Goal: Task Accomplishment & Management: Manage account settings

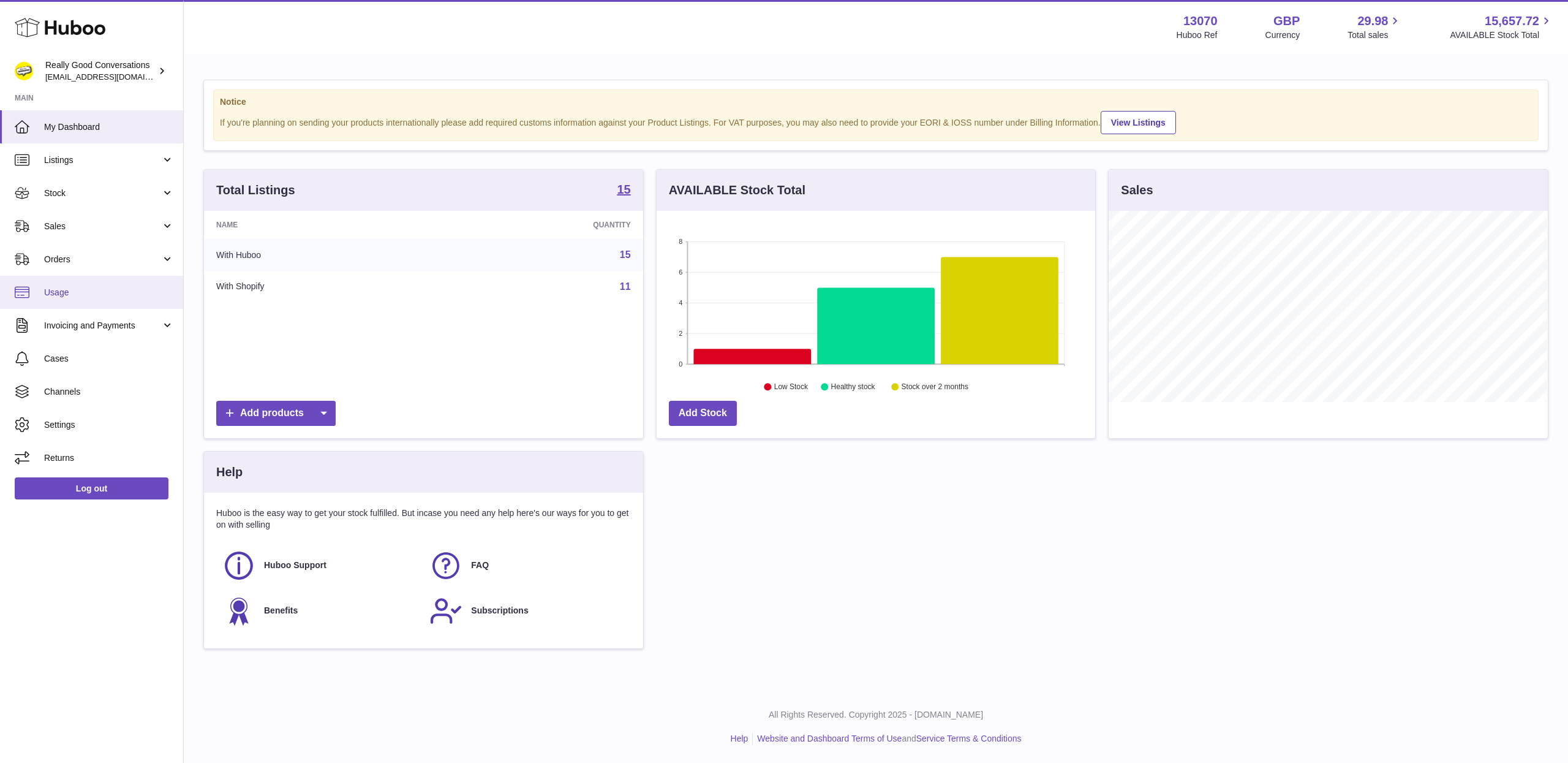
scroll to position [191, 439]
click at [112, 249] on link "Orders" at bounding box center [91, 259] width 183 height 33
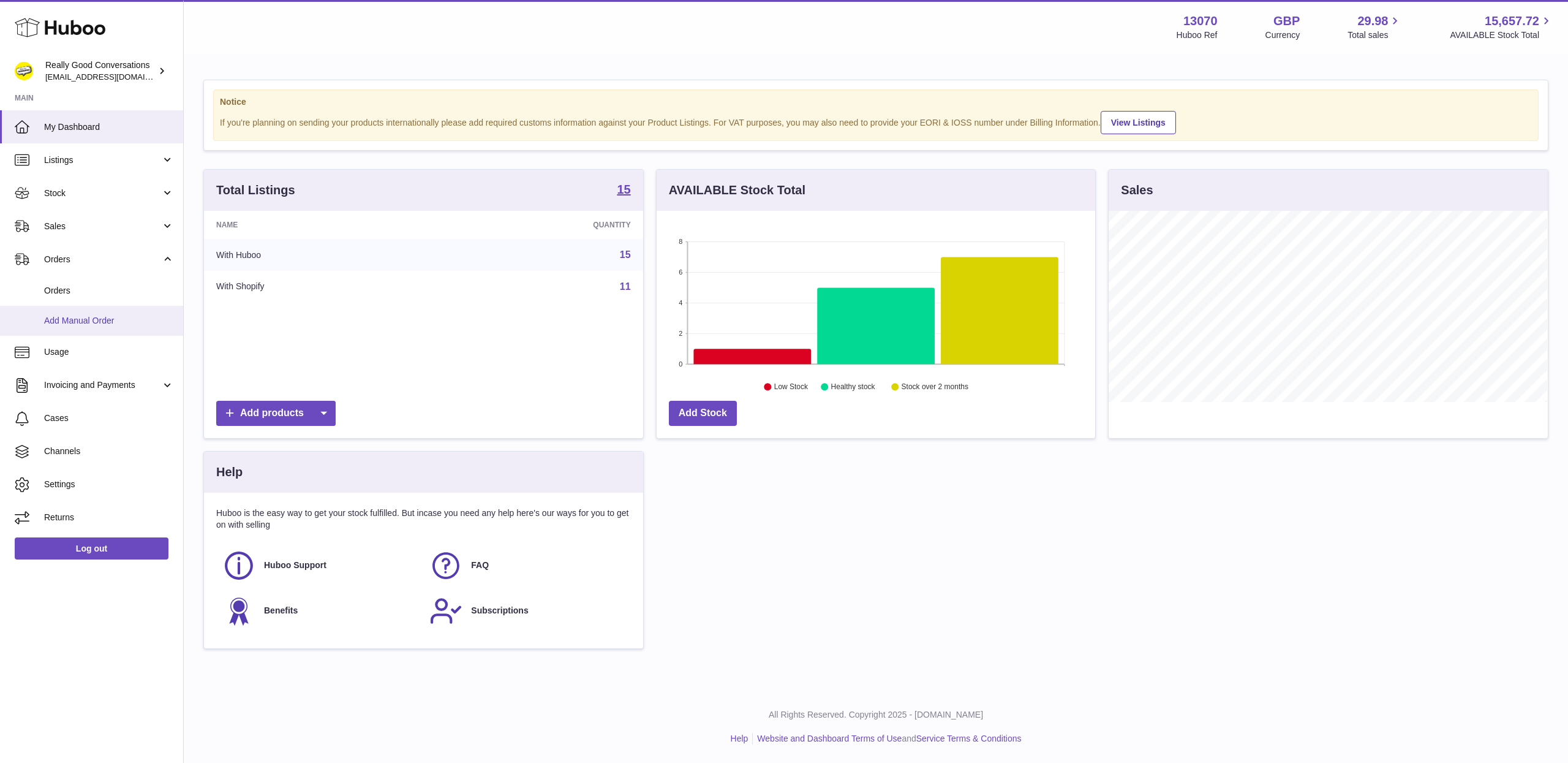
click at [97, 319] on span "Add Manual Order" at bounding box center [109, 321] width 130 height 12
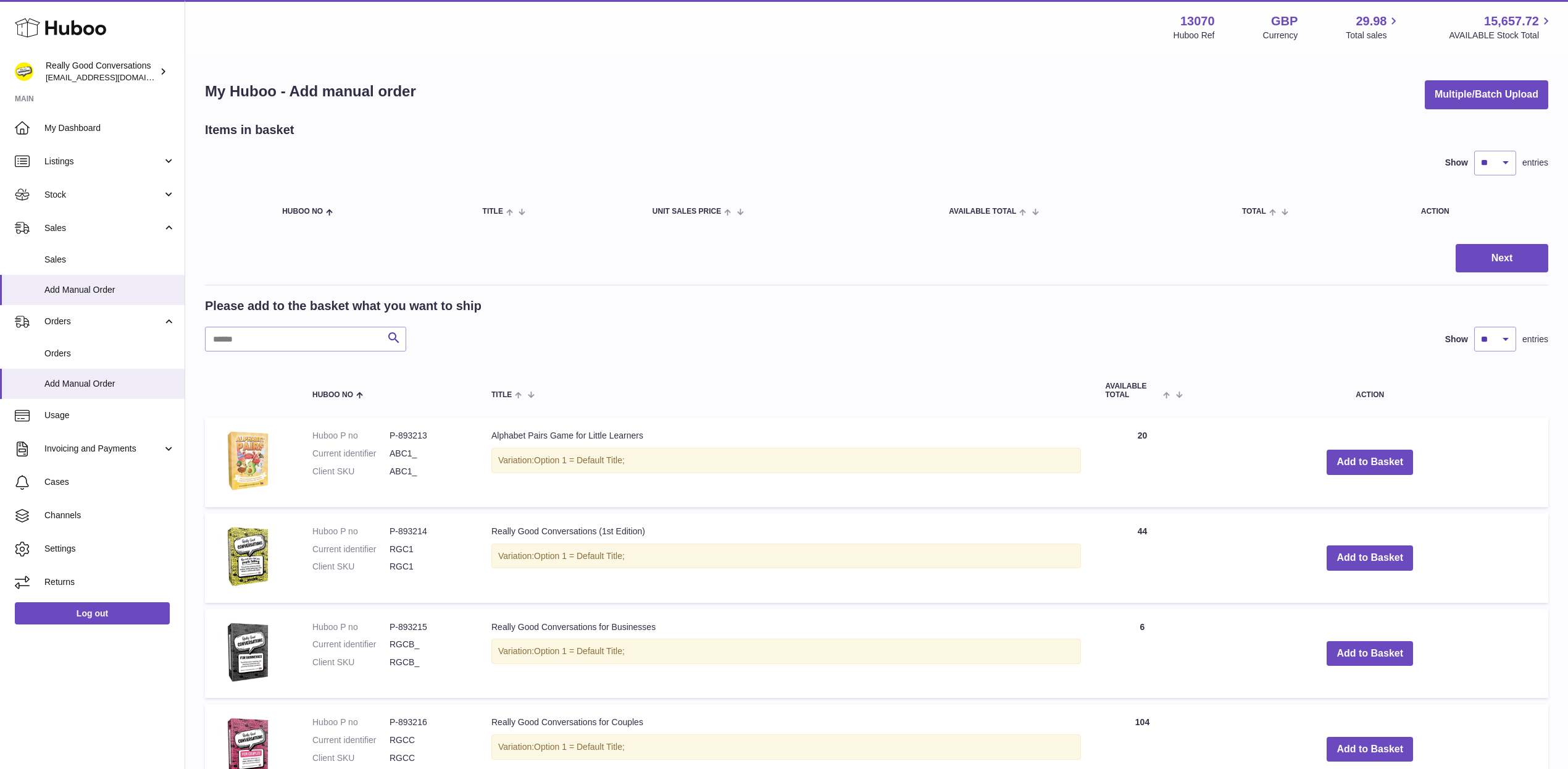
scroll to position [587, 0]
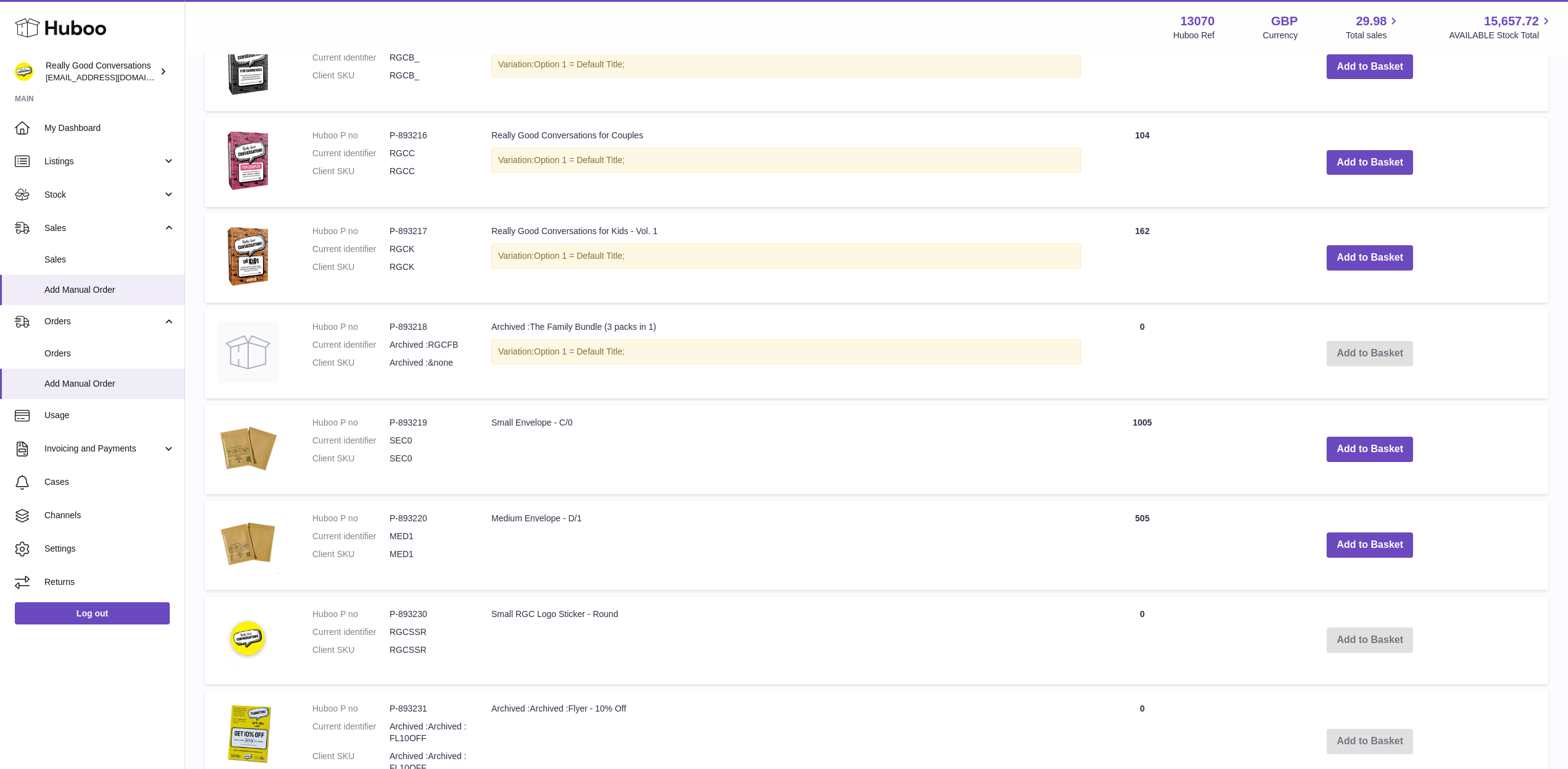
click at [639, 261] on div "Variation: Option 1 = Default Title;" at bounding box center [786, 256] width 590 height 25
click at [871, 258] on div "Variation: Option 1 = Default Title;" at bounding box center [786, 256] width 590 height 25
click at [1382, 254] on button "Add to Basket" at bounding box center [1370, 257] width 86 height 25
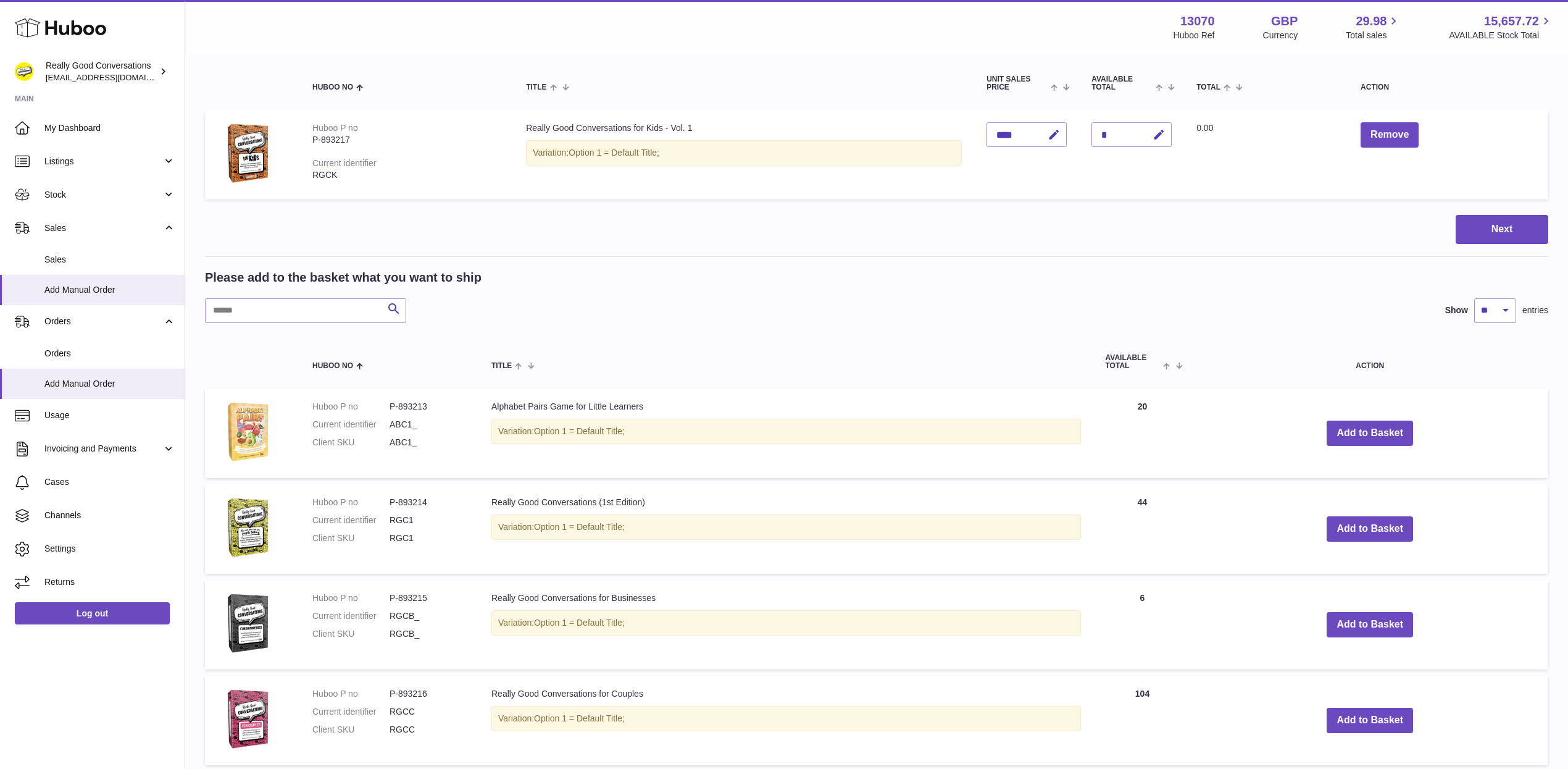
scroll to position [0, 0]
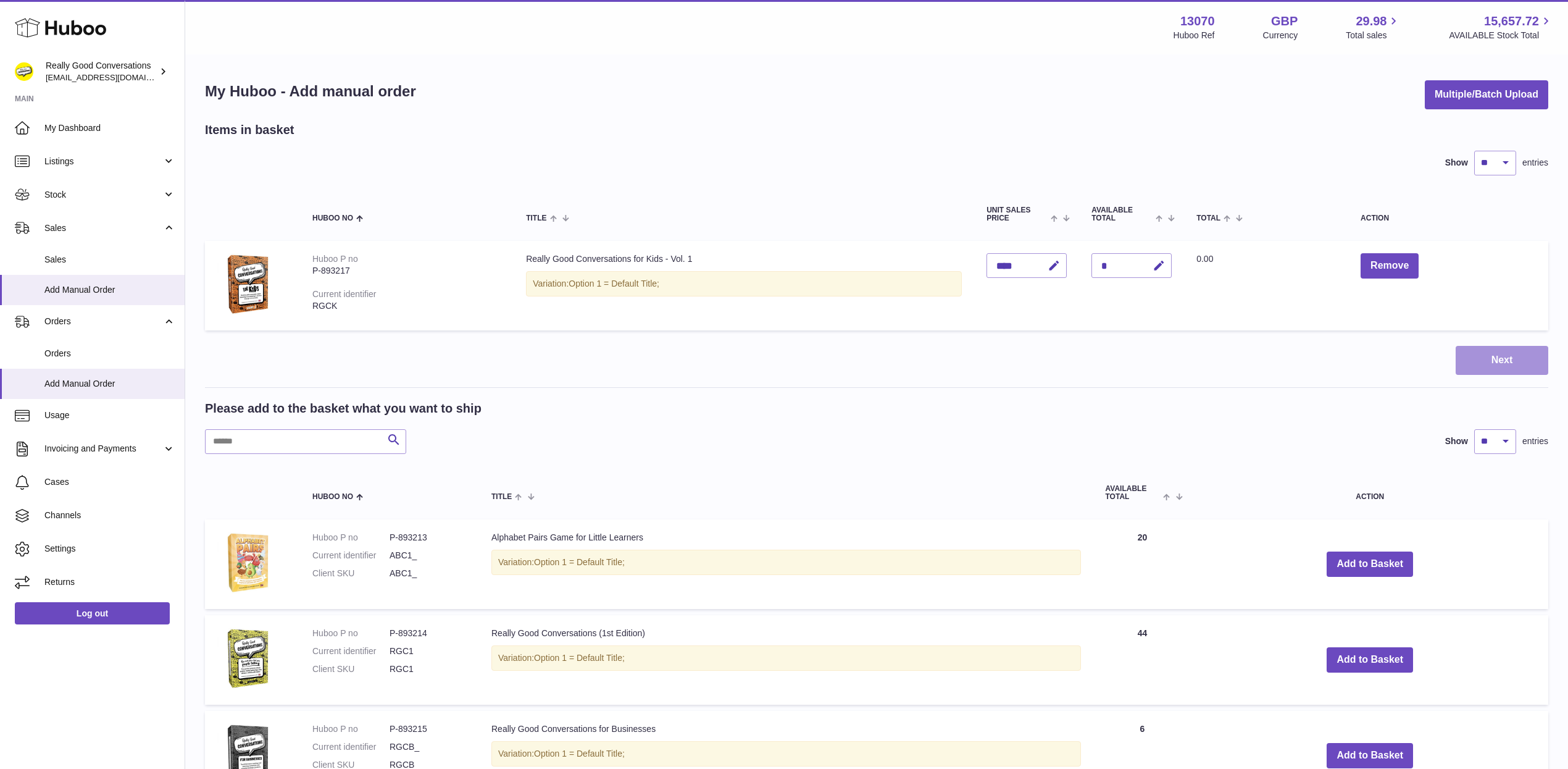
click at [1498, 355] on button "Next" at bounding box center [1502, 360] width 92 height 29
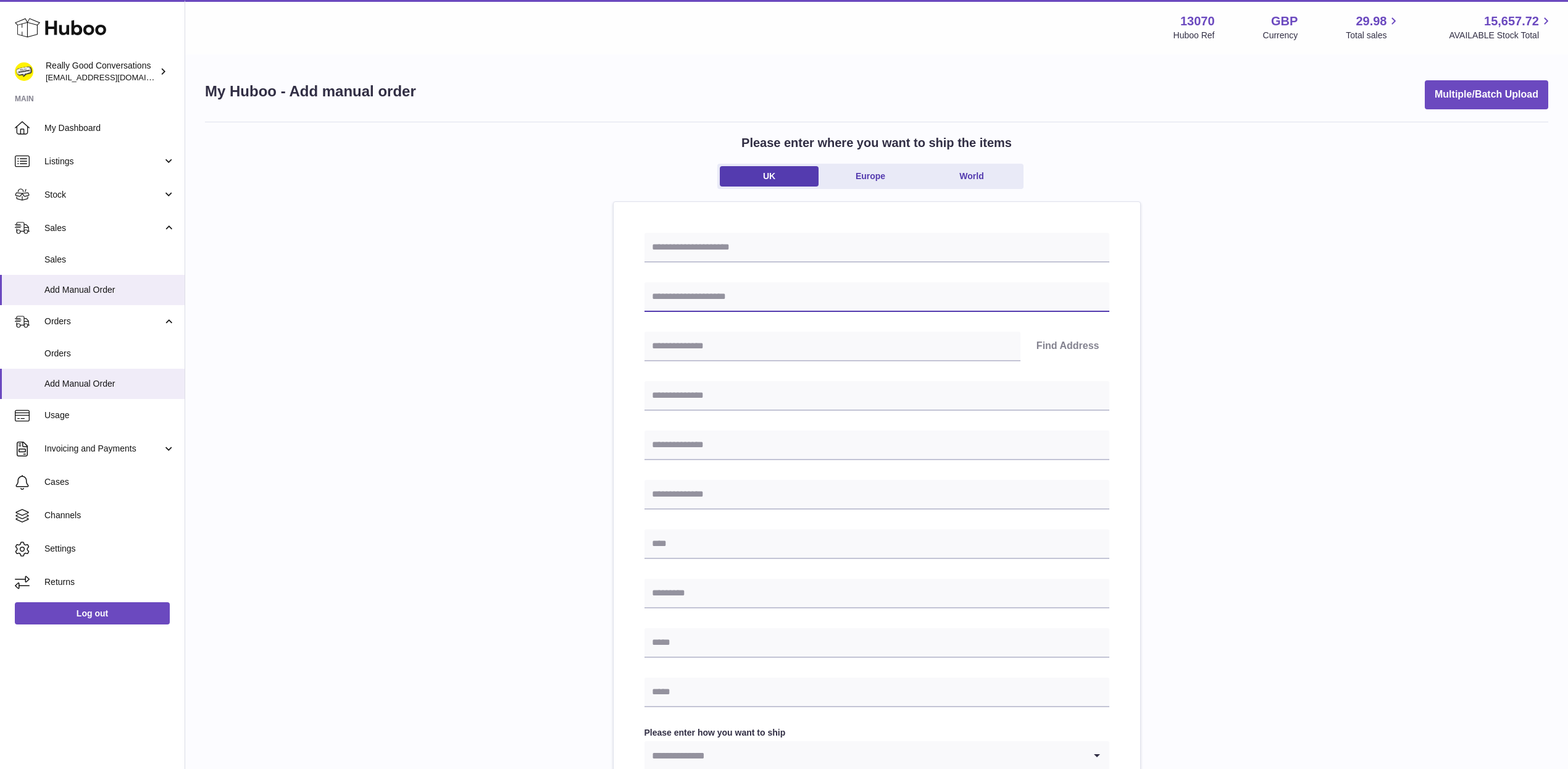
click at [727, 302] on input "text" at bounding box center [877, 296] width 465 height 29
paste input "******"
type input "******"
click at [711, 345] on input "text" at bounding box center [832, 346] width 376 height 29
paste input "*******"
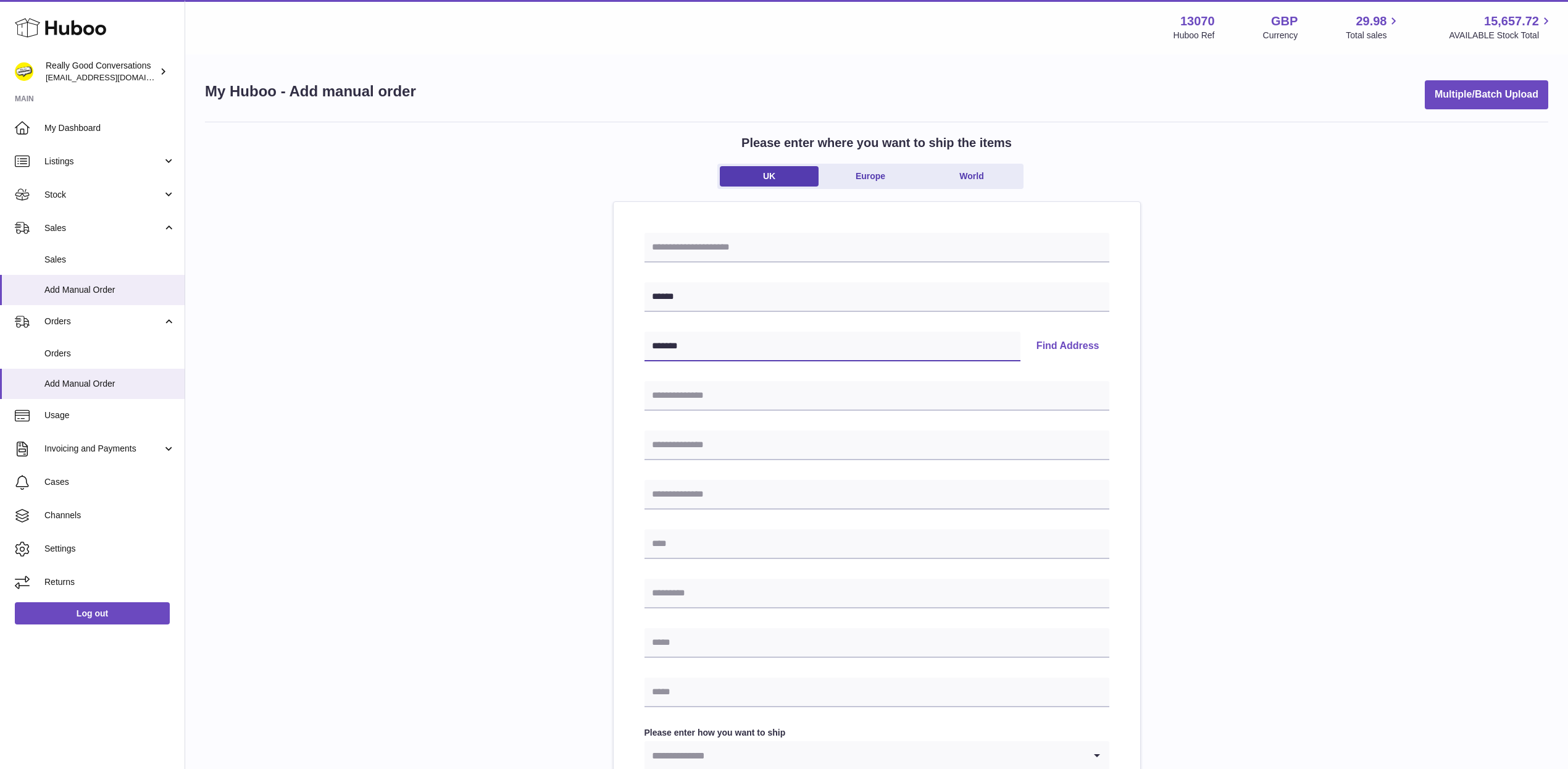
type input "*******"
click at [1045, 344] on button "Find Address" at bounding box center [1068, 346] width 82 height 29
click at [748, 385] on select "**********" at bounding box center [877, 385] width 465 height 29
select select "**"
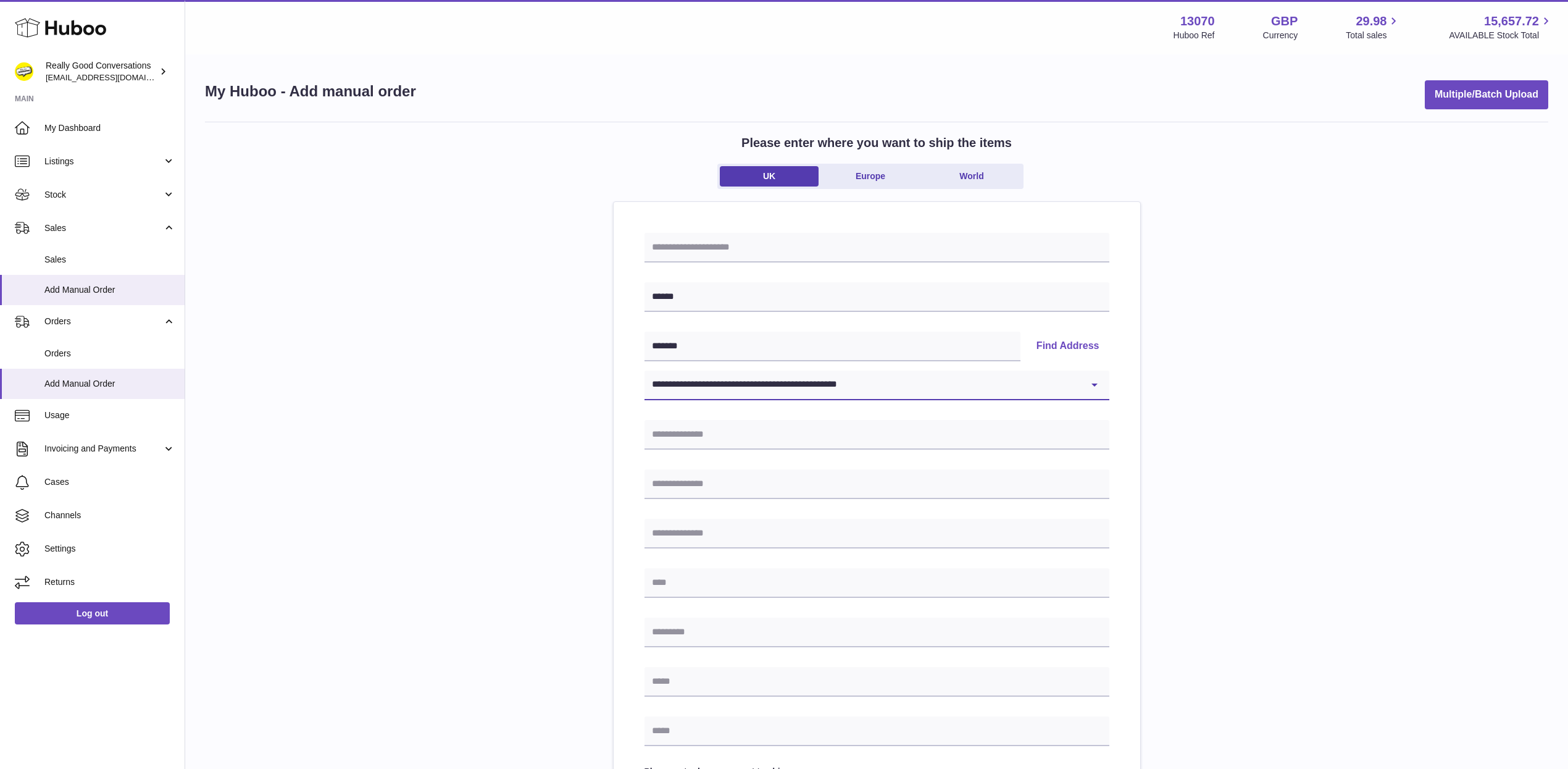
click at [645, 371] on select "**********" at bounding box center [877, 385] width 465 height 29
type input "**********"
type input "********"
type input "*******"
click at [1247, 390] on div "**********" at bounding box center [876, 571] width 1343 height 899
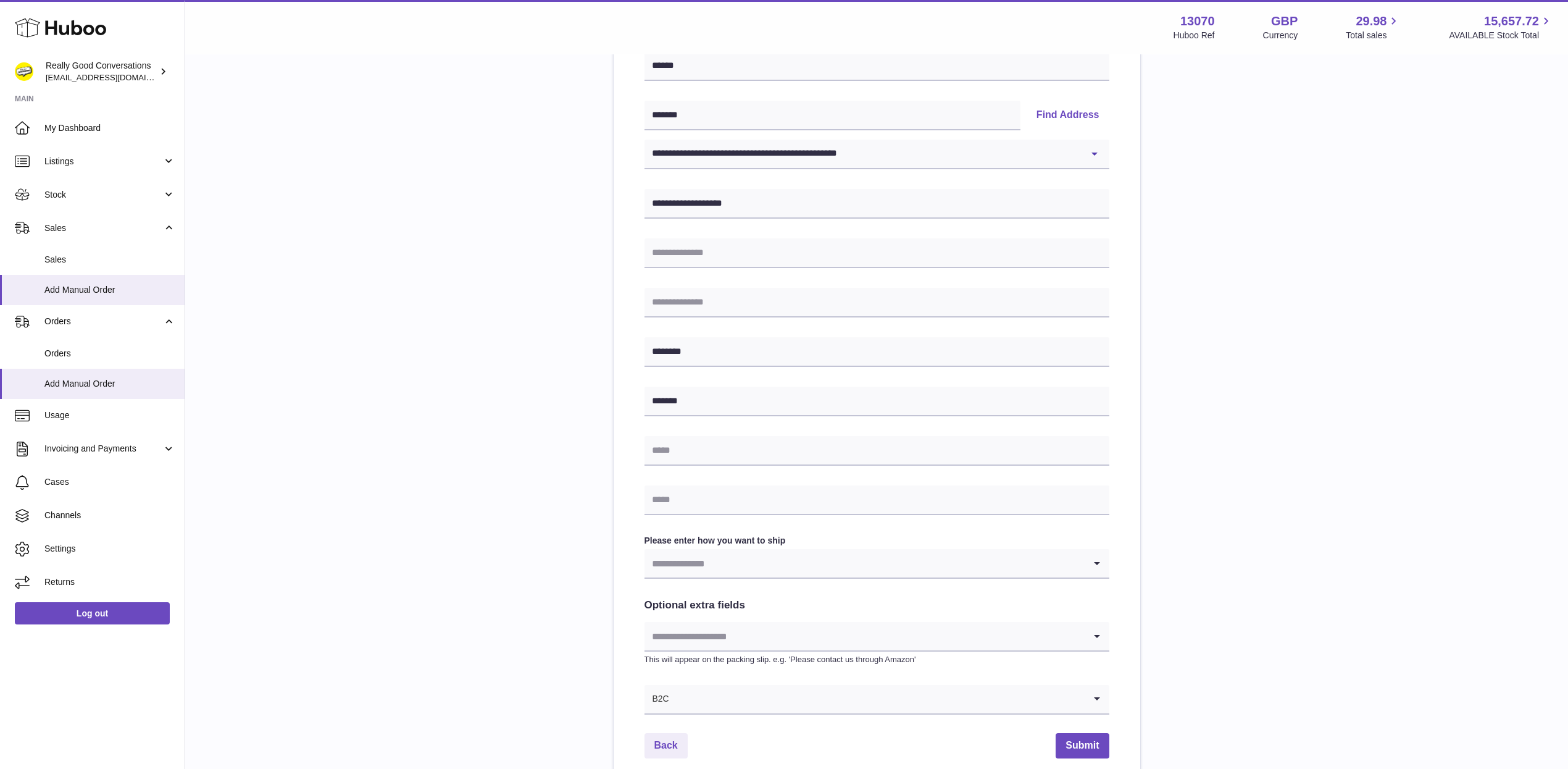
scroll to position [349, 0]
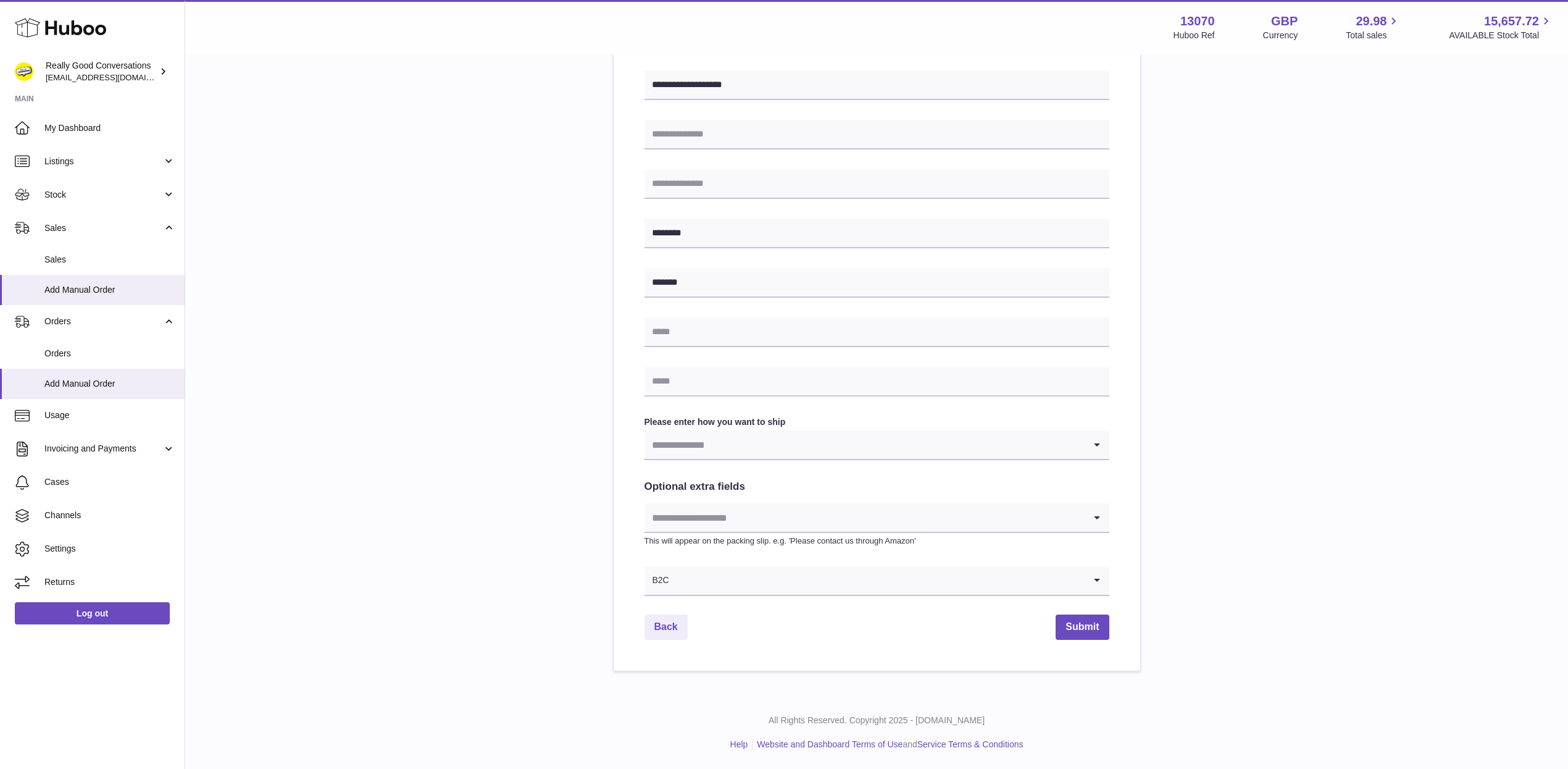
click at [733, 444] on input "Search for option" at bounding box center [865, 445] width 440 height 29
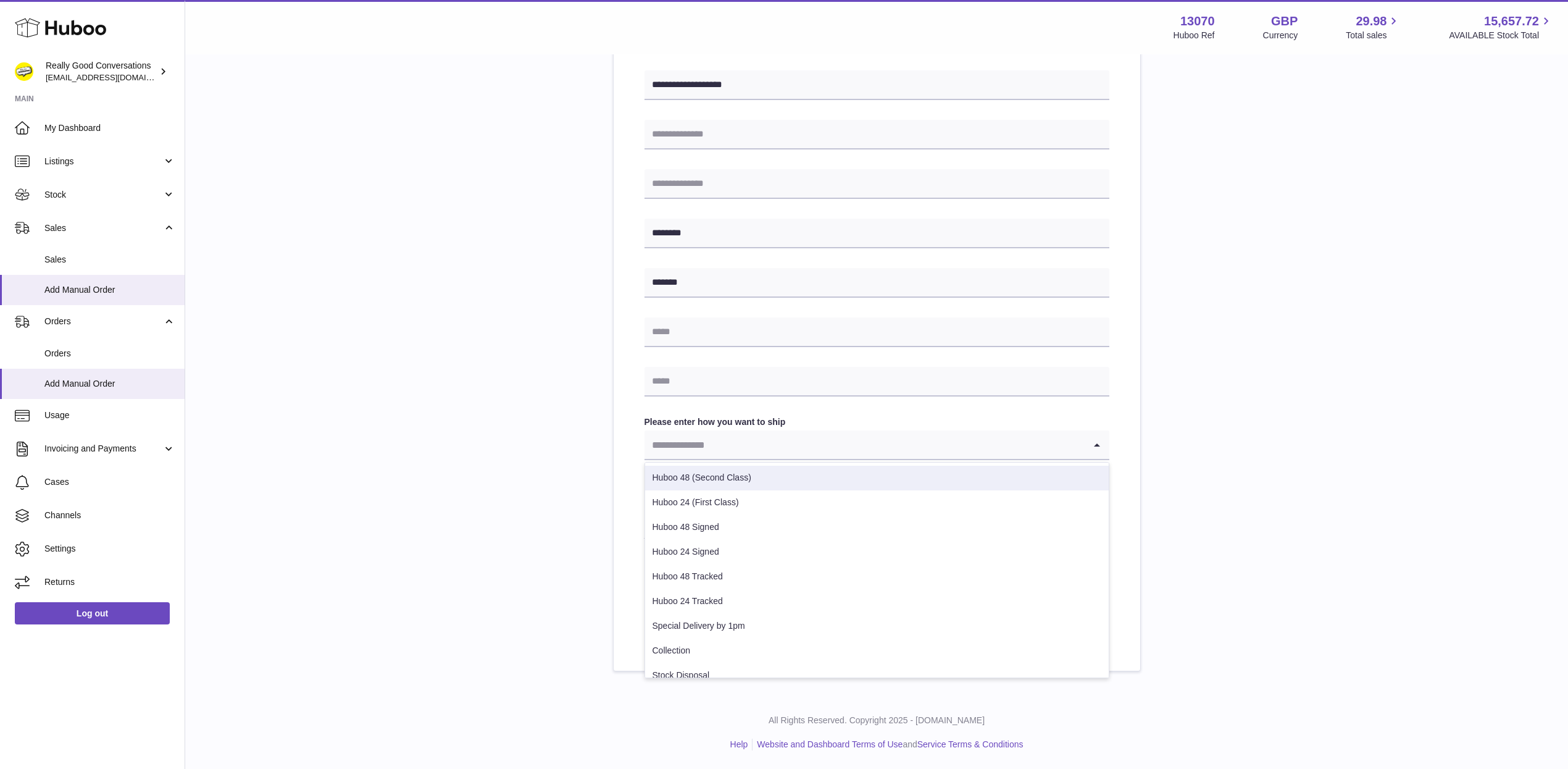
click at [711, 480] on li "Huboo 48 (Second Class)" at bounding box center [876, 478] width 463 height 25
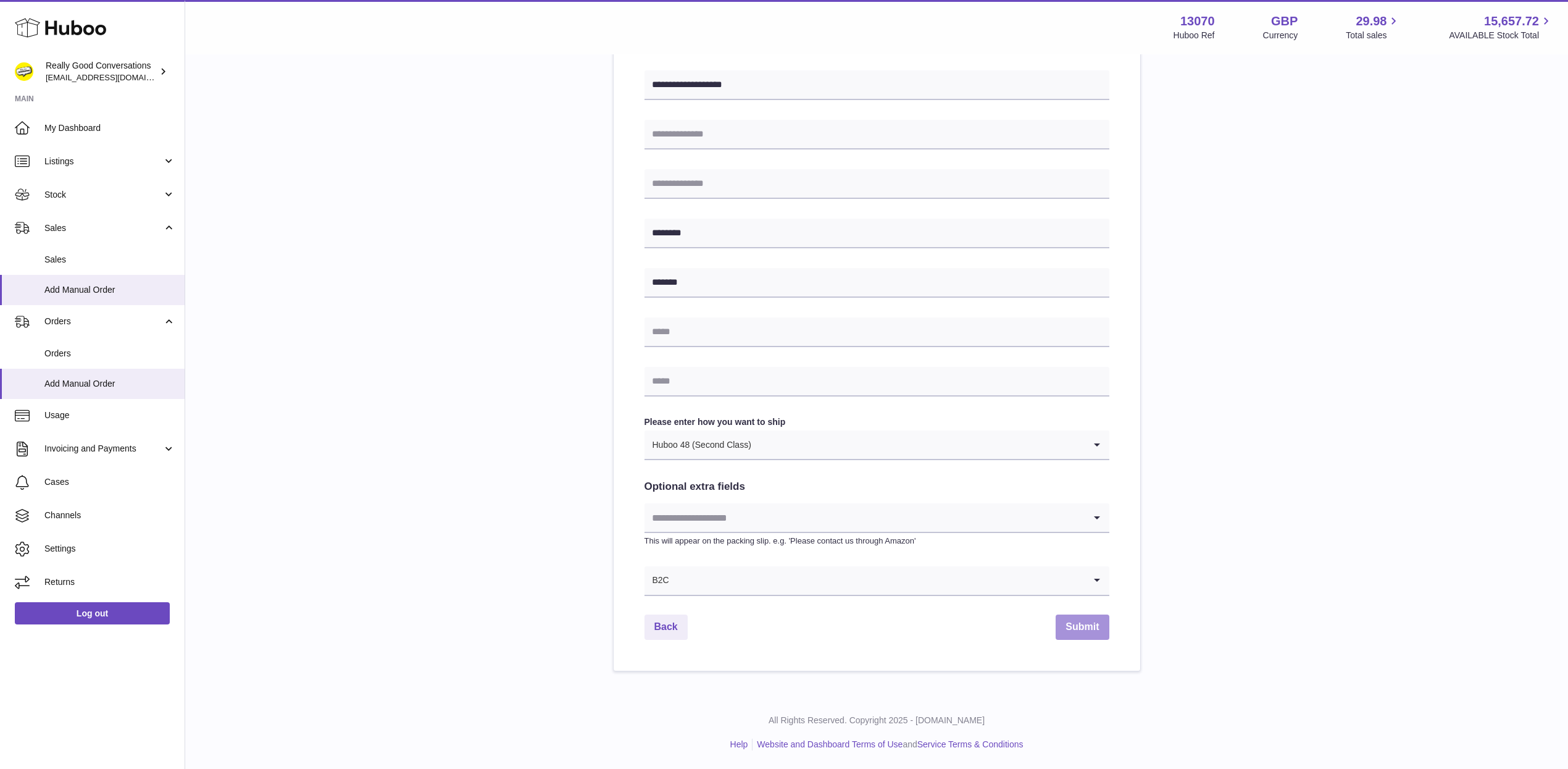
click at [1083, 628] on button "Submit" at bounding box center [1082, 627] width 53 height 25
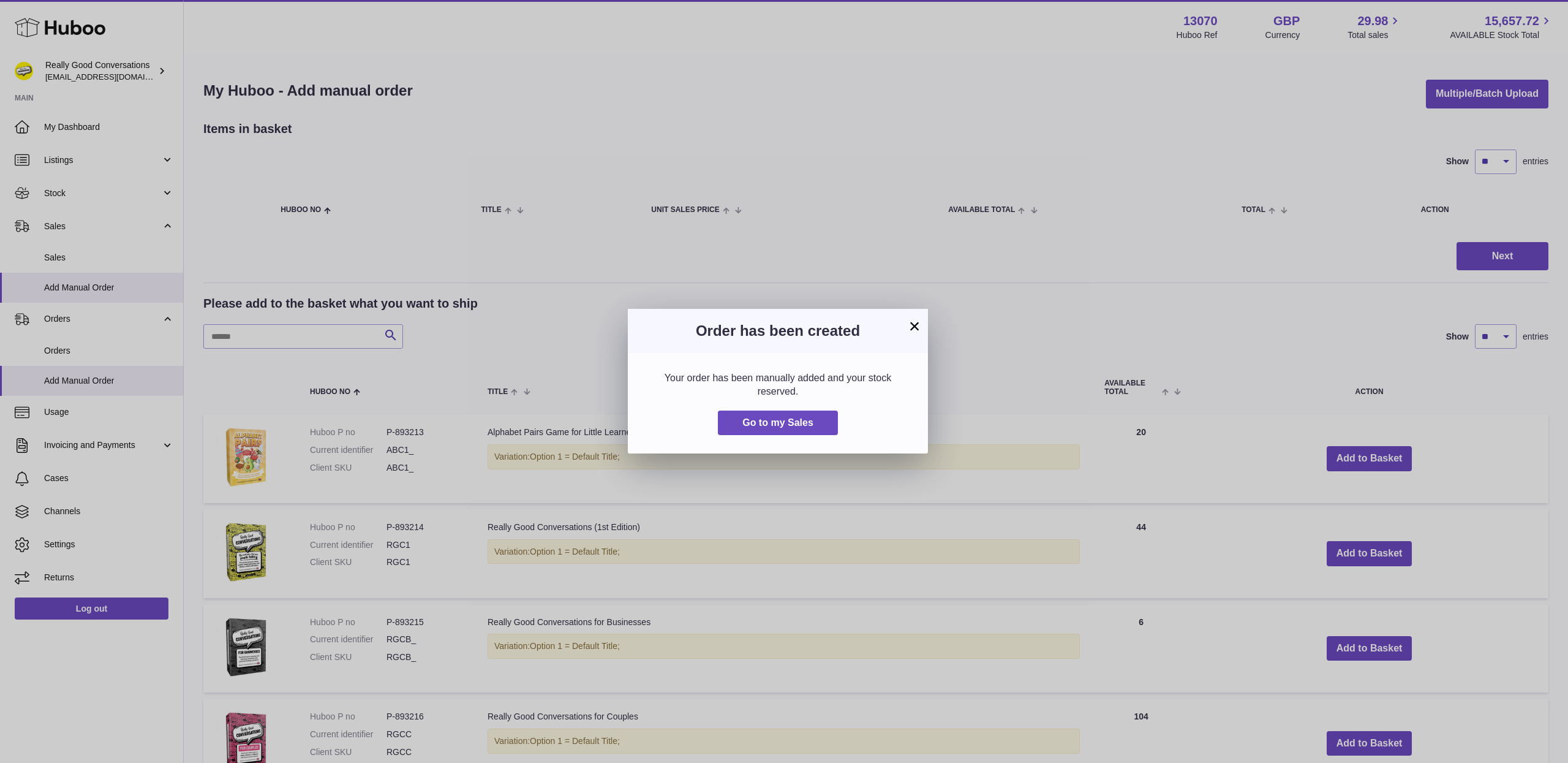
click at [916, 325] on button "×" at bounding box center [914, 326] width 15 height 15
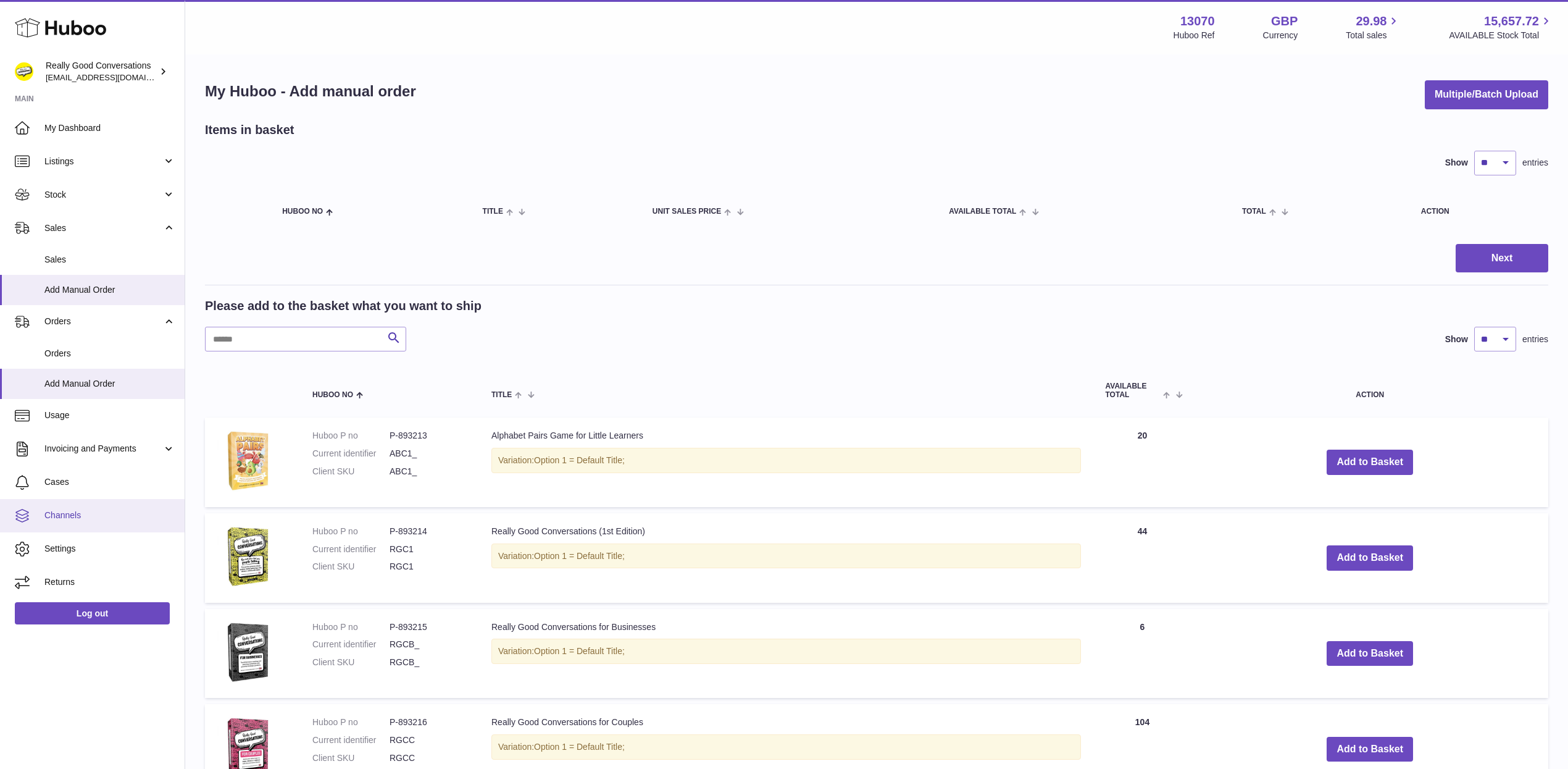
click at [98, 507] on link "Channels" at bounding box center [92, 516] width 184 height 33
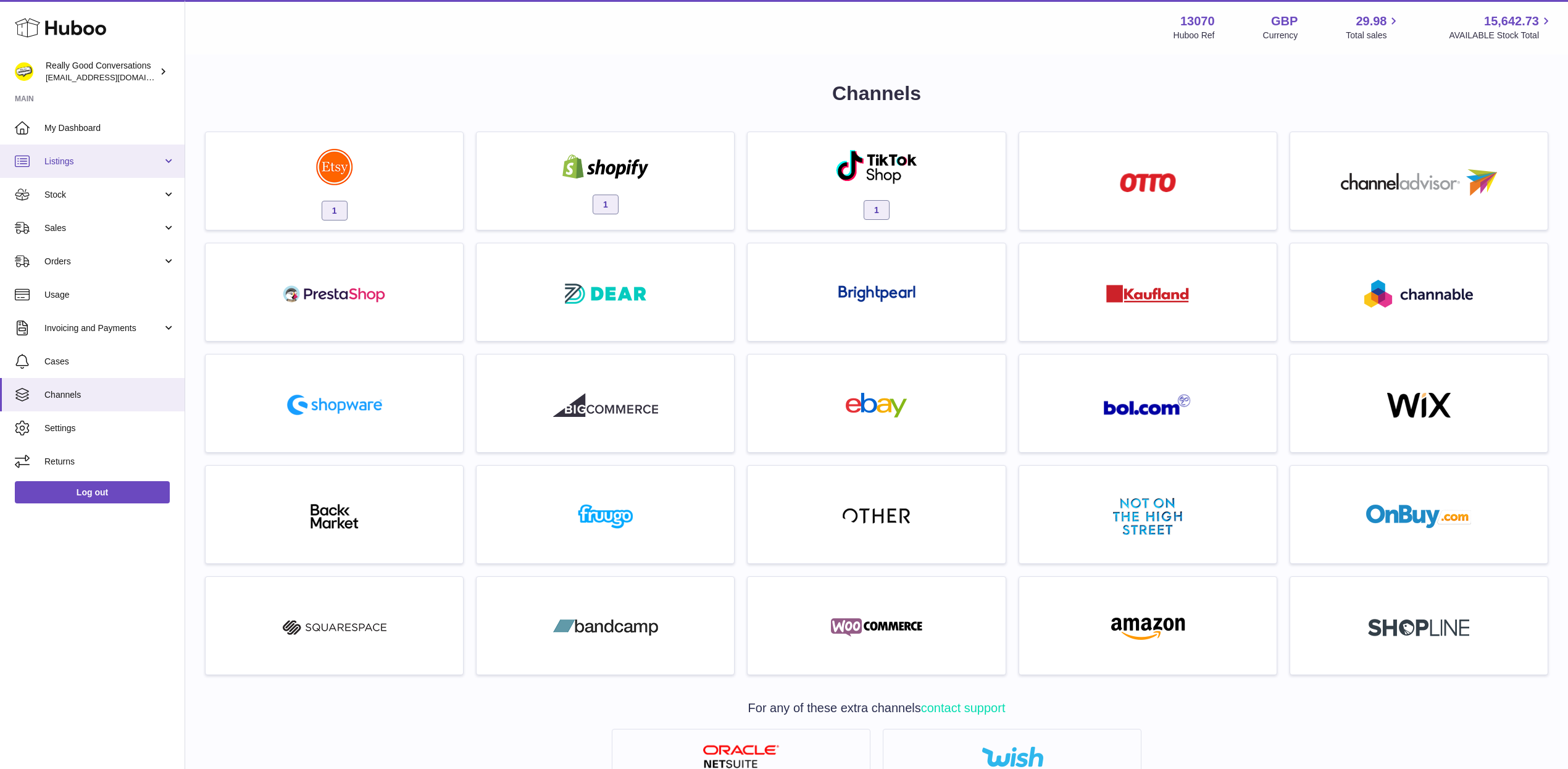
click at [86, 161] on span "Listings" at bounding box center [104, 162] width 118 height 12
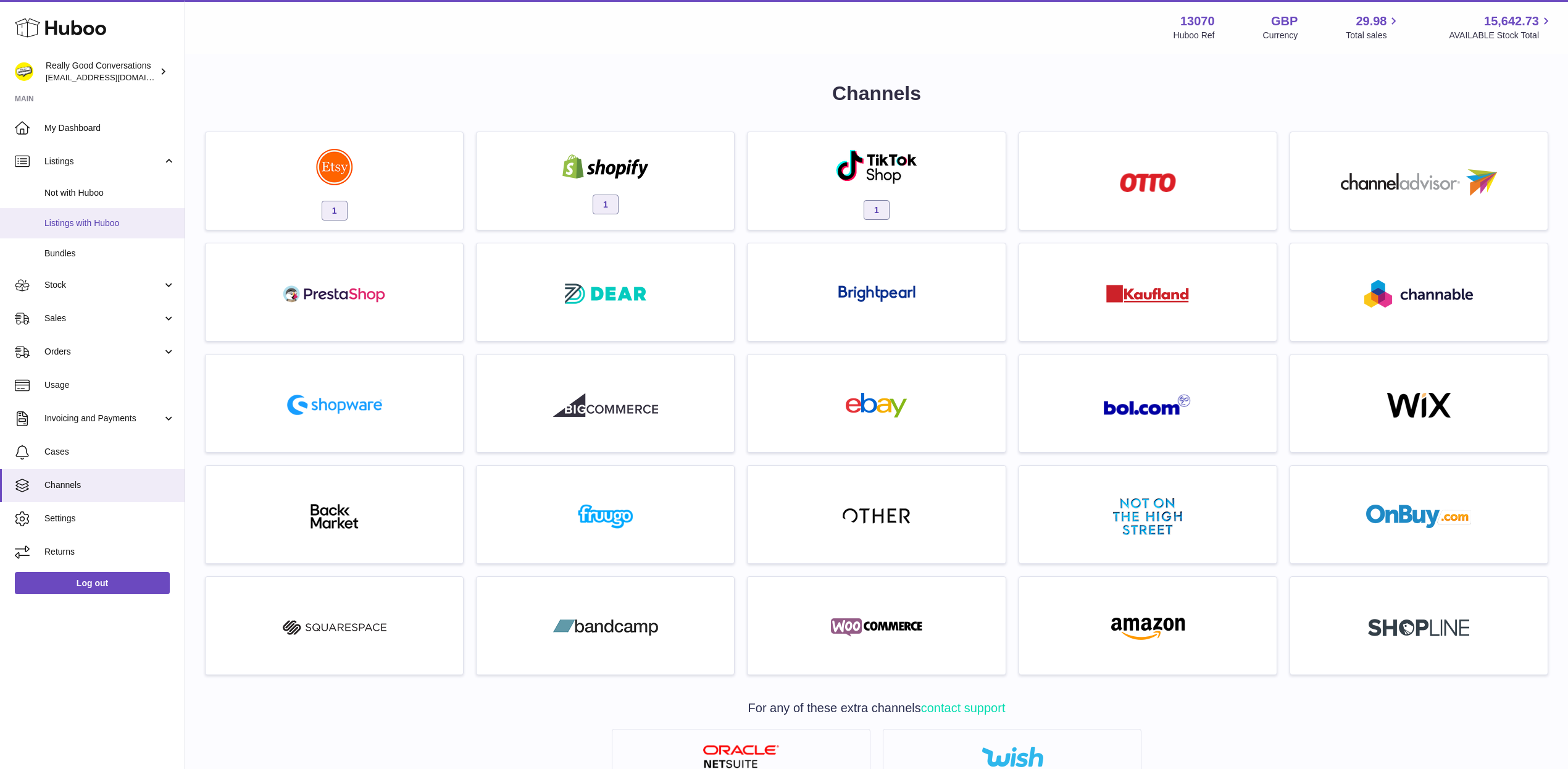
click at [88, 222] on span "Listings with Huboo" at bounding box center [110, 223] width 131 height 12
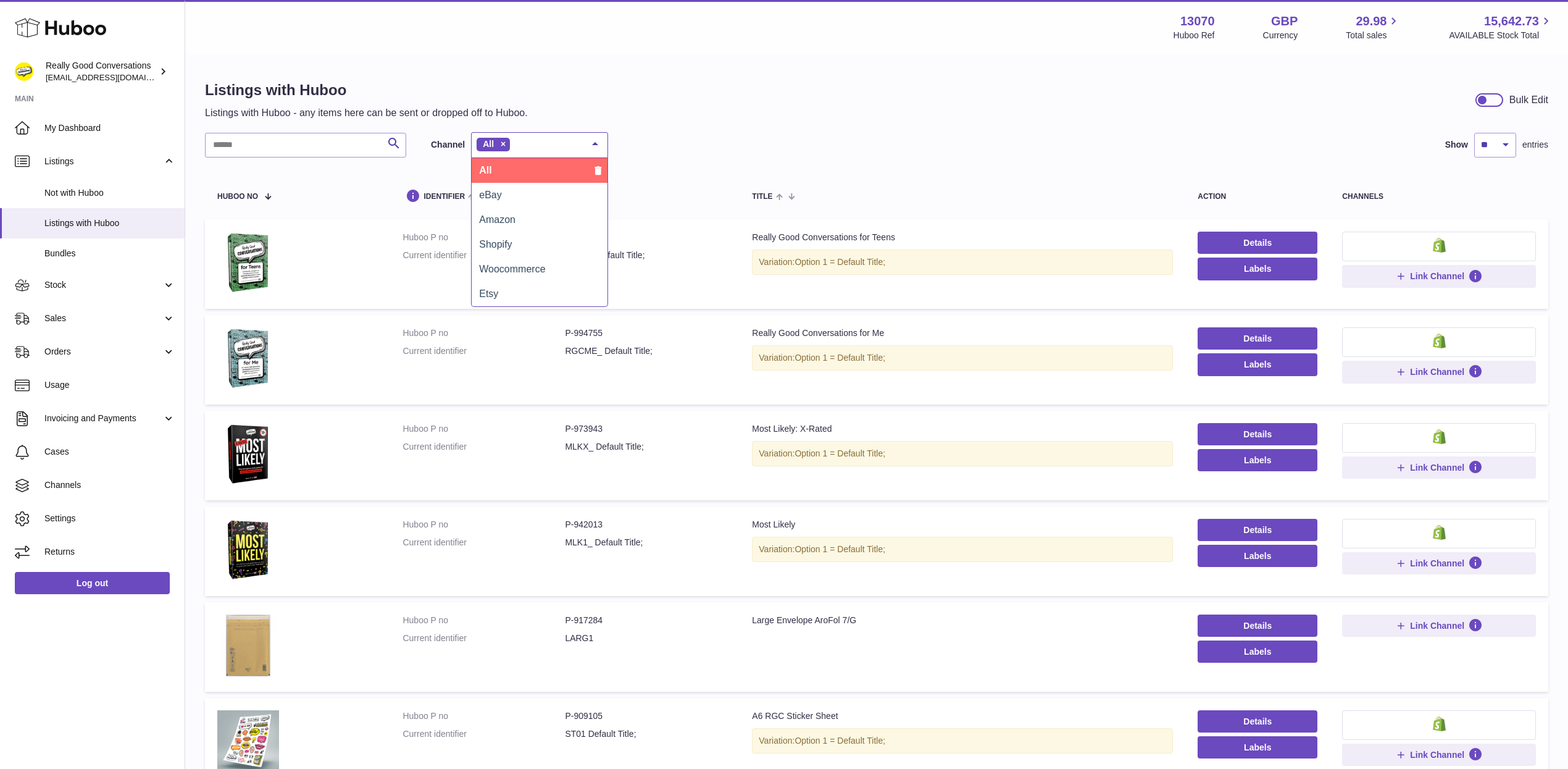
click at [600, 139] on div at bounding box center [595, 144] width 25 height 23
click at [529, 288] on span "Etsy" at bounding box center [540, 293] width 136 height 25
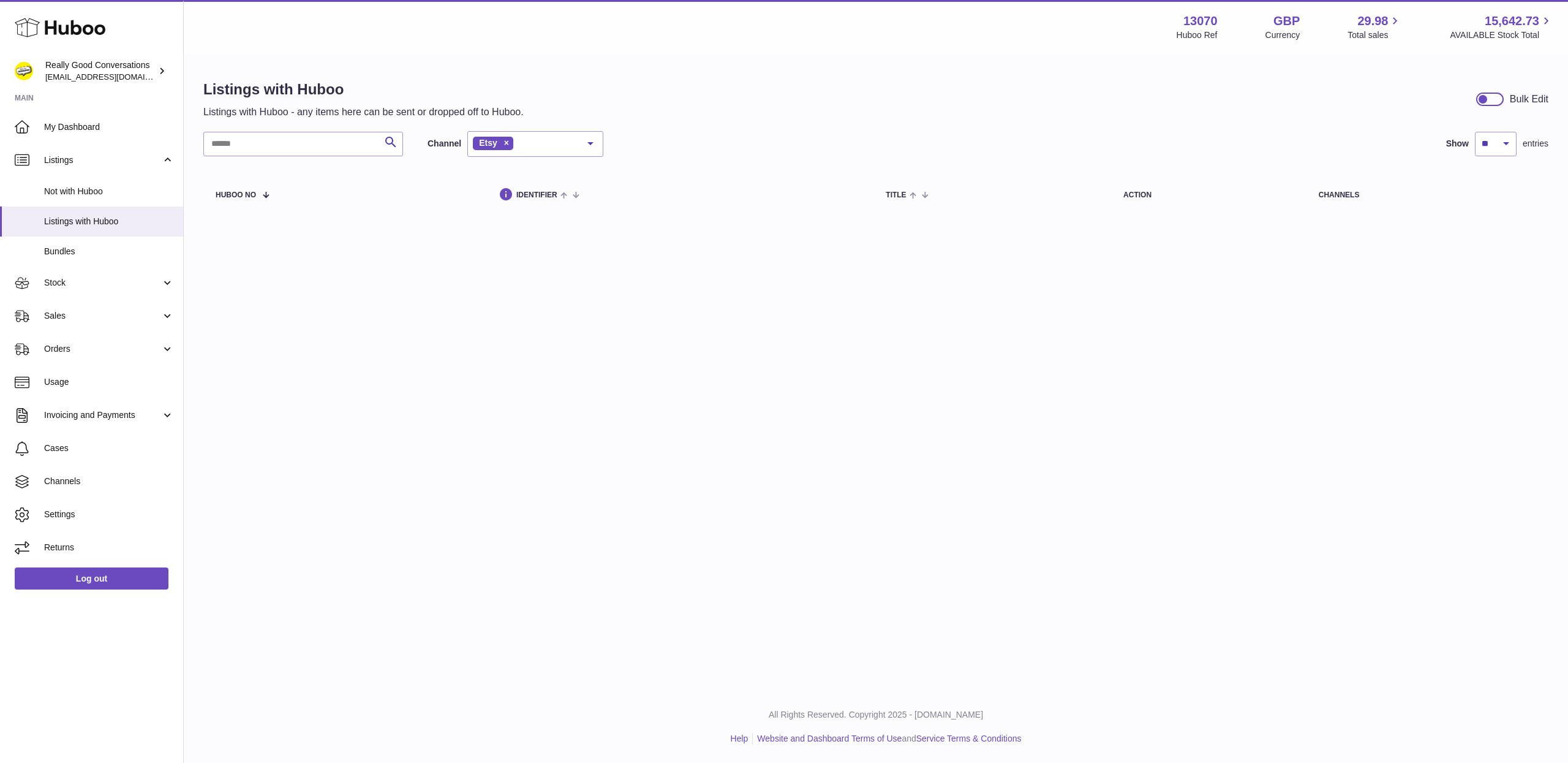
click at [562, 146] on div "Etsy" at bounding box center [535, 144] width 136 height 26
click at [539, 263] on span "Woocommerce" at bounding box center [508, 267] width 65 height 11
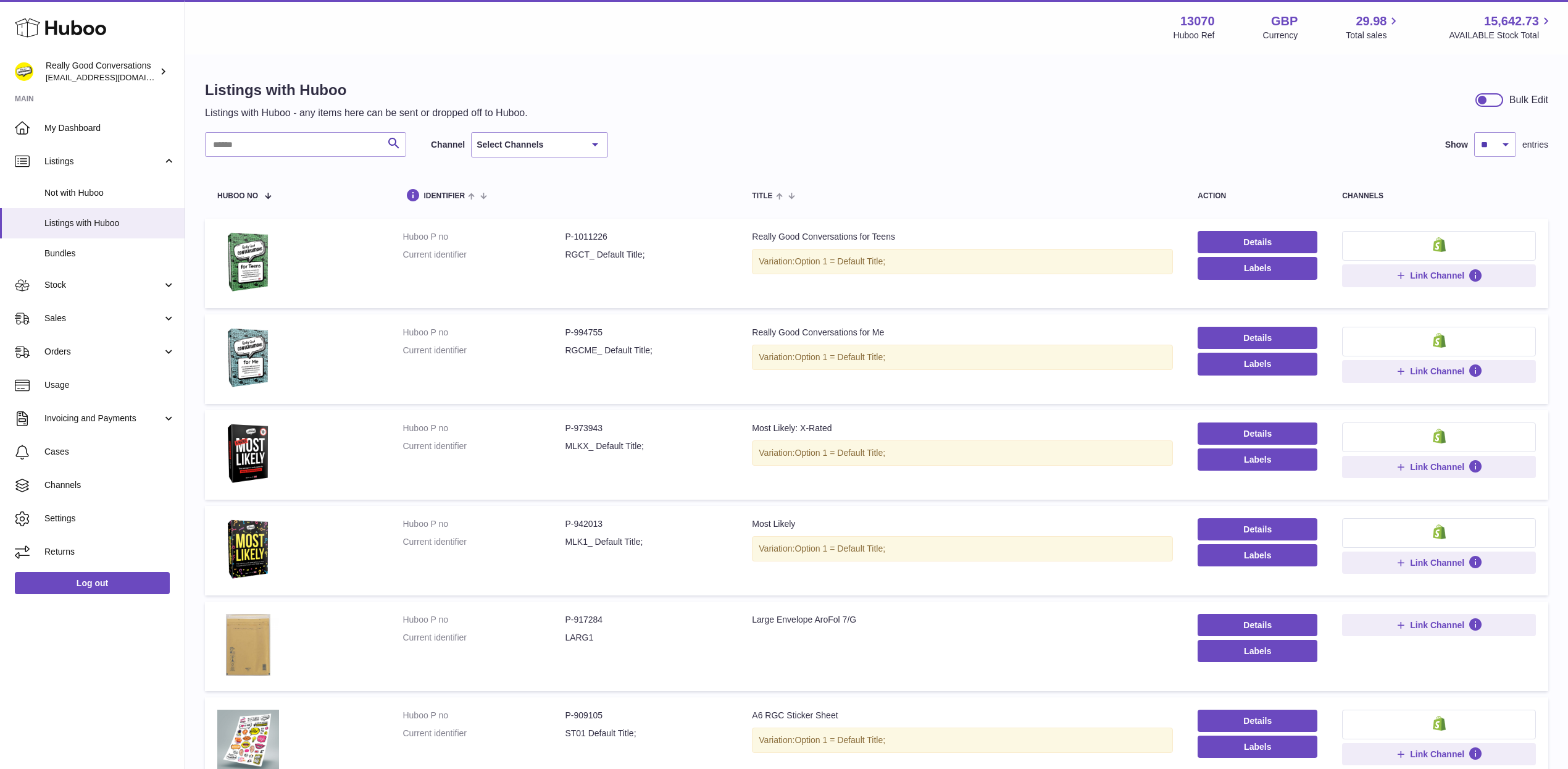
click at [579, 145] on div "Select Channels" at bounding box center [539, 144] width 137 height 25
click at [528, 241] on span "Shopify" at bounding box center [540, 243] width 136 height 25
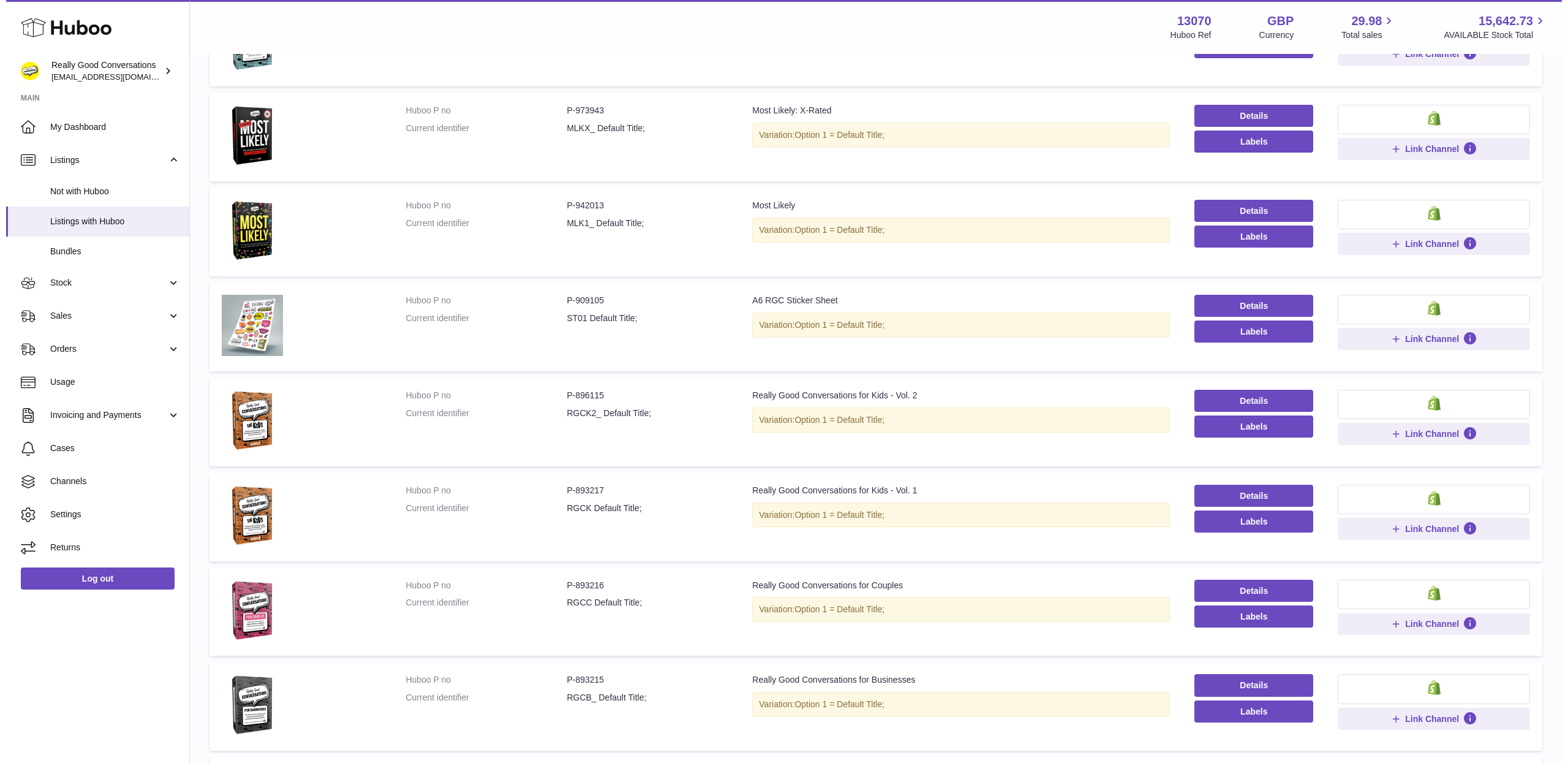
scroll to position [532, 0]
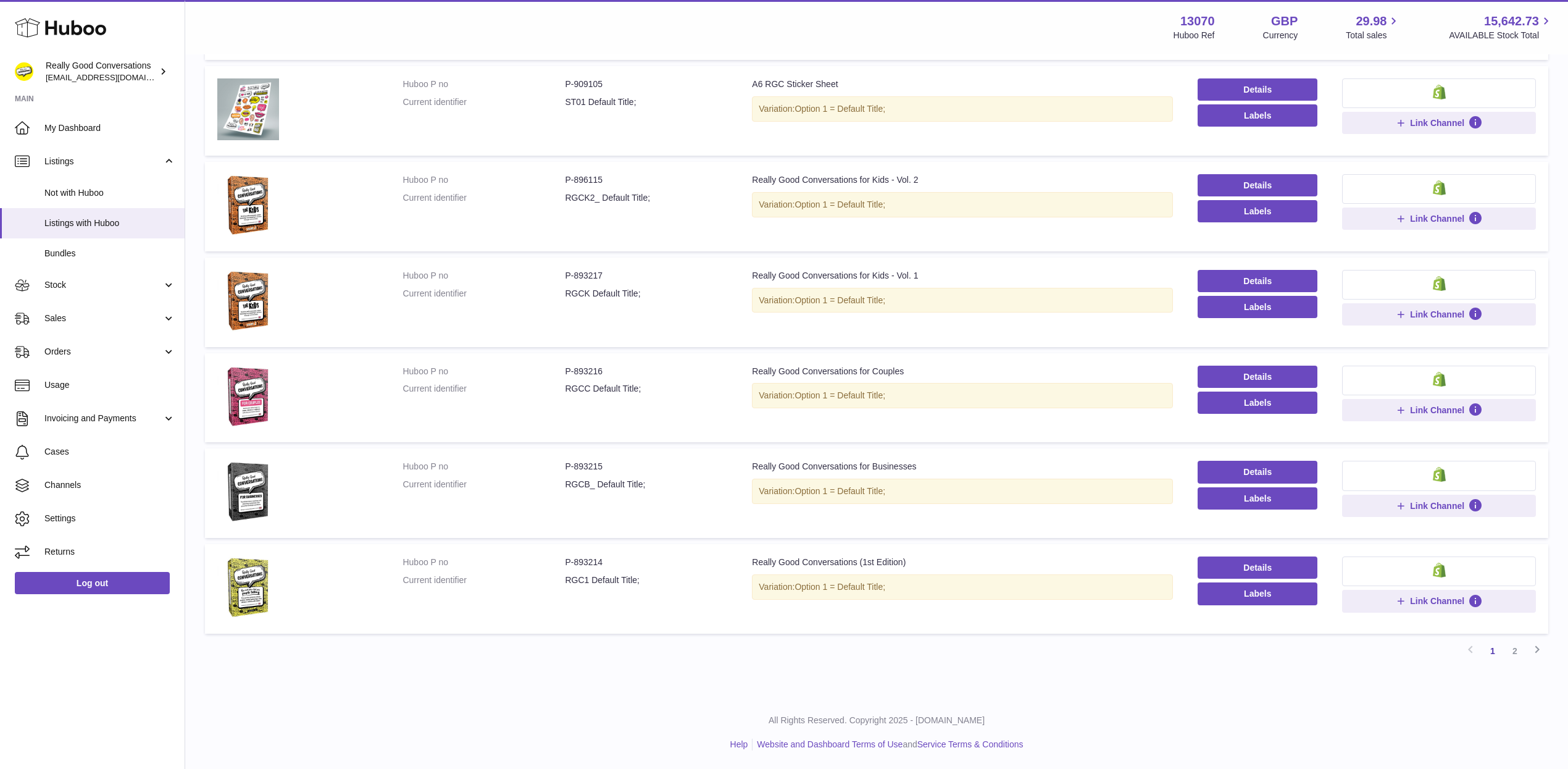
click at [479, 207] on dl "Huboo P no P-896115 Current identifier RGCK2_ Default Title;" at bounding box center [565, 191] width 325 height 36
click at [1246, 277] on link "Details" at bounding box center [1257, 281] width 119 height 22
click at [1460, 318] on span "Link Channel" at bounding box center [1437, 314] width 54 height 11
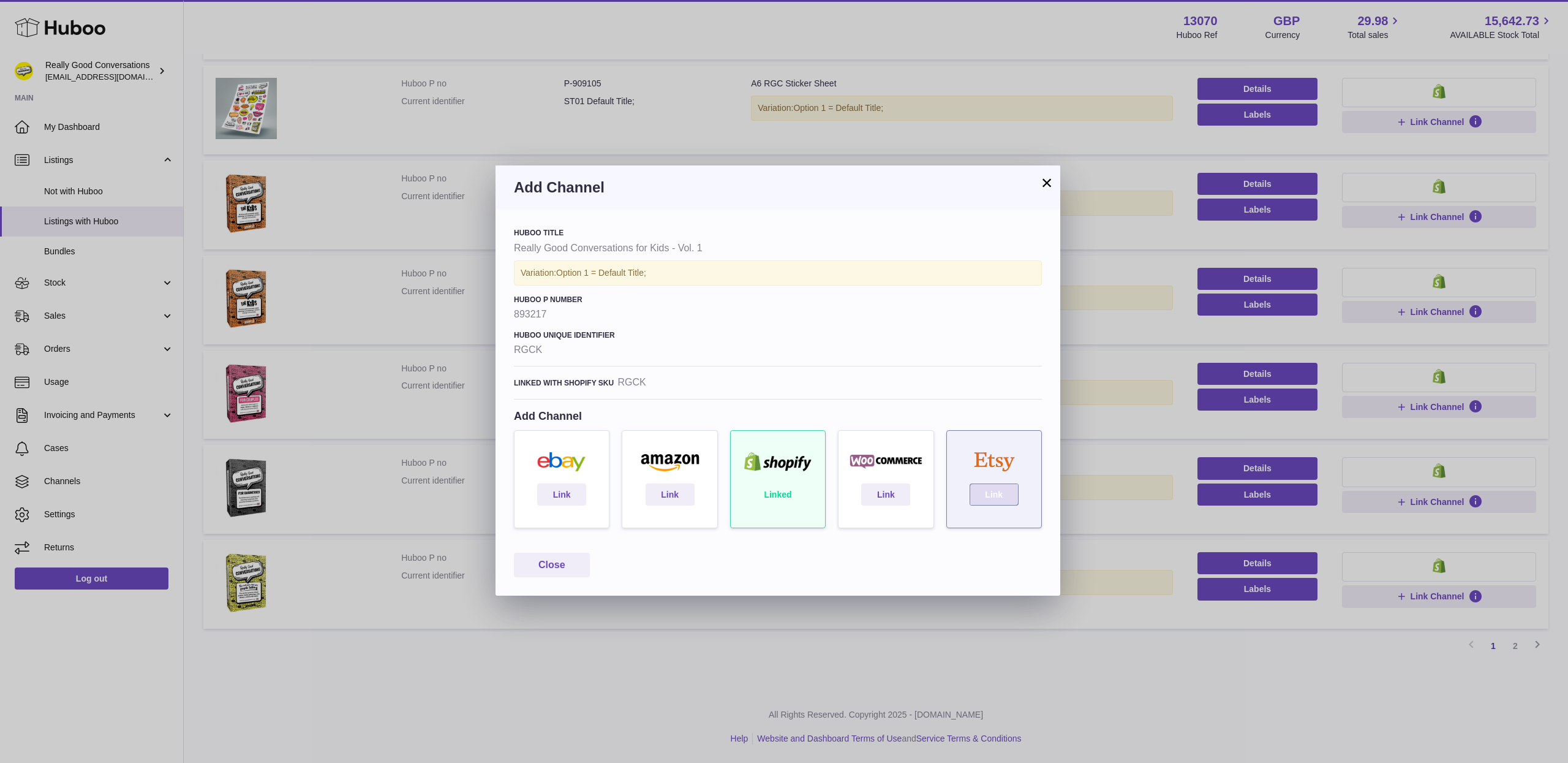
click at [987, 497] on link "Link" at bounding box center [994, 494] width 49 height 22
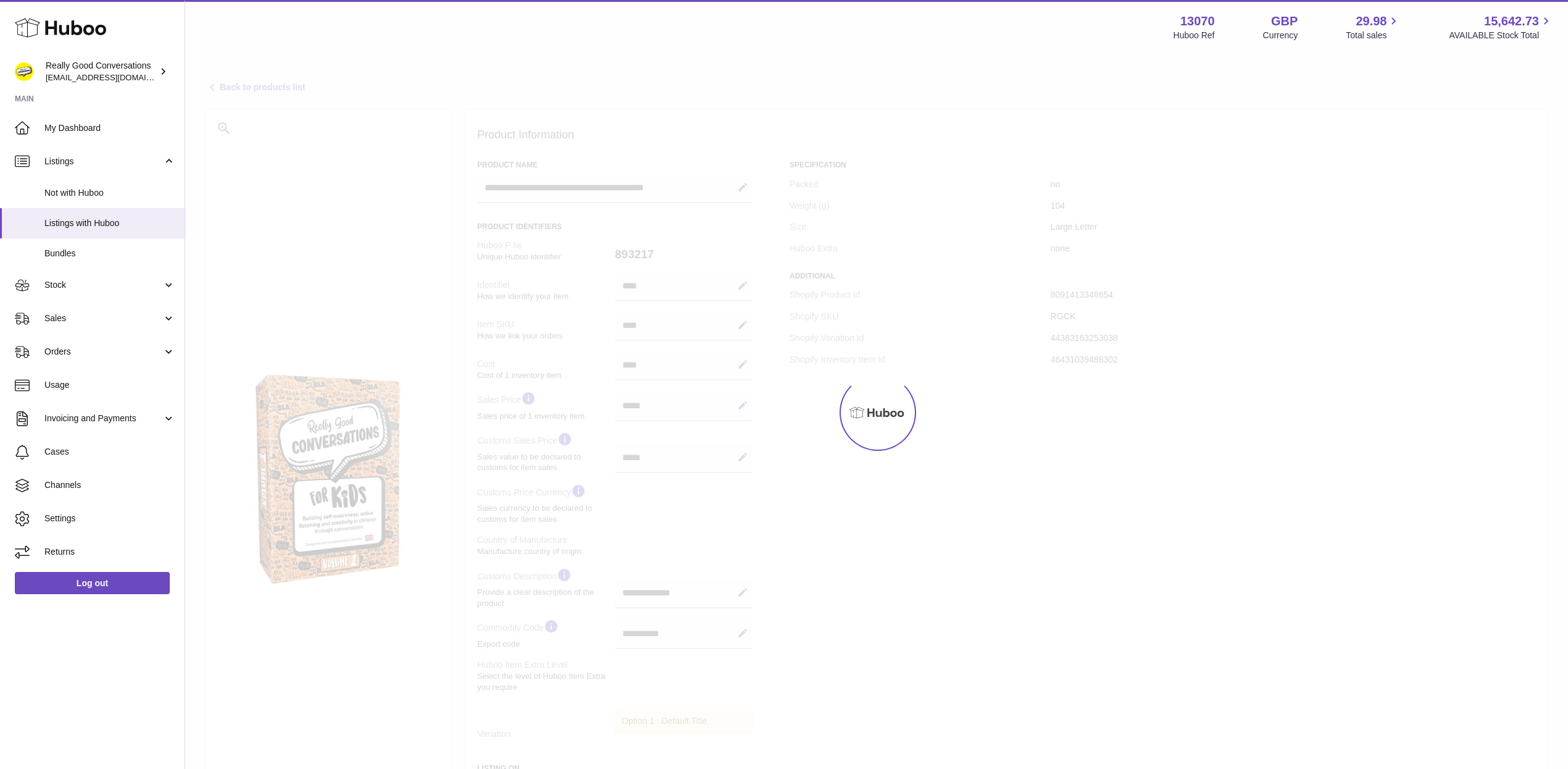
select select
select select "***"
select select "****"
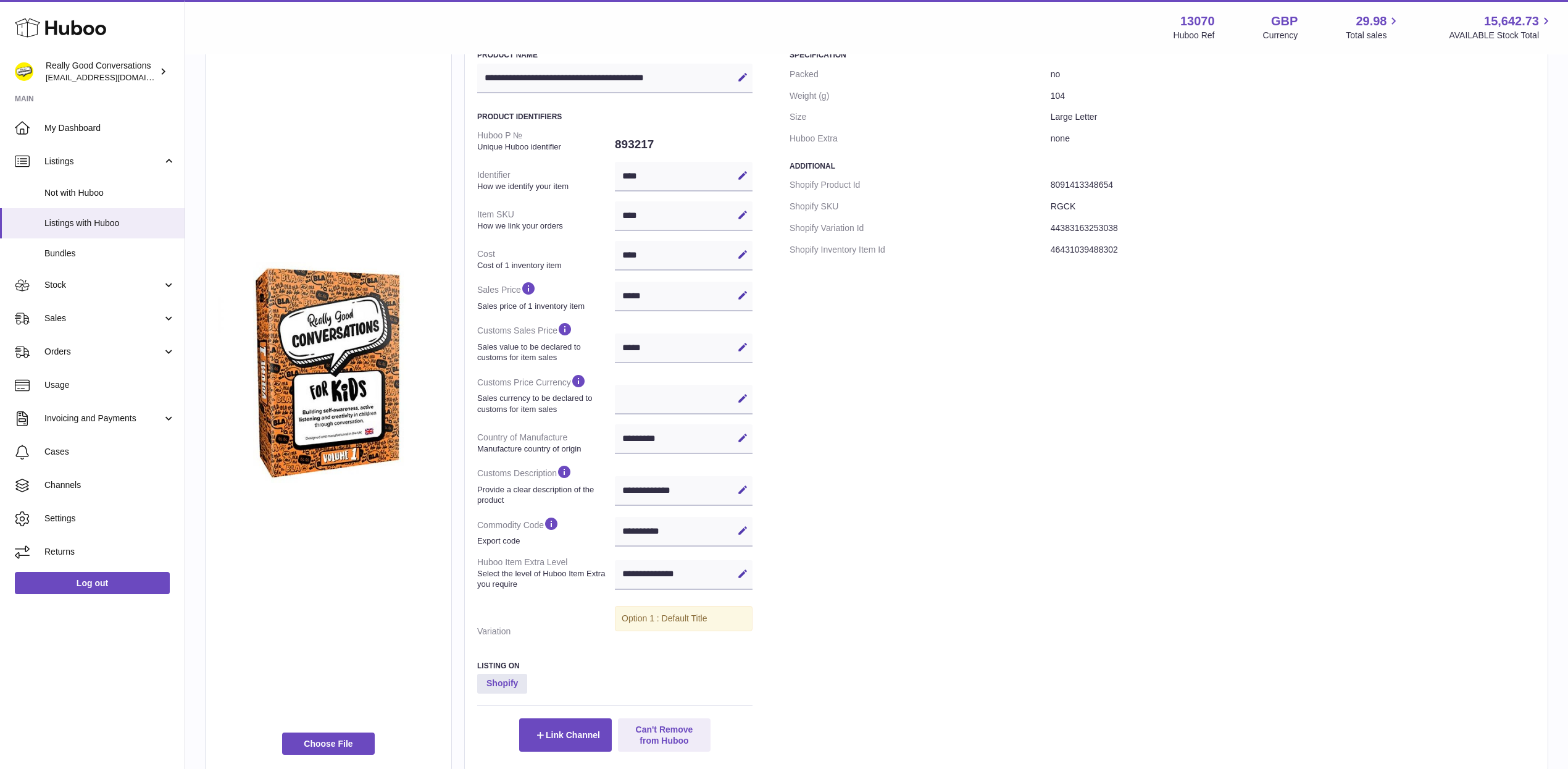
scroll to position [210, 0]
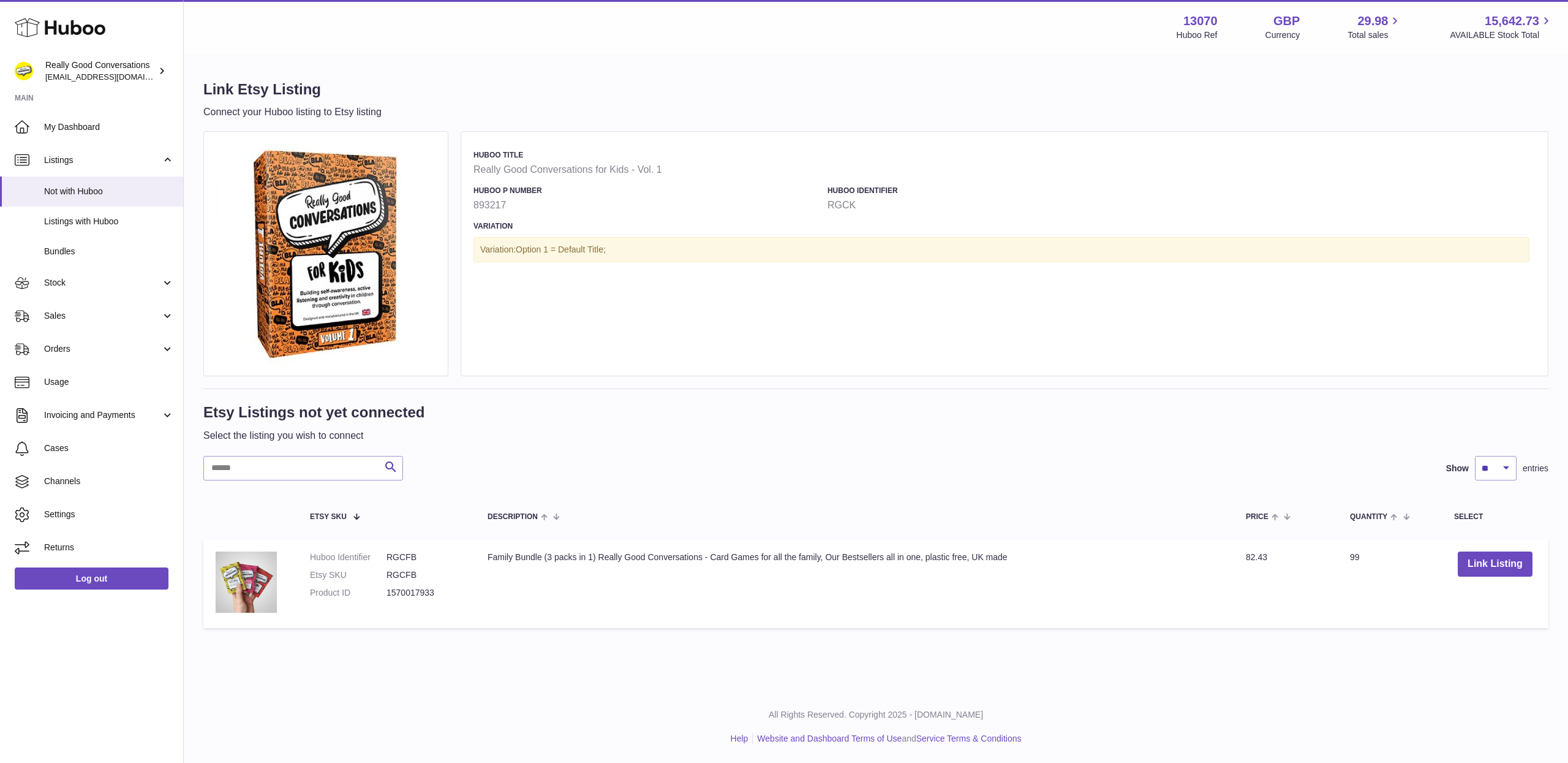
click at [626, 418] on div "Etsy Listings not yet connected Select the listing you wish to connect" at bounding box center [875, 422] width 1345 height 42
drag, startPoint x: 578, startPoint y: 305, endPoint x: 580, endPoint y: 244, distance: 61.0
click at [580, 305] on div "Huboo Title Really Good Conversations for Kids - Vol. 1 Huboo P number 893217 H…" at bounding box center [1004, 254] width 1087 height 245
click at [593, 225] on h4 "Variation" at bounding box center [1001, 226] width 1056 height 10
drag, startPoint x: 676, startPoint y: 187, endPoint x: 643, endPoint y: 193, distance: 33.5
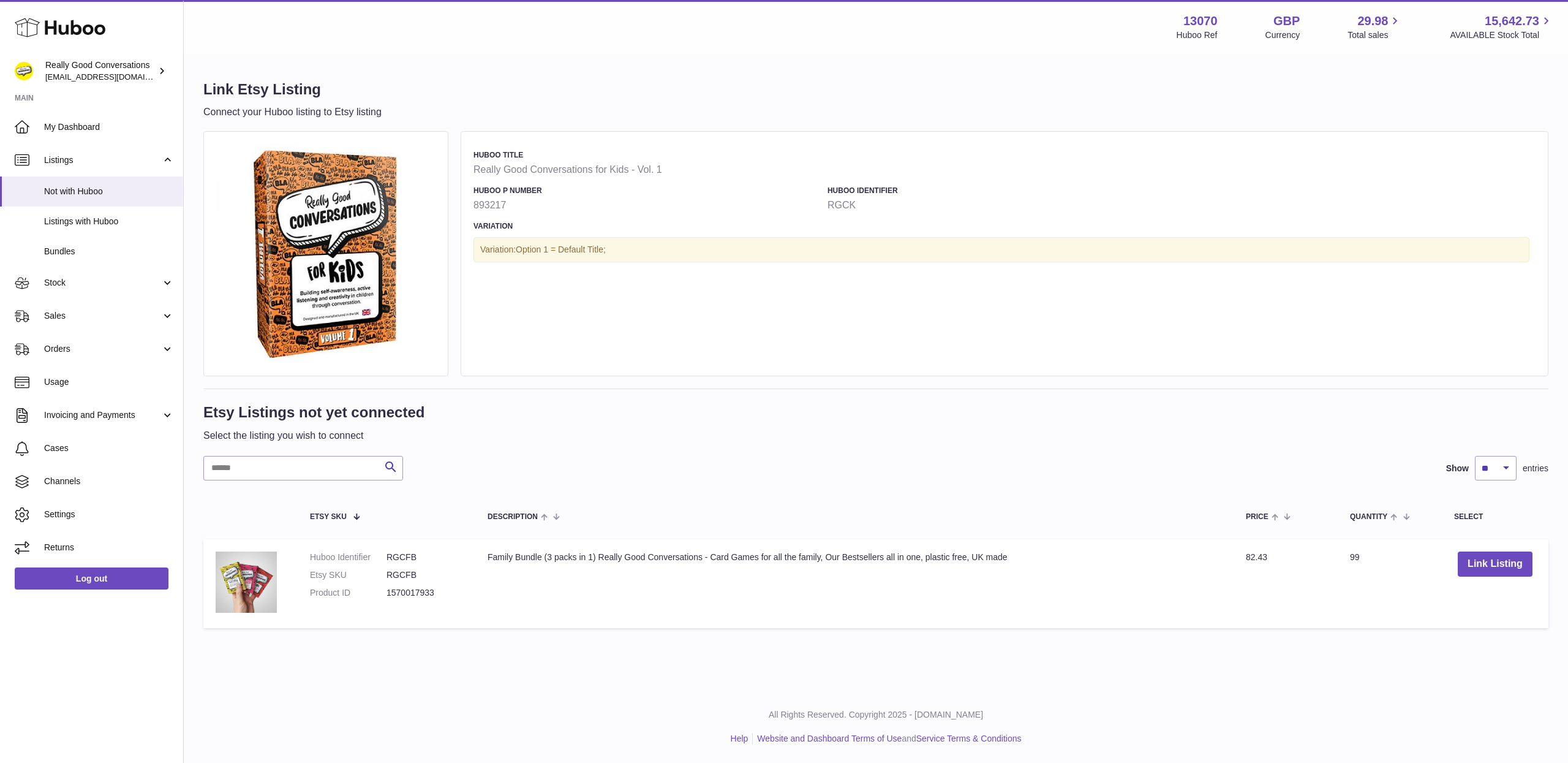
click at [676, 187] on h4 "Huboo P number" at bounding box center [647, 190] width 348 height 10
click at [425, 224] on img at bounding box center [325, 254] width 219 height 219
click at [400, 323] on img at bounding box center [325, 254] width 219 height 219
click at [1180, 467] on div "Search Show ** ** ** *** entries" at bounding box center [875, 468] width 1345 height 25
click at [1308, 332] on div "Huboo Title Really Good Conversations for Kids - Vol. 1 Huboo P number 893217 H…" at bounding box center [1004, 254] width 1087 height 245
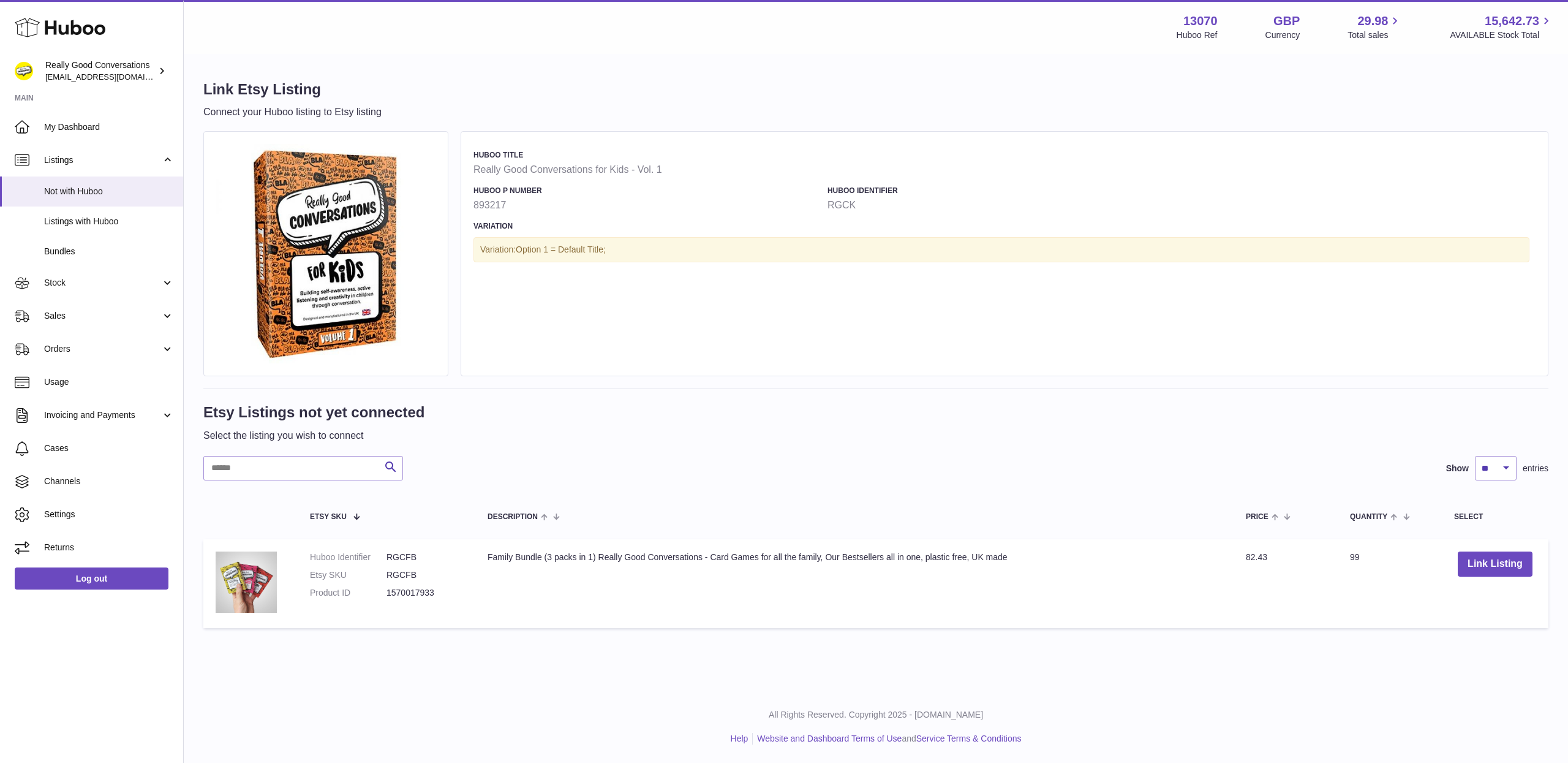
click at [662, 256] on div "Variation: Option 1 = Default Title;" at bounding box center [1001, 249] width 1056 height 25
click at [75, 216] on span "Listings with Huboo" at bounding box center [109, 221] width 130 height 12
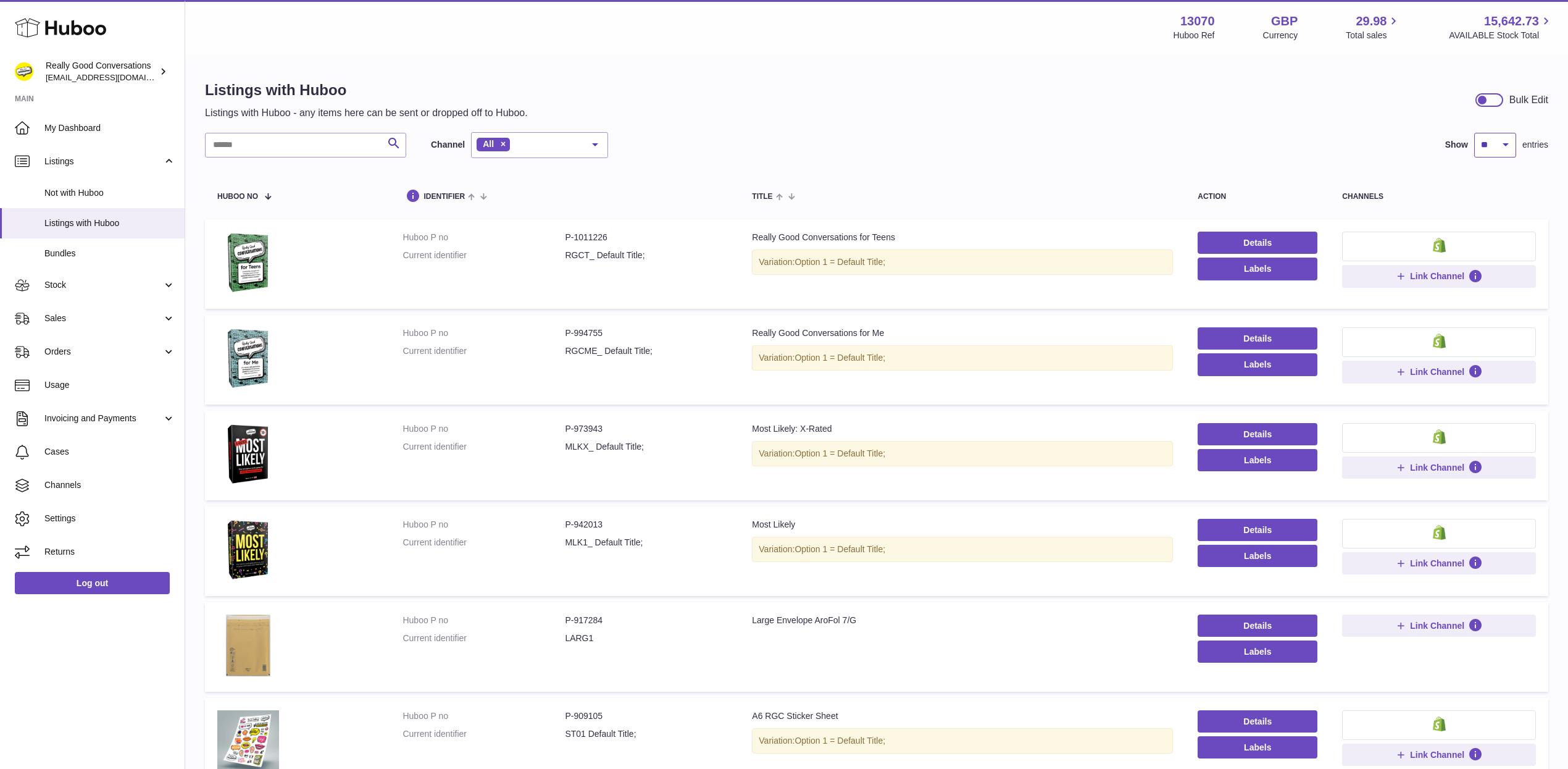
click at [1477, 147] on select "** ** ** ***" at bounding box center [1495, 145] width 42 height 25
select select "**"
click at [1474, 133] on select "** ** ** ***" at bounding box center [1495, 145] width 42 height 25
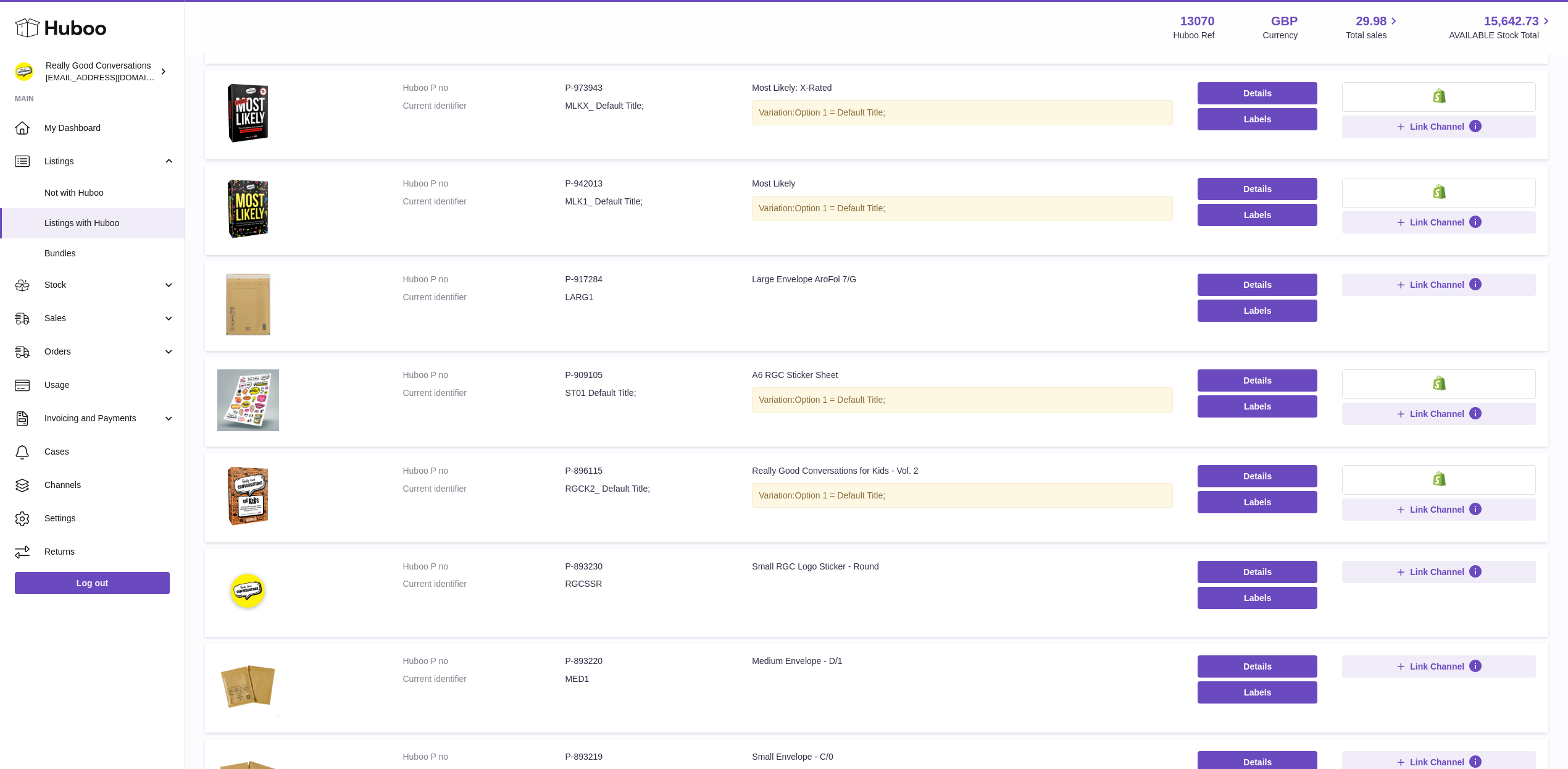
click at [485, 534] on td "Huboo P no P-896115 Current identifier RGCK2_ Default Title;" at bounding box center [565, 498] width 349 height 89
click at [497, 507] on td "Huboo P no P-896115 Current identifier RGCK2_ Default Title;" at bounding box center [565, 498] width 349 height 89
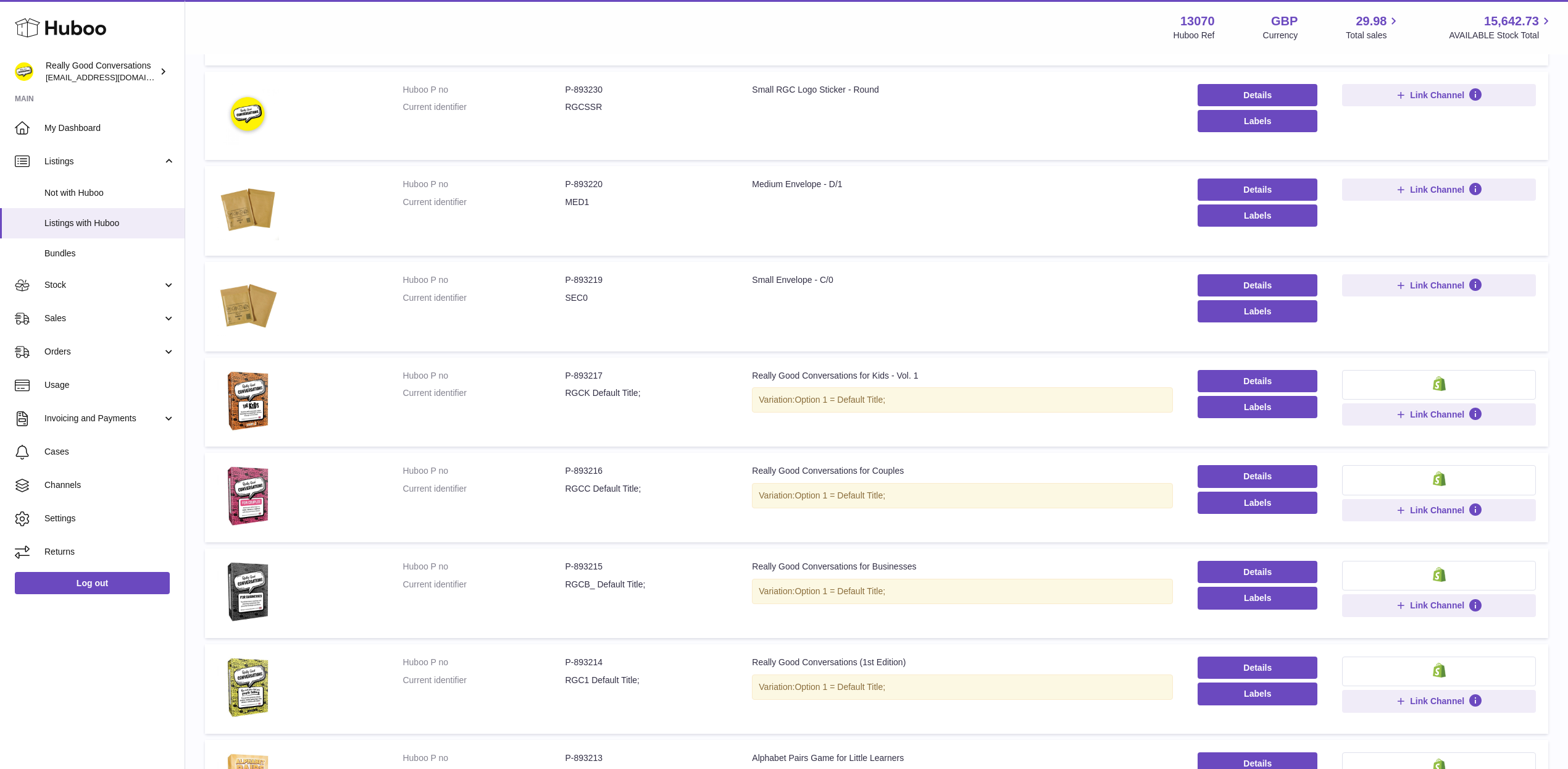
scroll to position [820, 0]
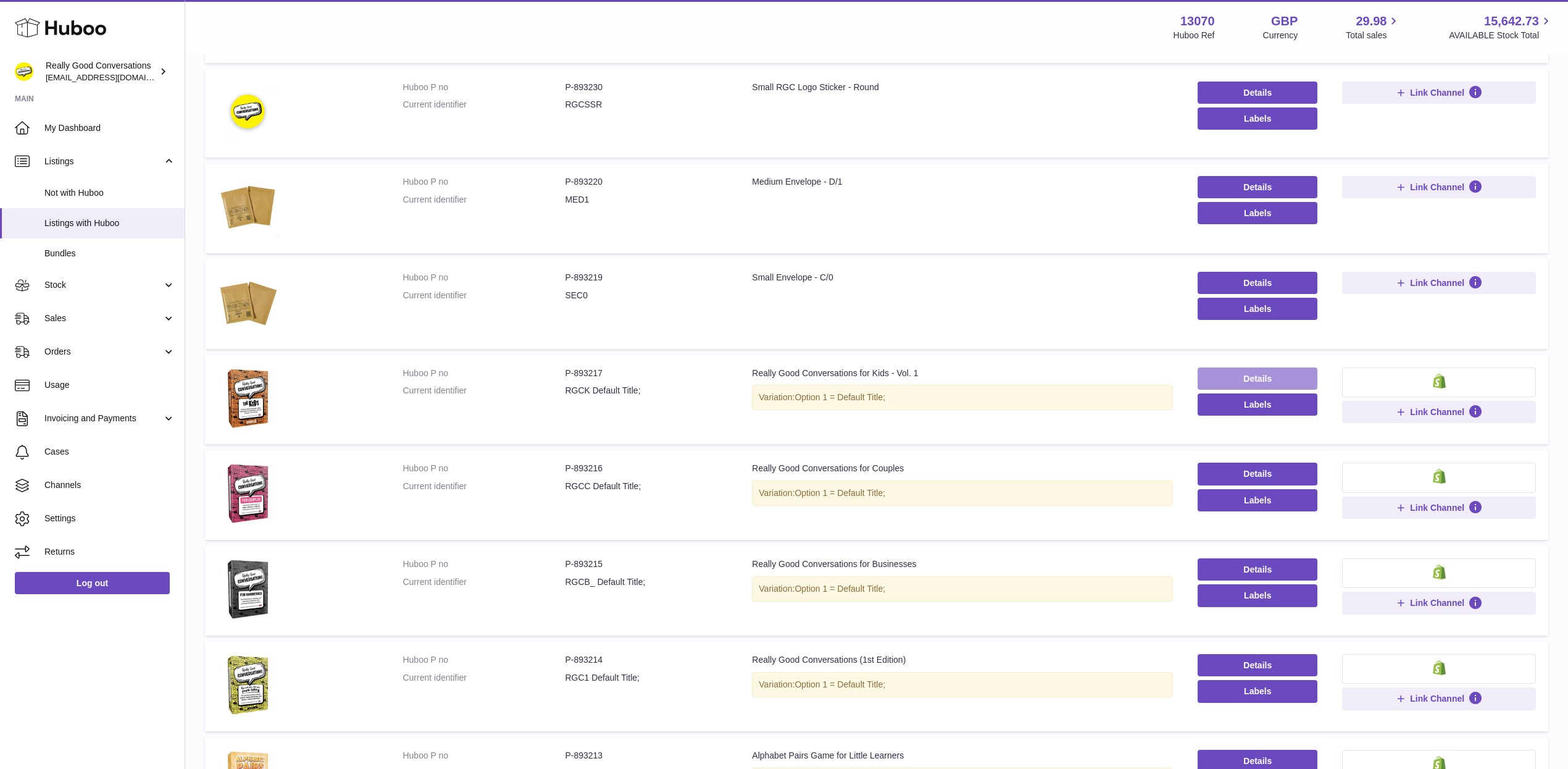
click at [1275, 377] on link "Details" at bounding box center [1257, 378] width 119 height 22
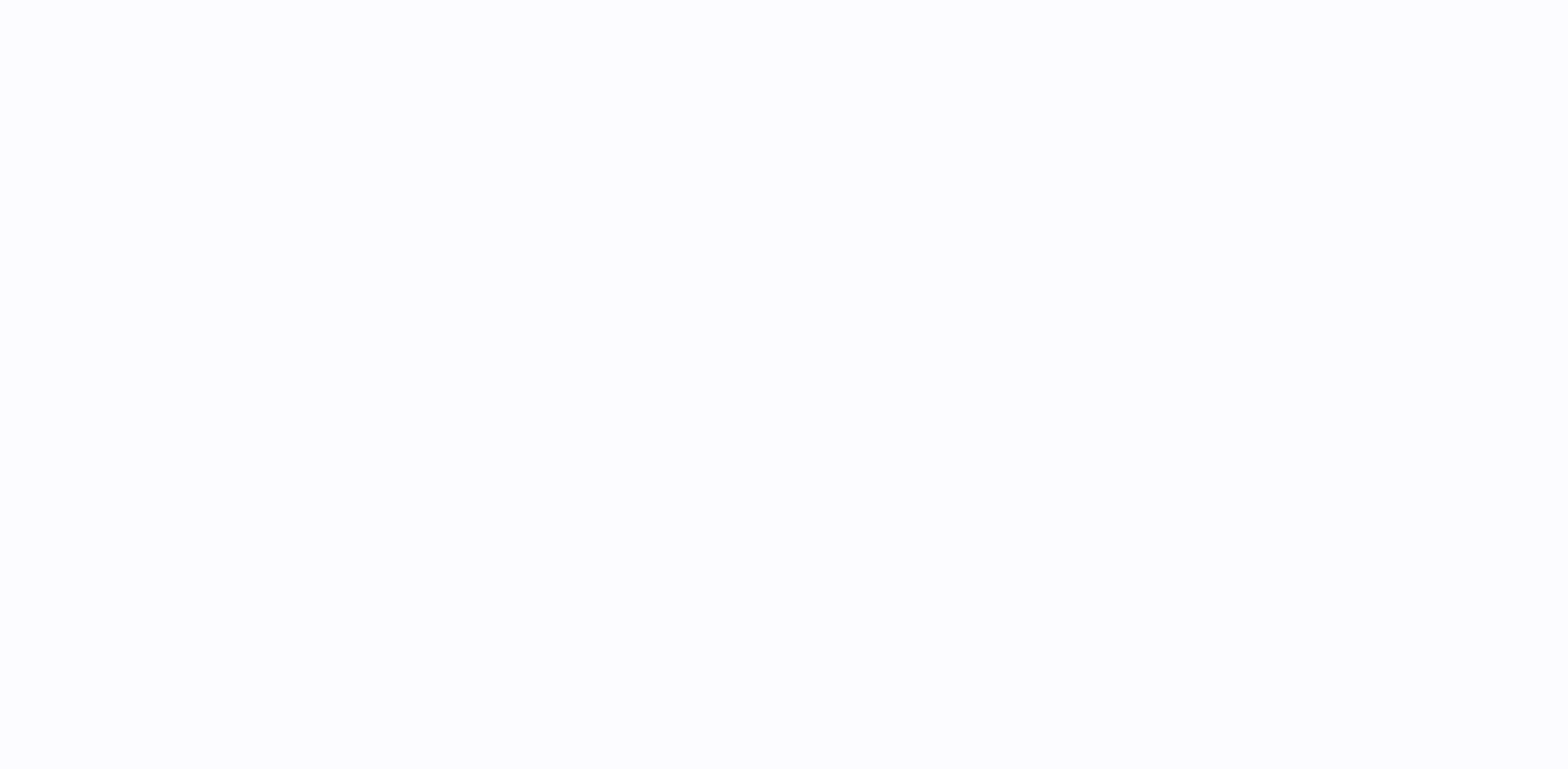
select select
select select "***"
select select "****"
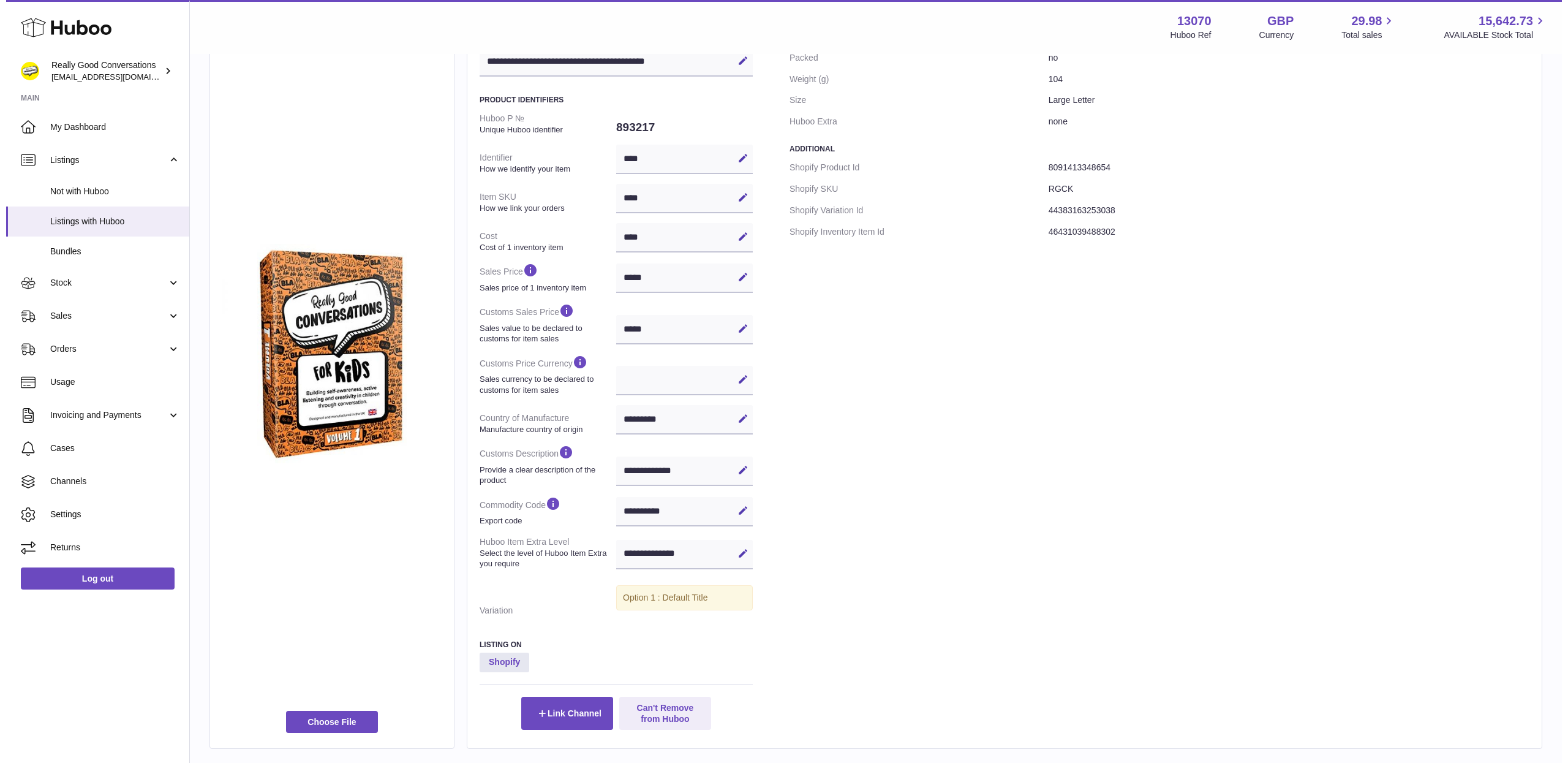
scroll to position [209, 0]
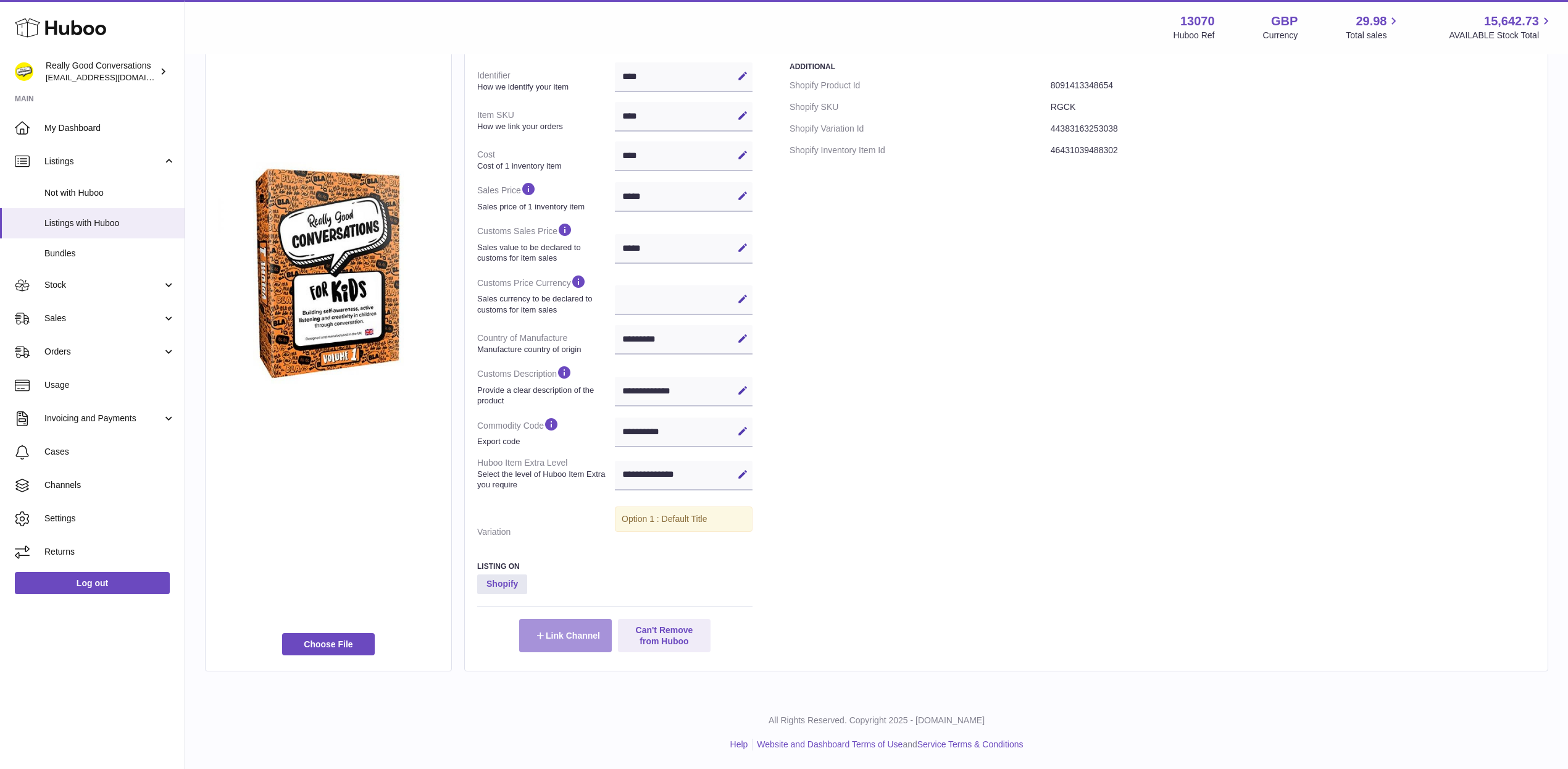
click at [552, 634] on button "Link Channel" at bounding box center [566, 635] width 92 height 33
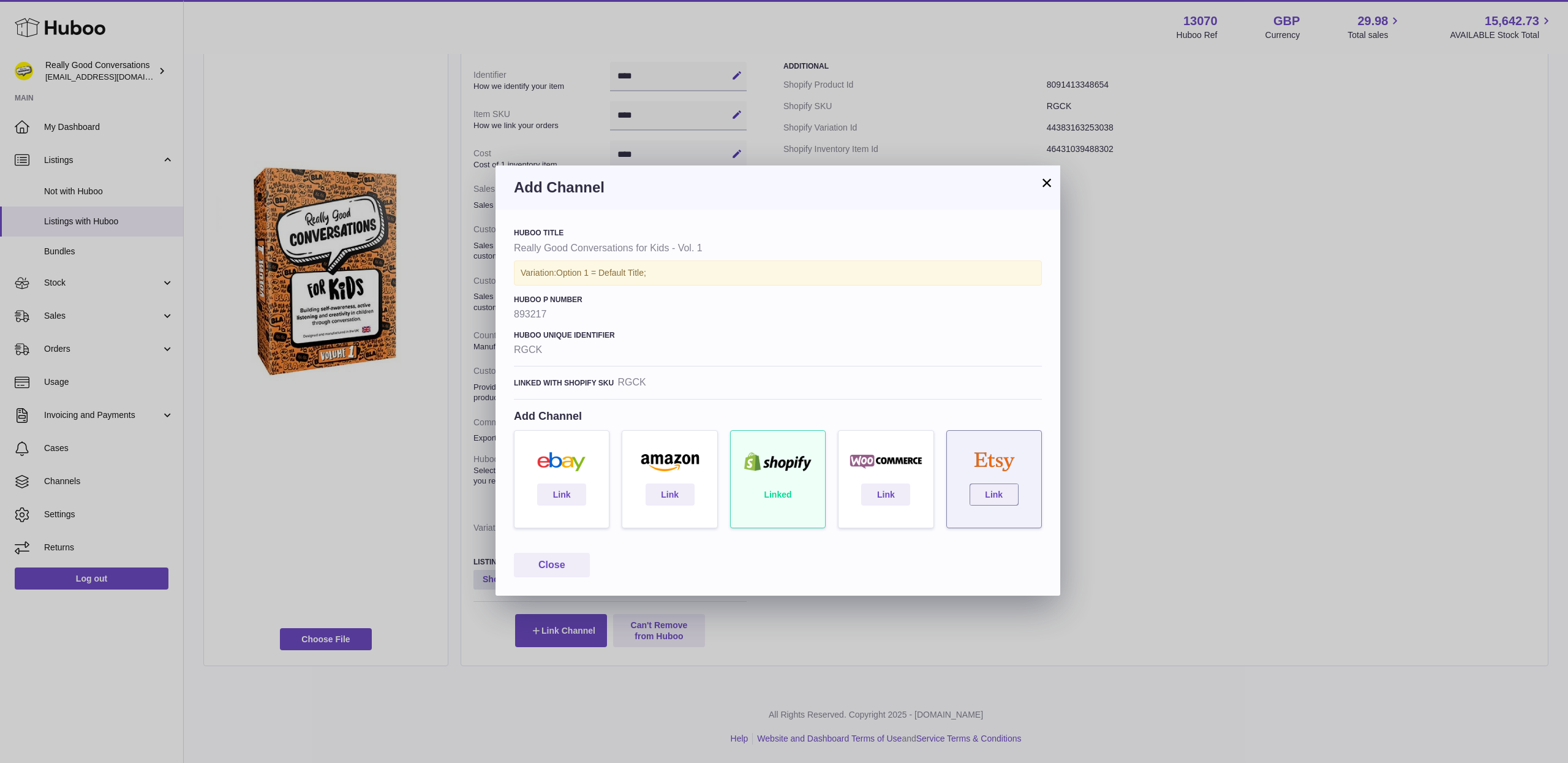
click at [991, 454] on img at bounding box center [994, 462] width 82 height 20
click at [991, 489] on link "Link" at bounding box center [994, 494] width 49 height 22
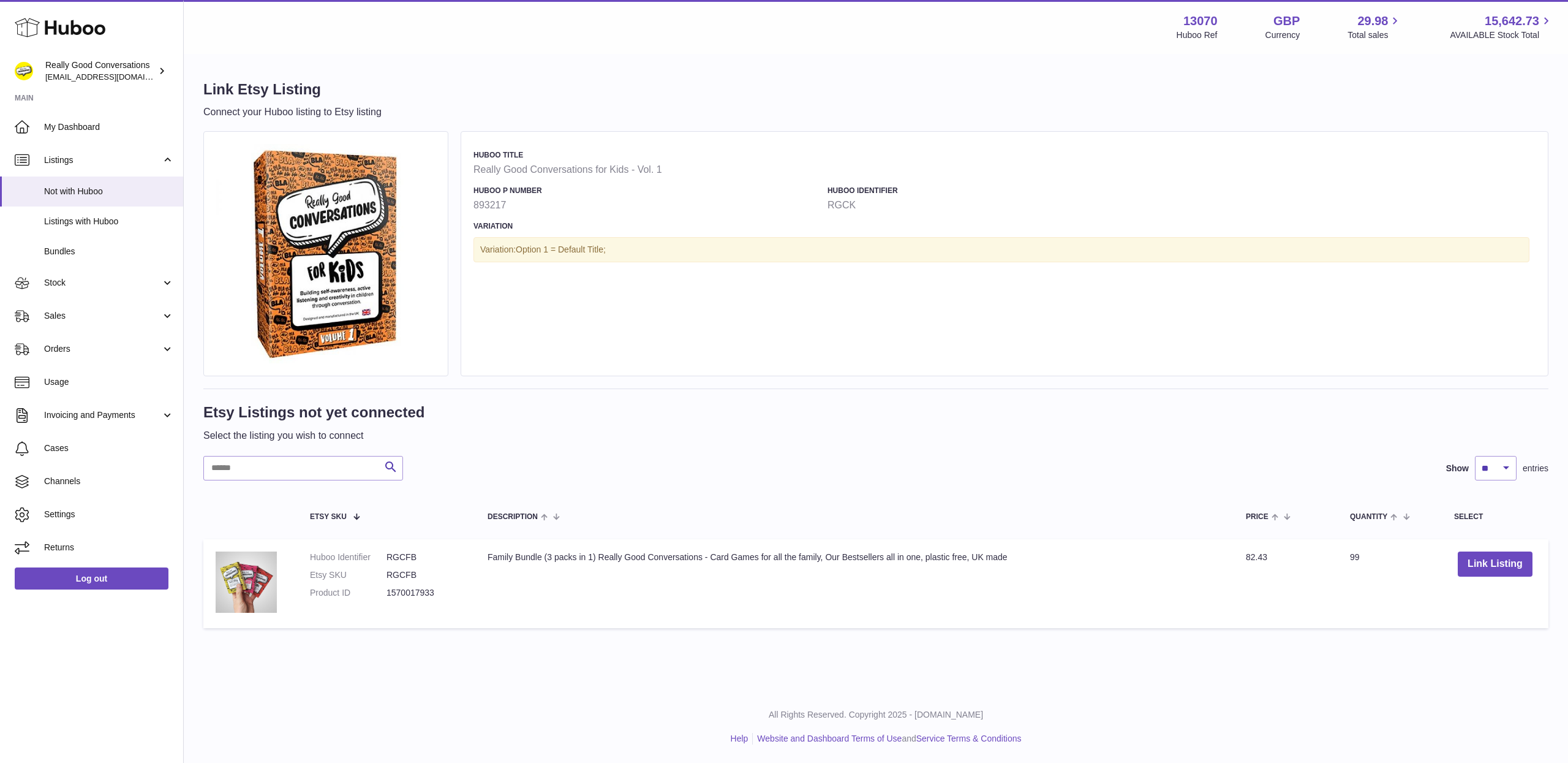
click at [340, 222] on img at bounding box center [325, 254] width 219 height 219
click at [513, 229] on h4 "Variation" at bounding box center [1001, 226] width 1056 height 10
click at [690, 185] on h4 "Huboo P number" at bounding box center [647, 190] width 348 height 10
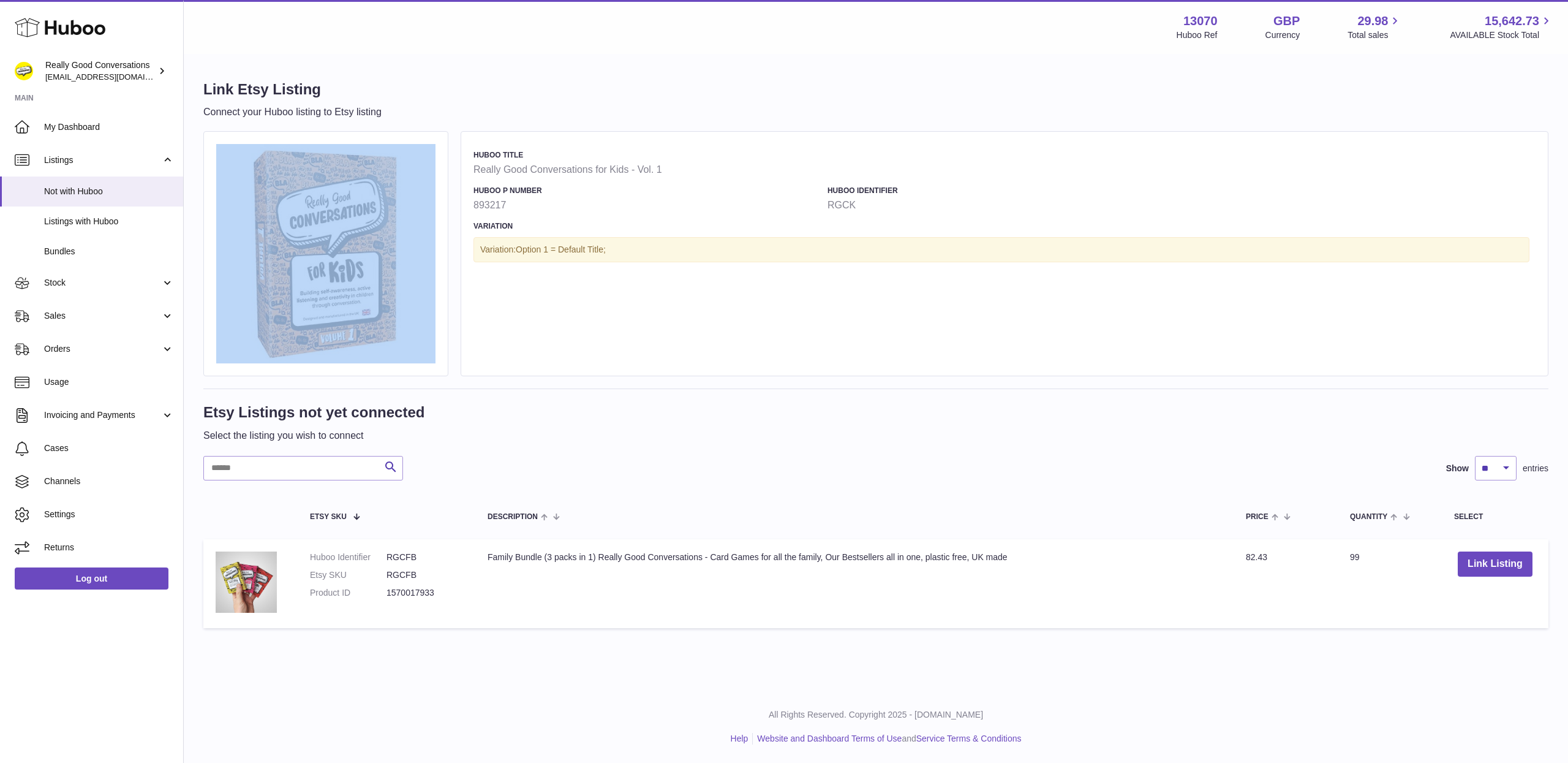
click at [660, 116] on div "Link Etsy Listing Connect your Huboo listing to Etsy listing Huboo Title Really…" at bounding box center [876, 356] width 1384 height 603
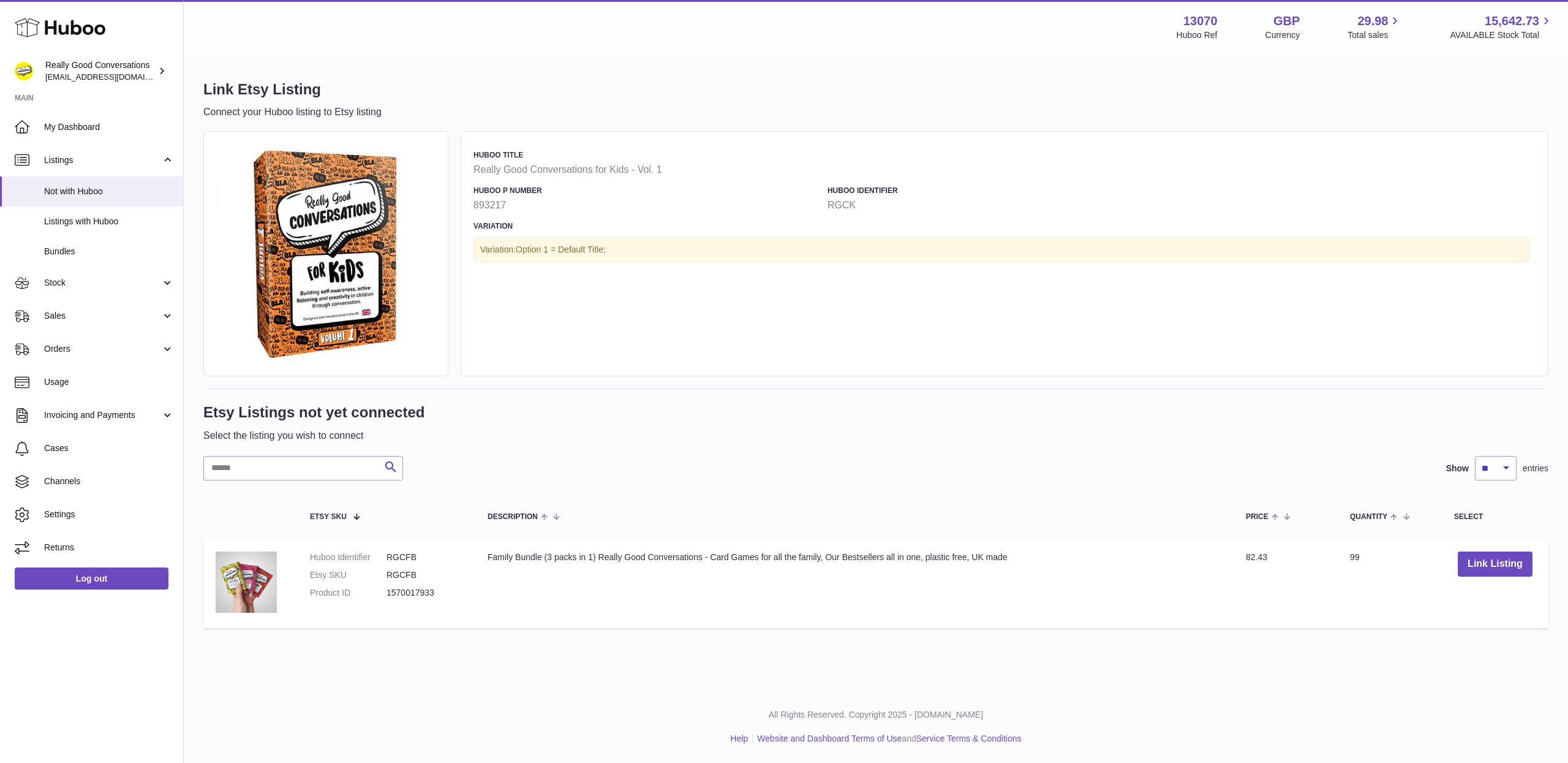
click at [283, 111] on p "Connect your Huboo listing to Etsy listing" at bounding box center [292, 112] width 178 height 14
drag, startPoint x: 556, startPoint y: 165, endPoint x: 652, endPoint y: 164, distance: 96.0
click at [556, 165] on strong "Really Good Conversations for Kids - Vol. 1" at bounding box center [1001, 170] width 1056 height 14
drag, startPoint x: 943, startPoint y: 155, endPoint x: 997, endPoint y: 145, distance: 54.9
click at [949, 155] on div "Huboo Title Really Good Conversations for Kids - Vol. 1 Huboo P number 893217 H…" at bounding box center [1004, 254] width 1087 height 245
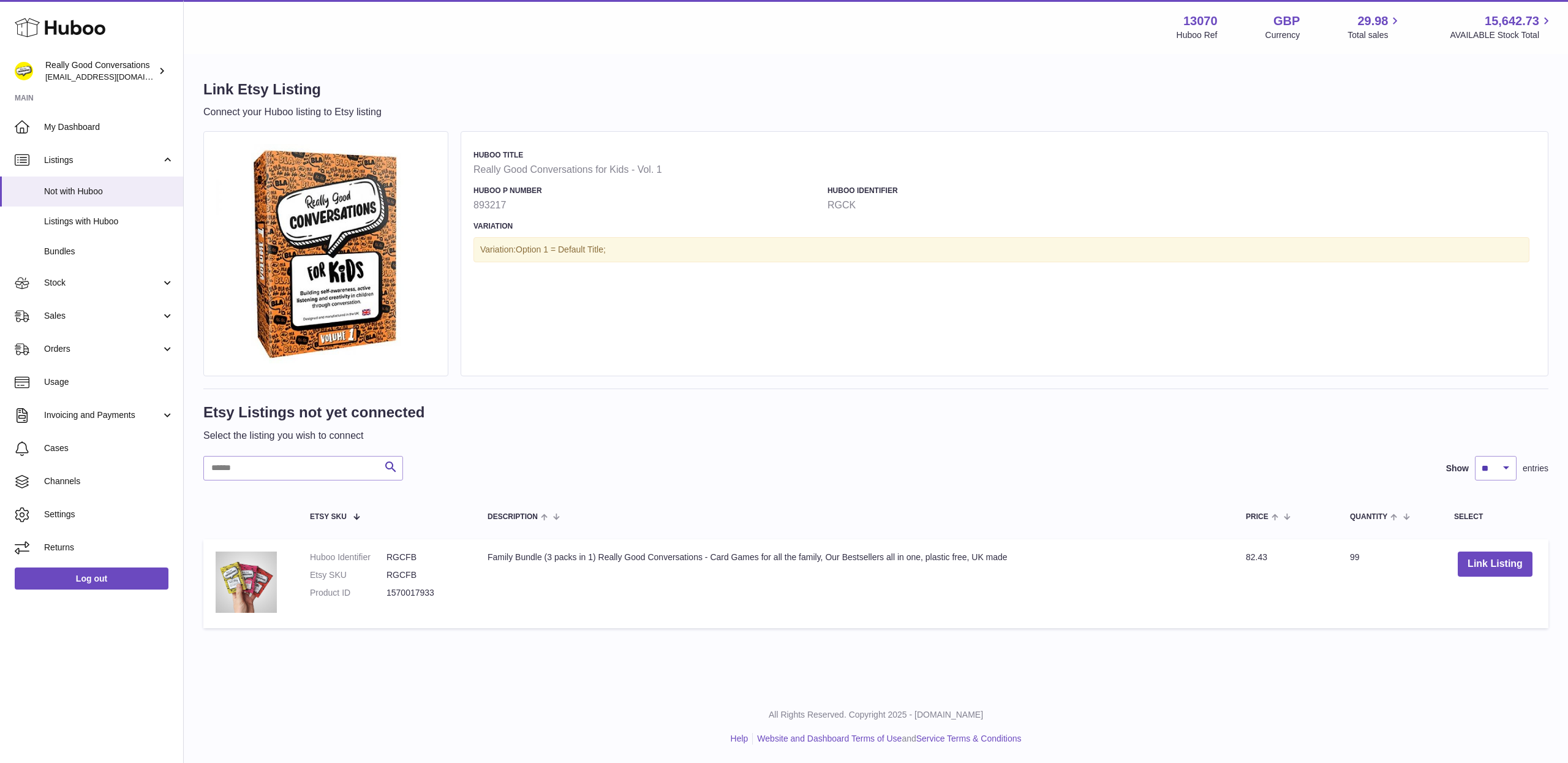
click at [1230, 125] on div "Link Etsy Listing Connect your Huboo listing to Etsy listing Huboo Title Really…" at bounding box center [876, 356] width 1384 height 603
click at [1497, 554] on button "Link Listing" at bounding box center [1495, 563] width 75 height 25
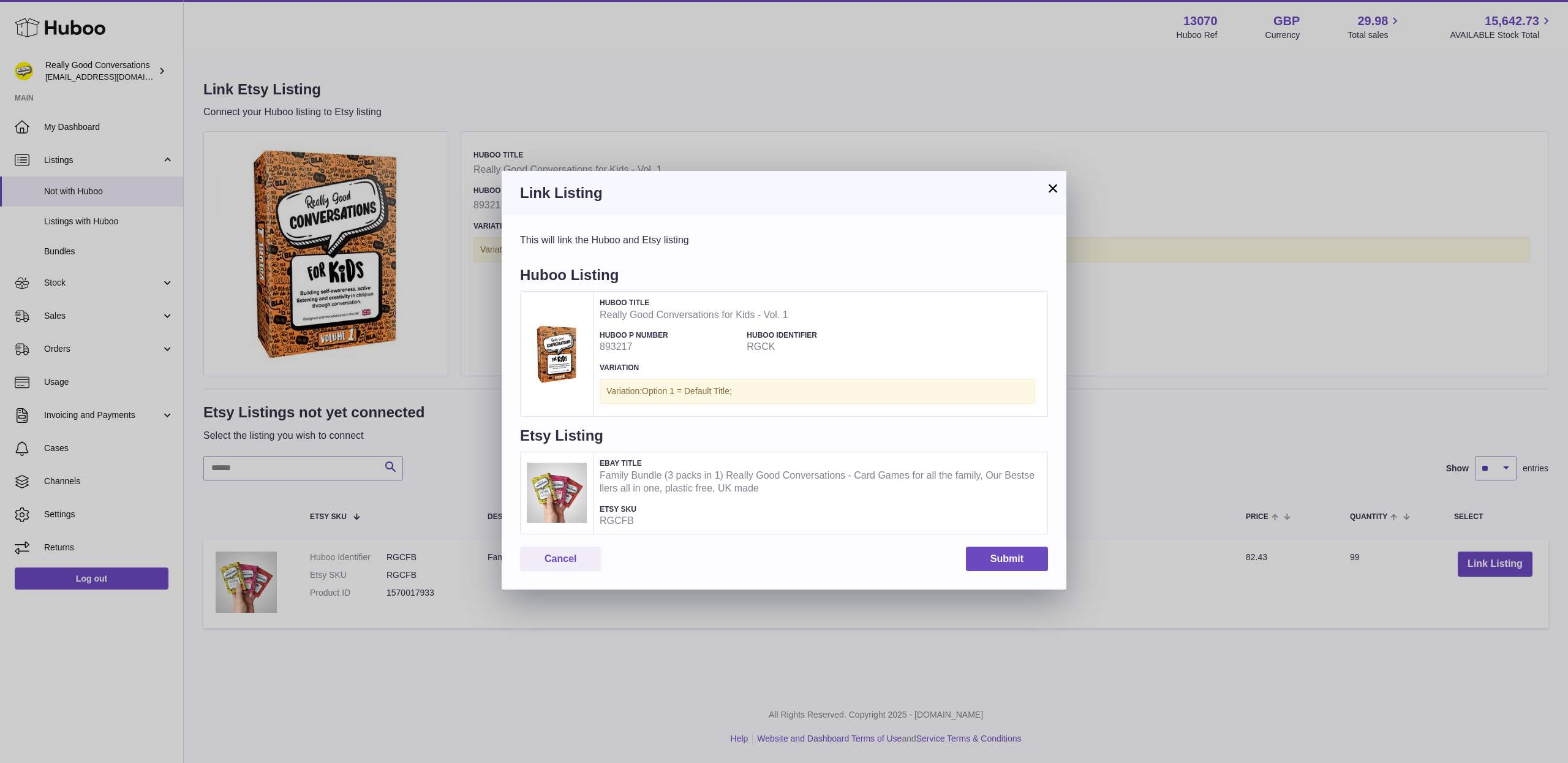
click at [764, 314] on strong "Really Good Conversations for Kids - Vol. 1" at bounding box center [817, 315] width 436 height 14
click at [954, 320] on strong "Really Good Conversations for Kids - Vol. 1" at bounding box center [817, 315] width 436 height 14
click at [573, 550] on button "Cancel" at bounding box center [560, 558] width 81 height 25
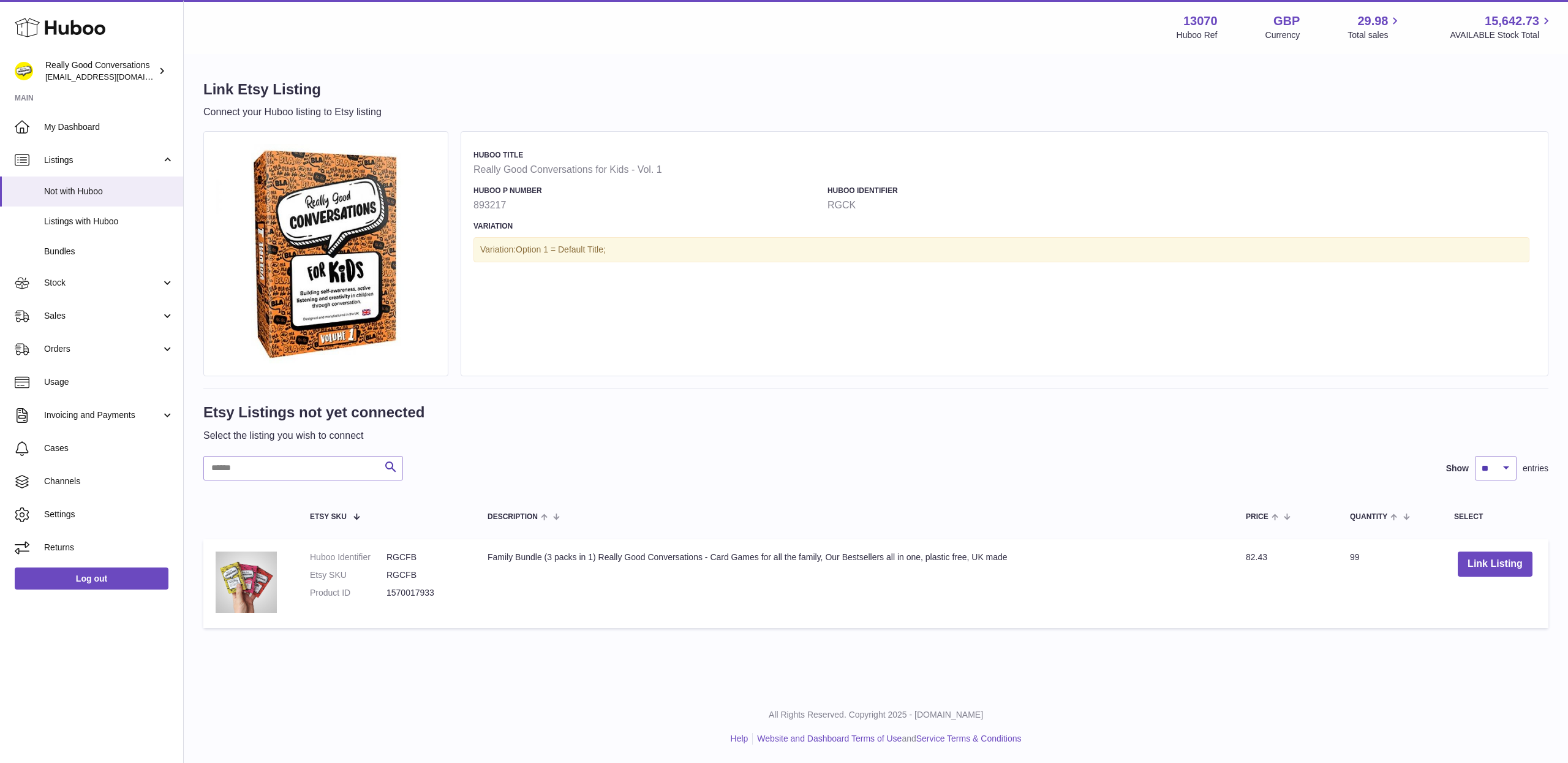
click at [523, 524] on th "Description" at bounding box center [854, 516] width 758 height 35
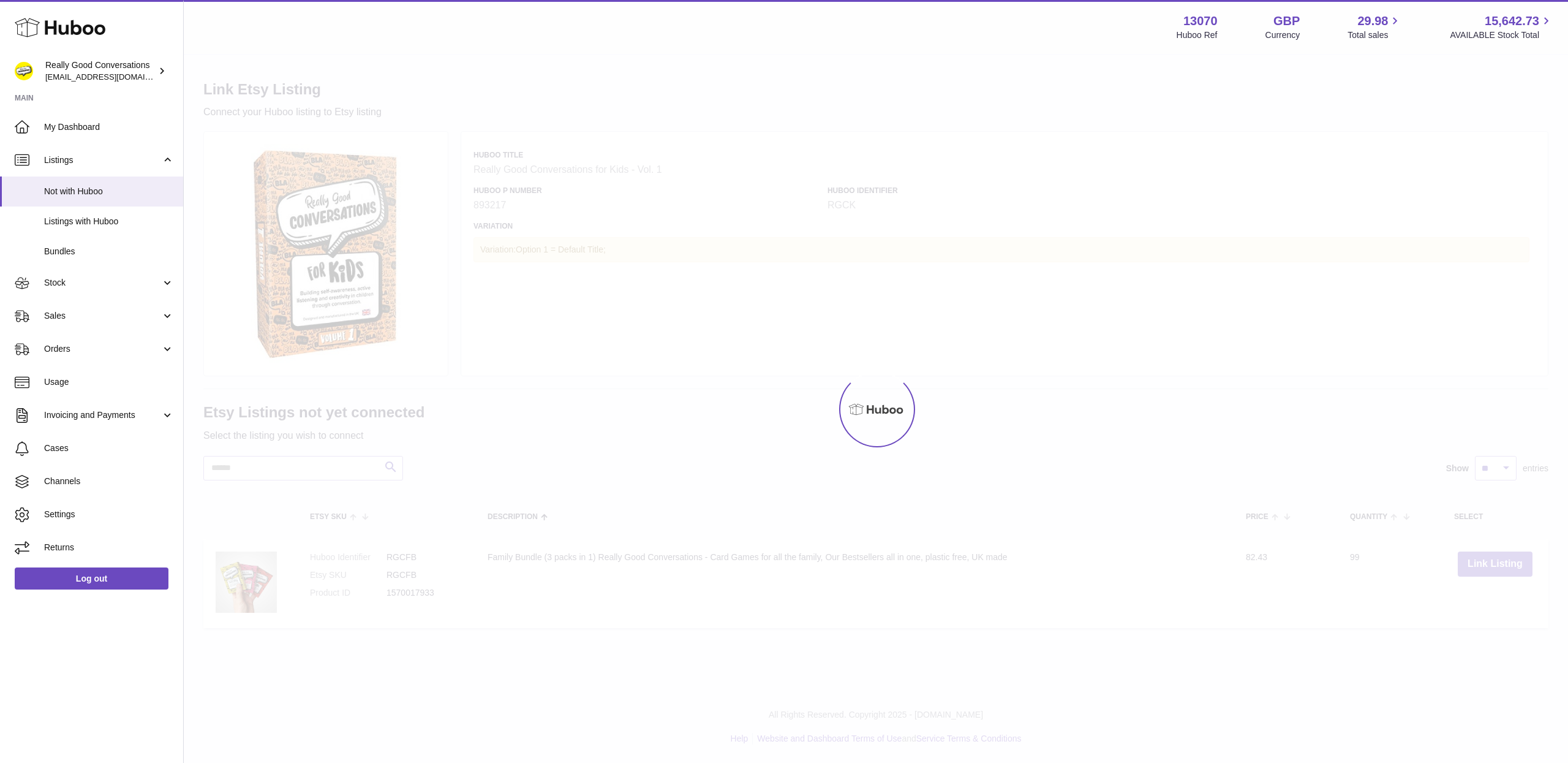
click at [496, 583] on div at bounding box center [876, 408] width 1384 height 707
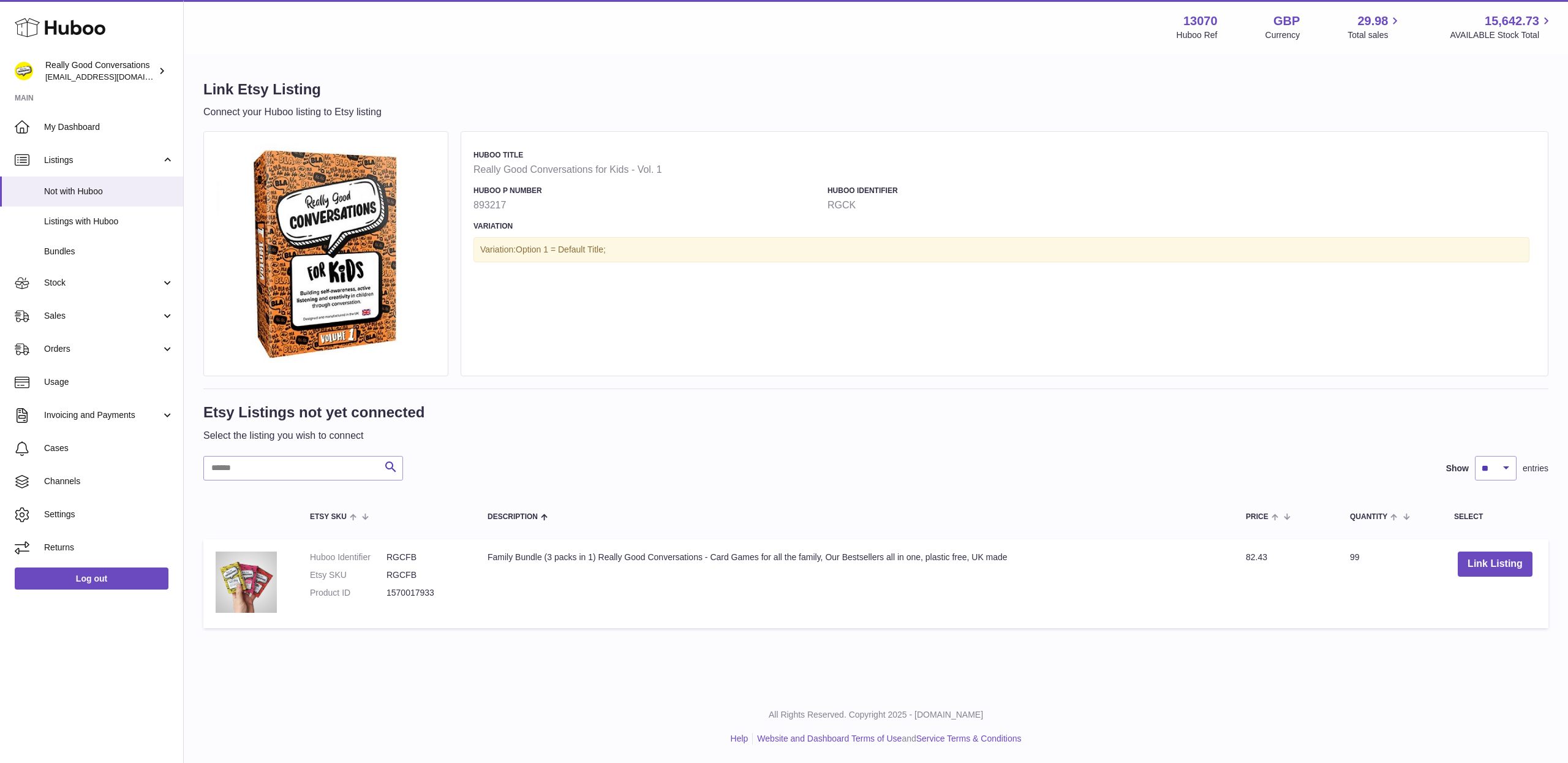
click at [303, 481] on div "Search Show ** ** ** *** entries Etsy SKU Description Price Quantity Select Hub…" at bounding box center [875, 545] width 1345 height 179
click at [300, 471] on input "text" at bounding box center [303, 468] width 199 height 25
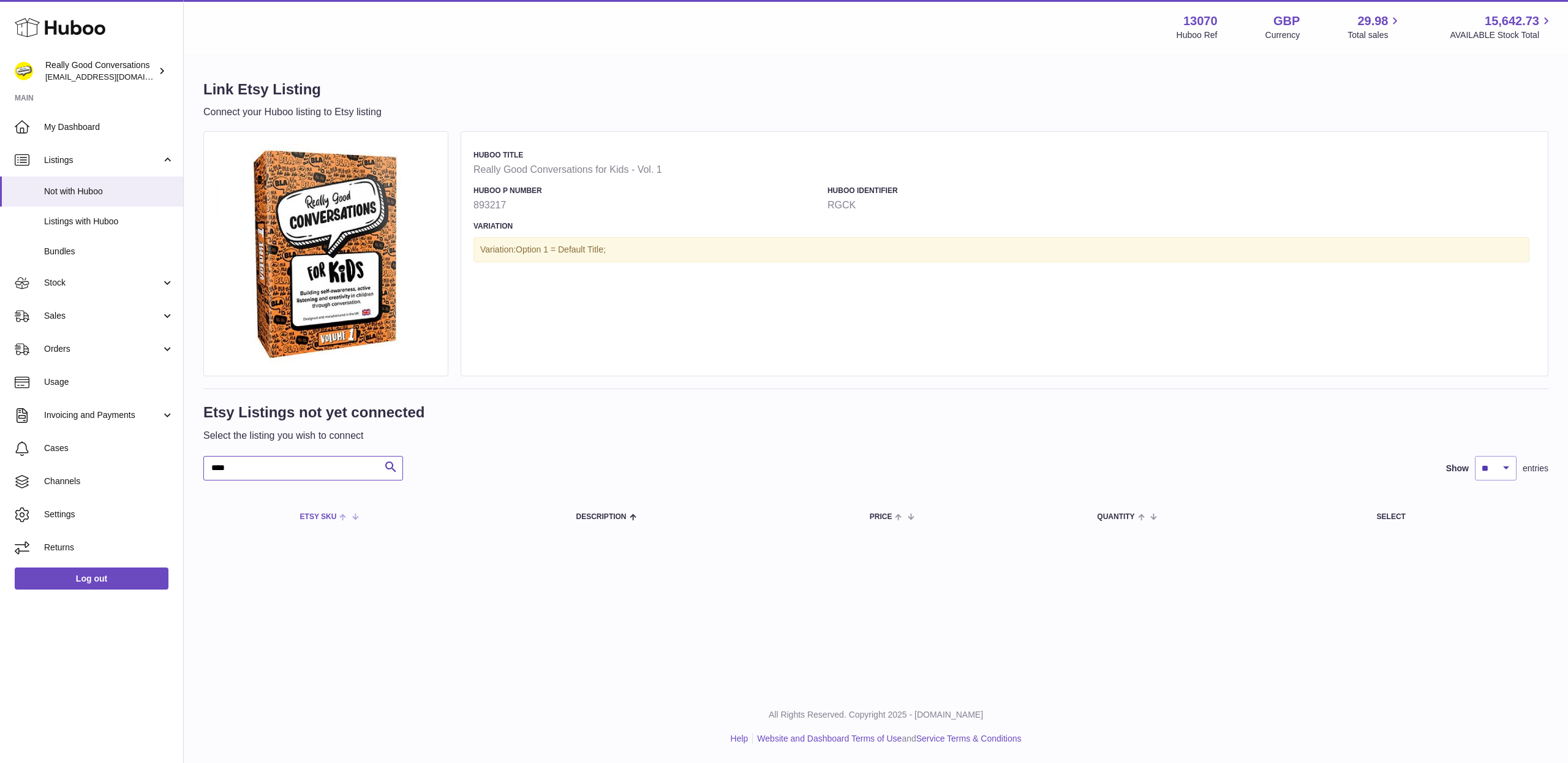
type input "****"
click at [516, 504] on th "Etsy SKU" at bounding box center [426, 516] width 276 height 35
click at [79, 507] on link "Settings" at bounding box center [91, 515] width 183 height 33
click at [82, 482] on span "Channels" at bounding box center [109, 482] width 130 height 12
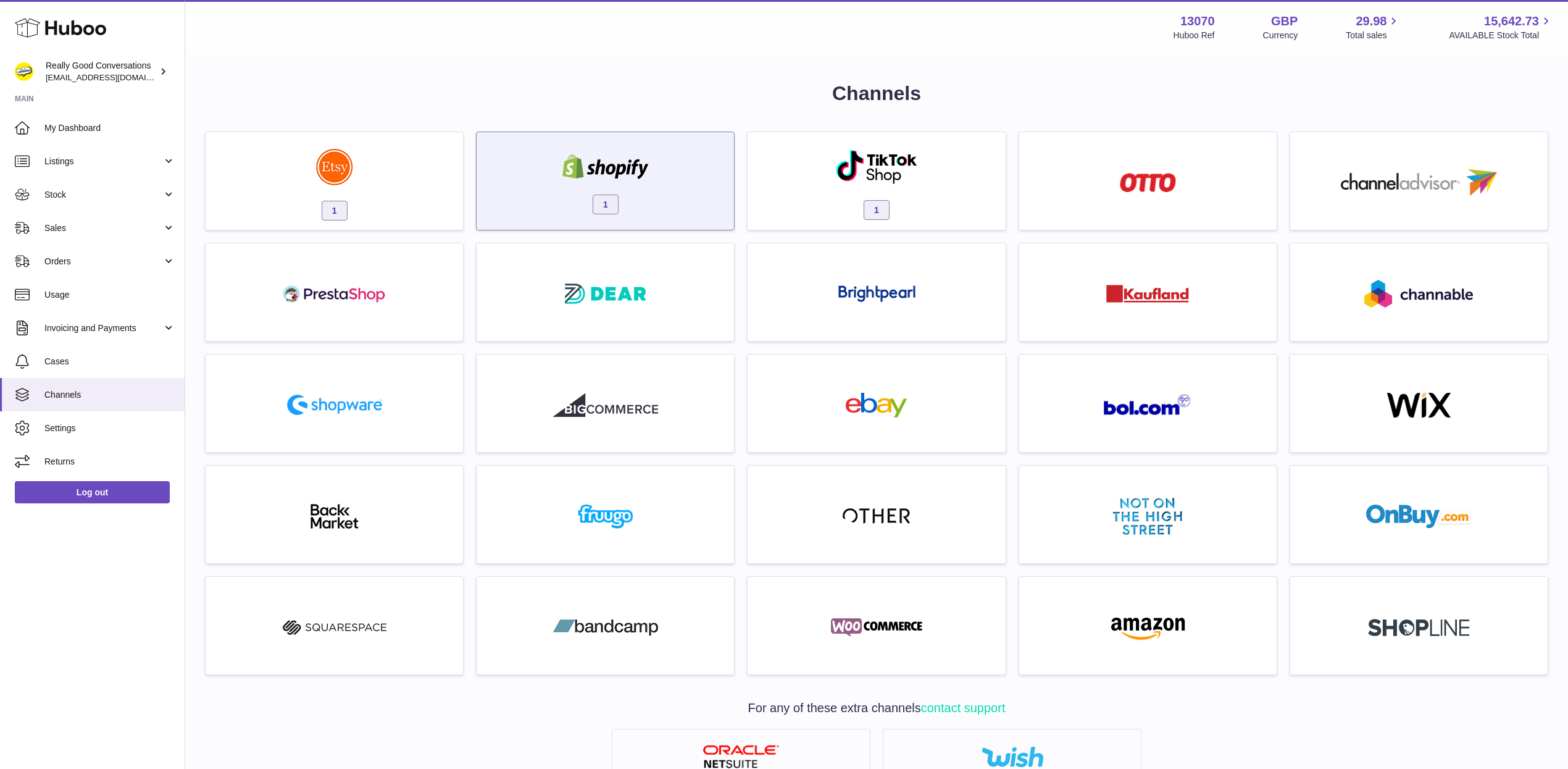
click at [621, 194] on div "1" at bounding box center [606, 184] width 245 height 79
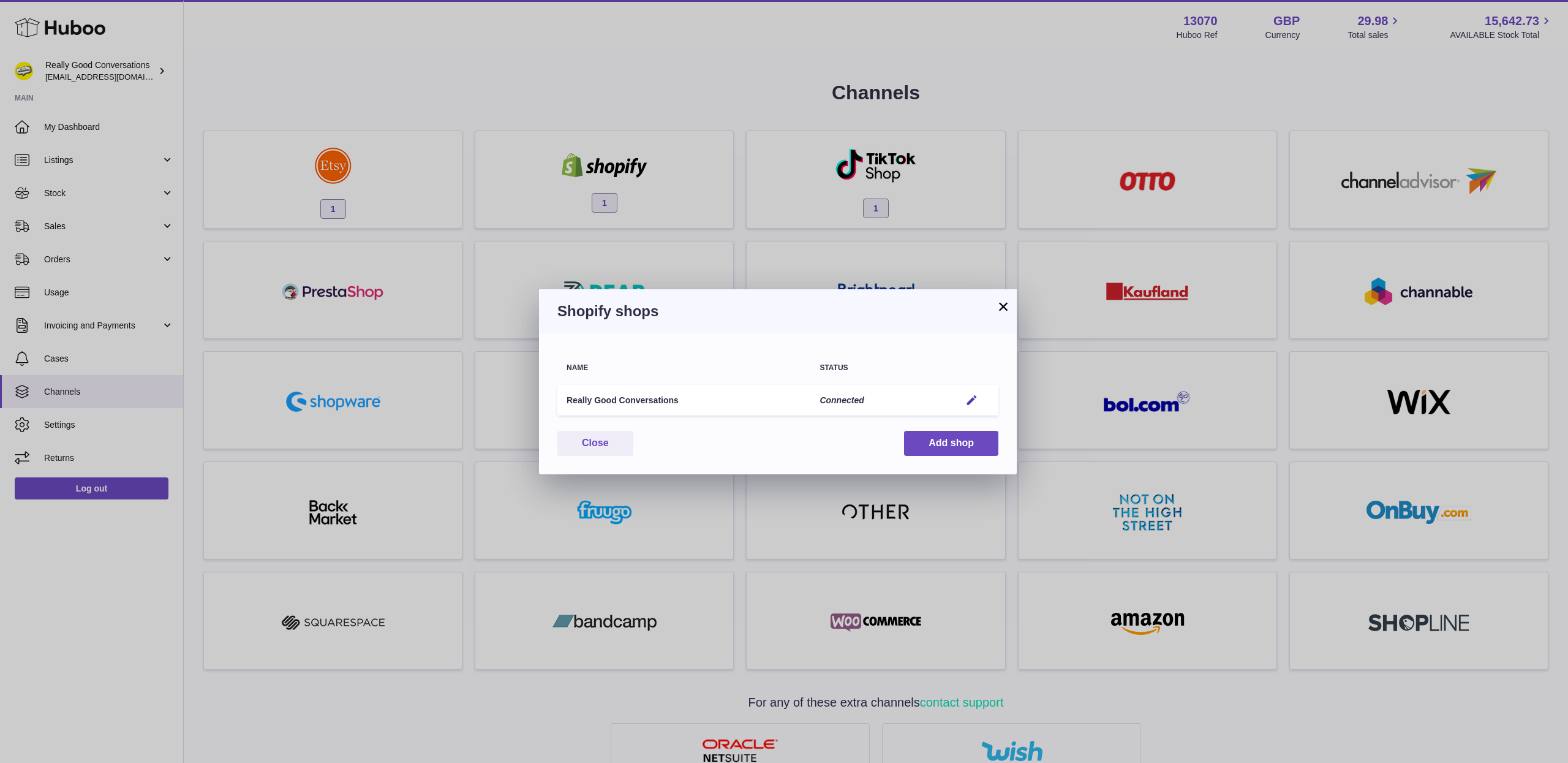
click at [998, 305] on button "×" at bounding box center [1003, 307] width 15 height 15
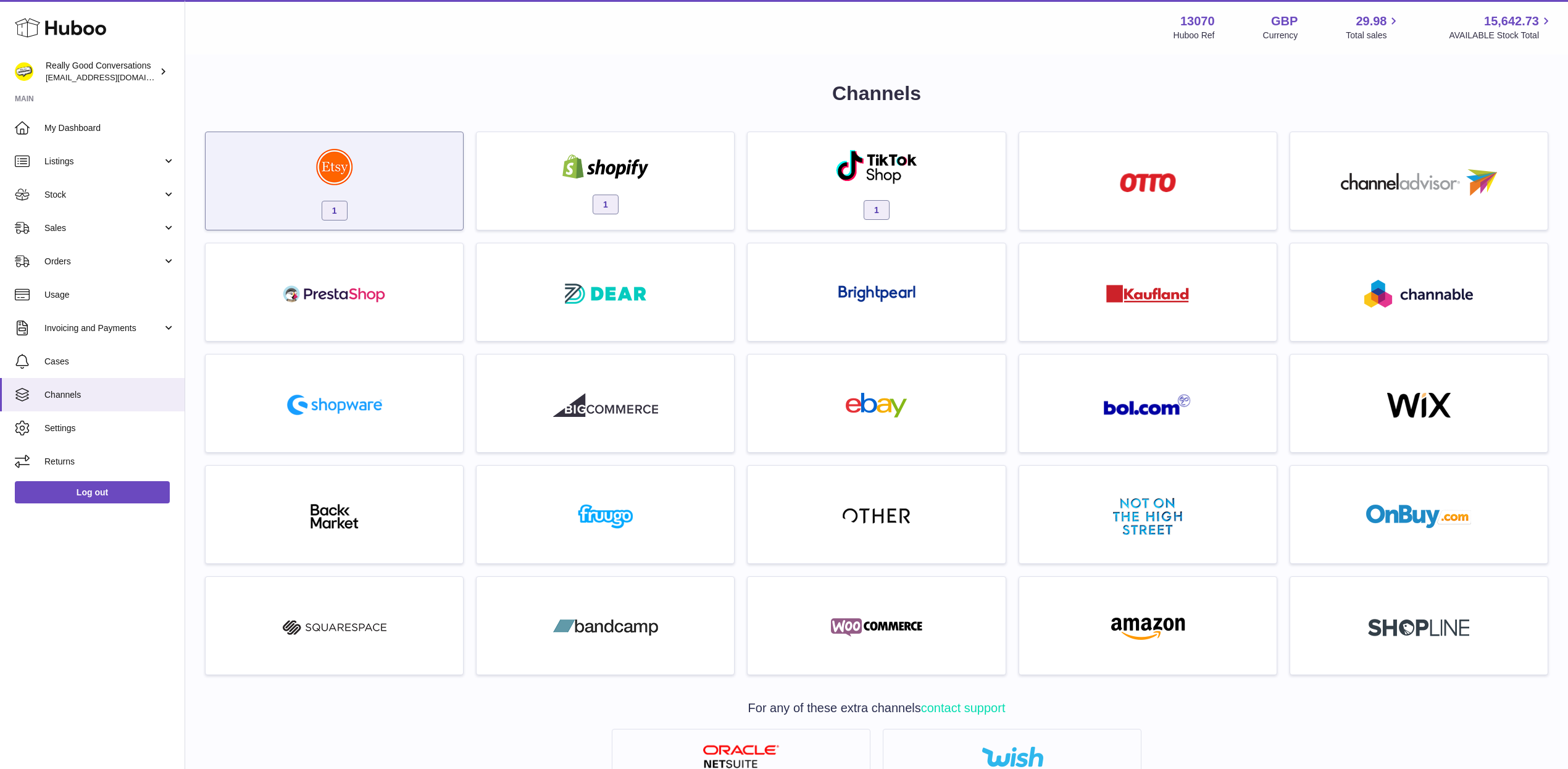
click at [352, 190] on div "1" at bounding box center [334, 184] width 245 height 79
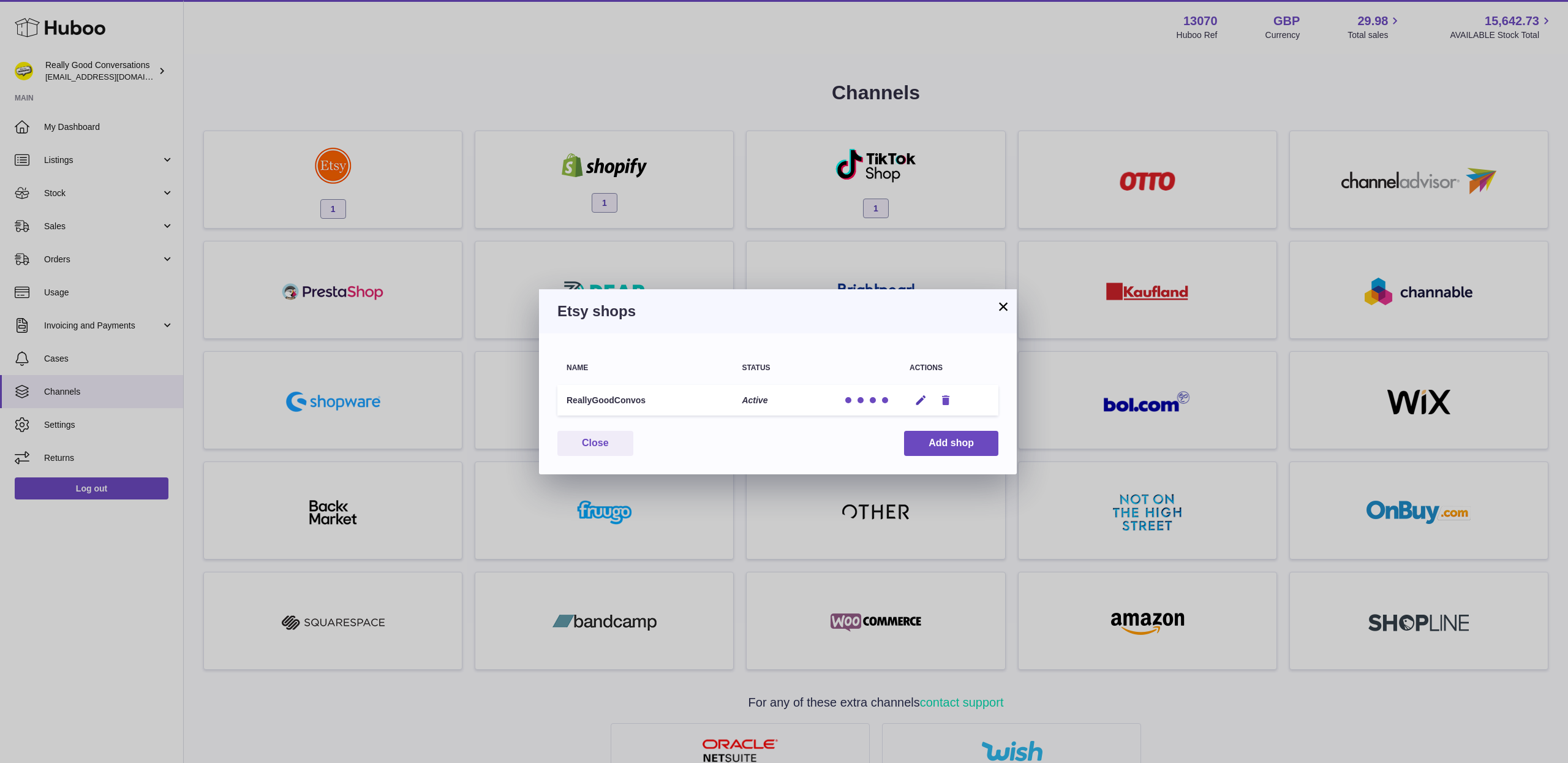
click at [940, 394] on icon "button" at bounding box center [946, 400] width 13 height 13
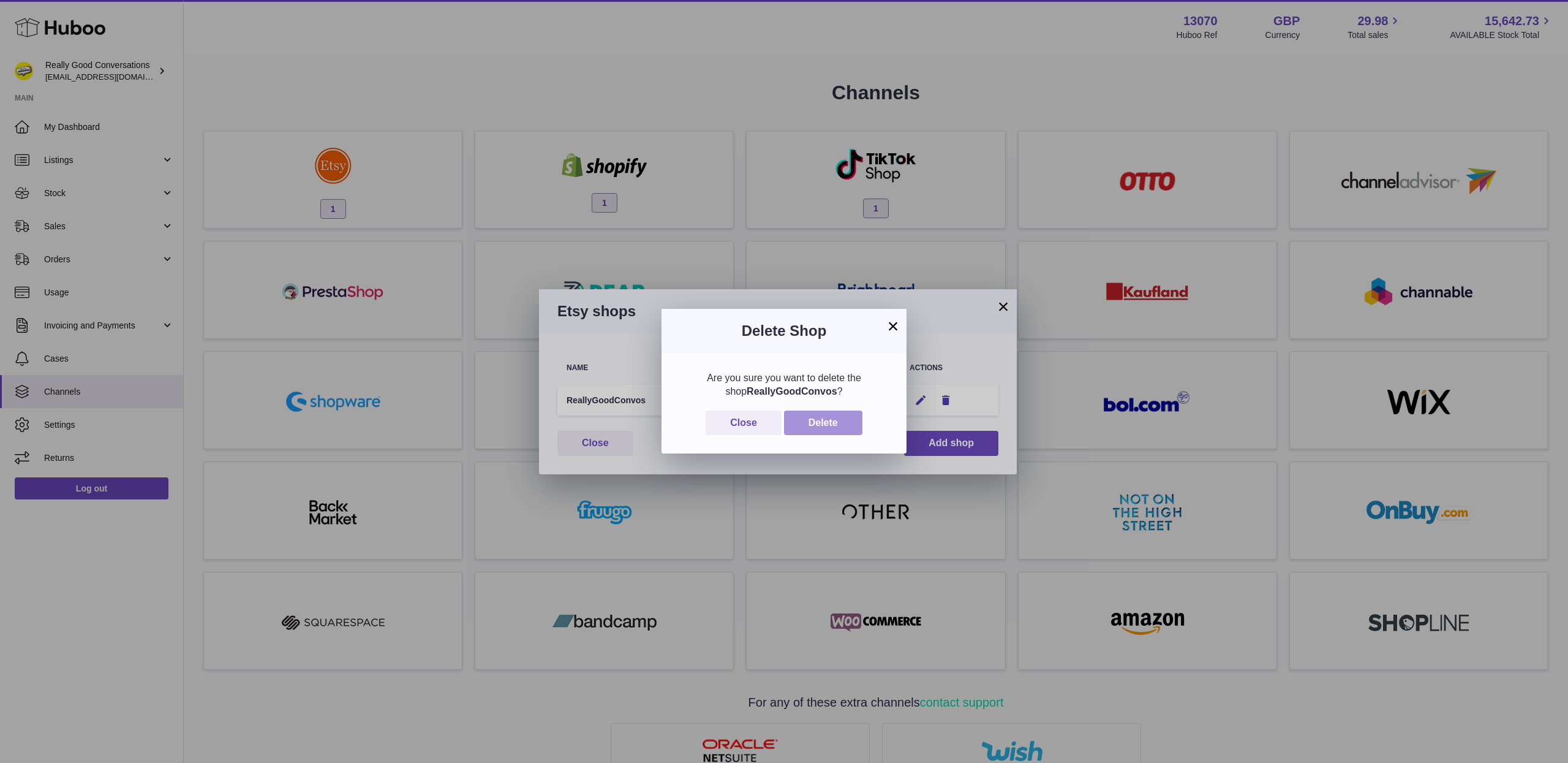
click at [829, 417] on button "Delete" at bounding box center [823, 422] width 79 height 25
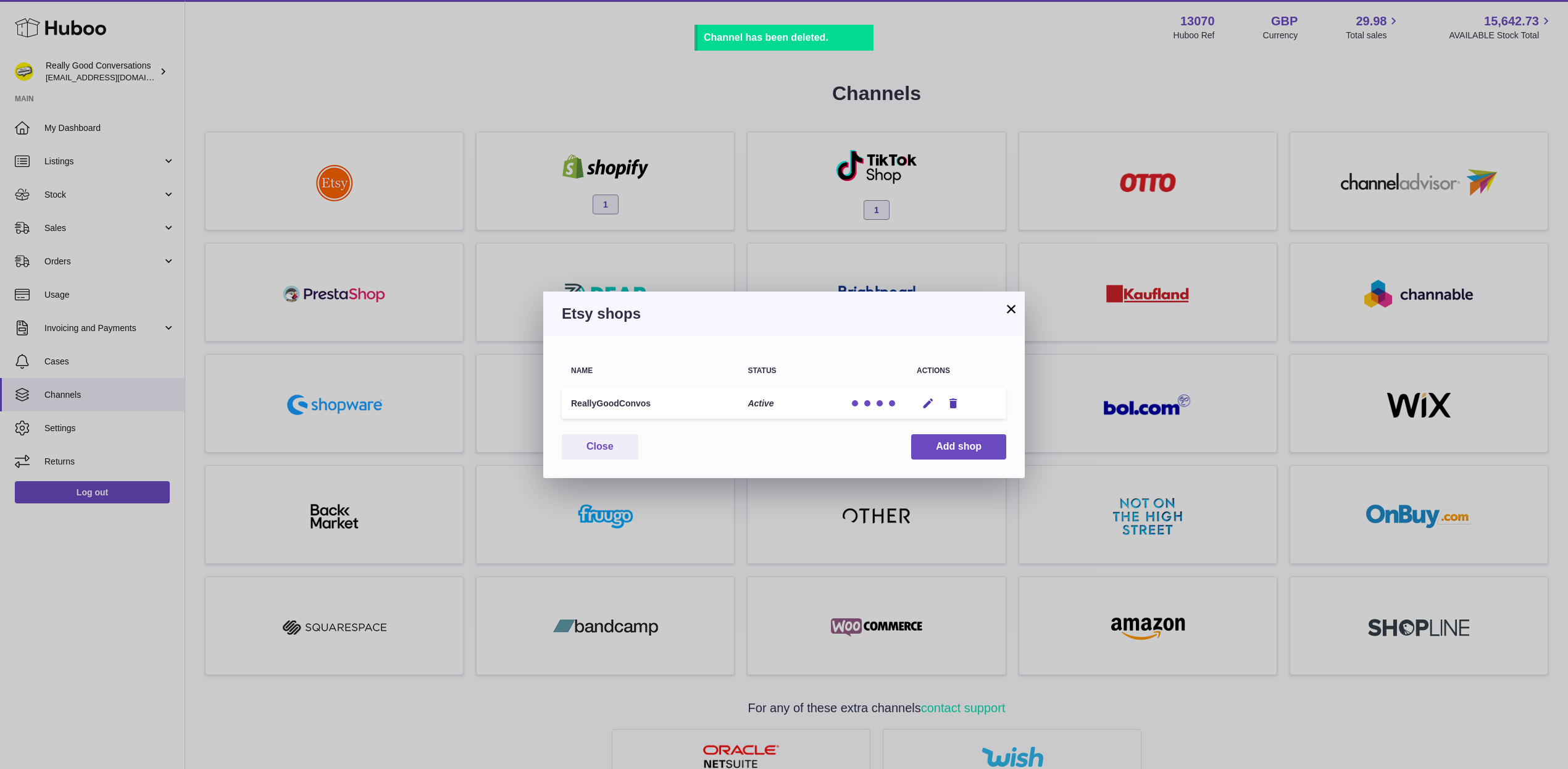
click at [1015, 305] on button "×" at bounding box center [1012, 309] width 15 height 15
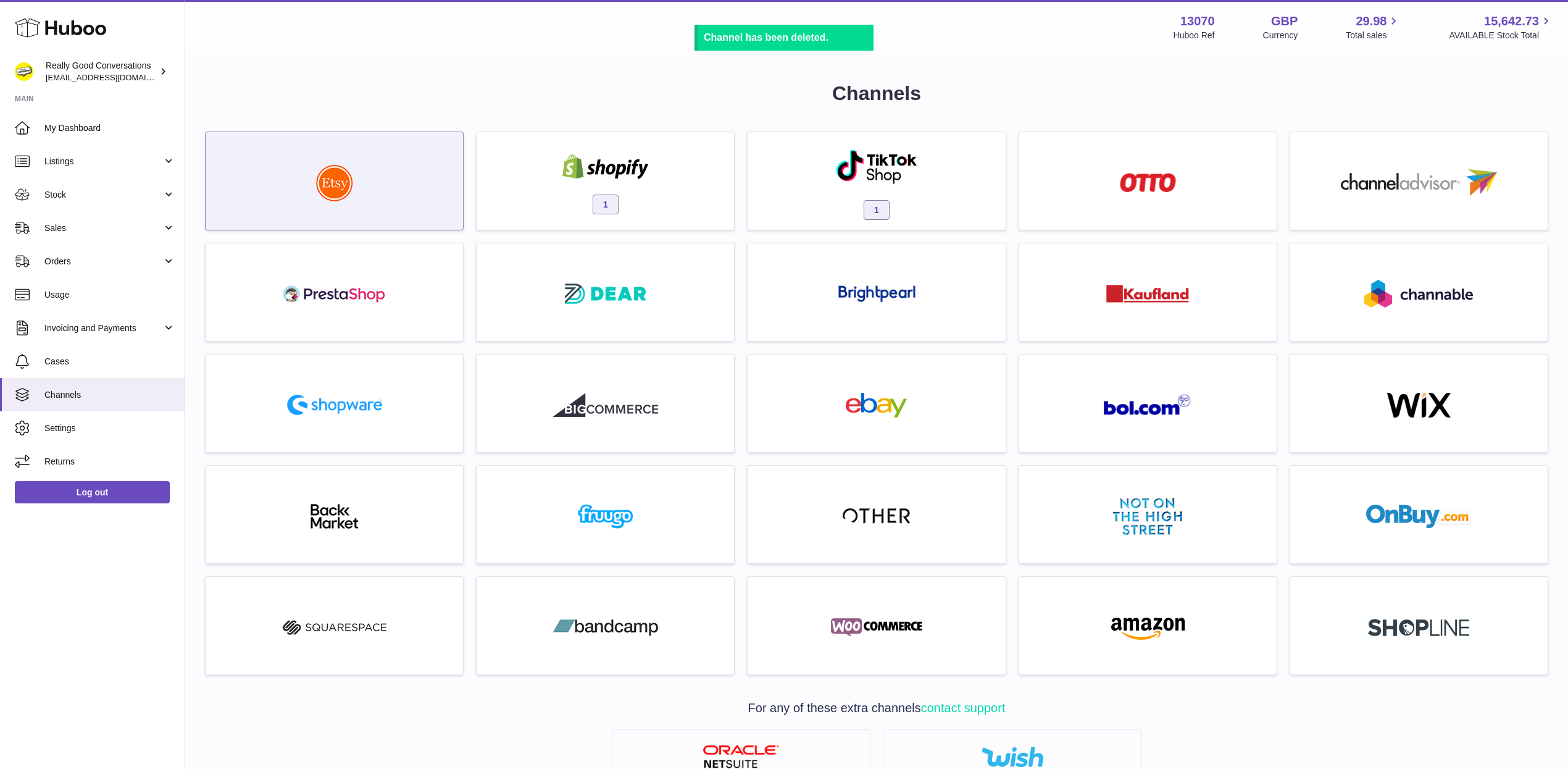
click at [380, 182] on div at bounding box center [334, 184] width 245 height 79
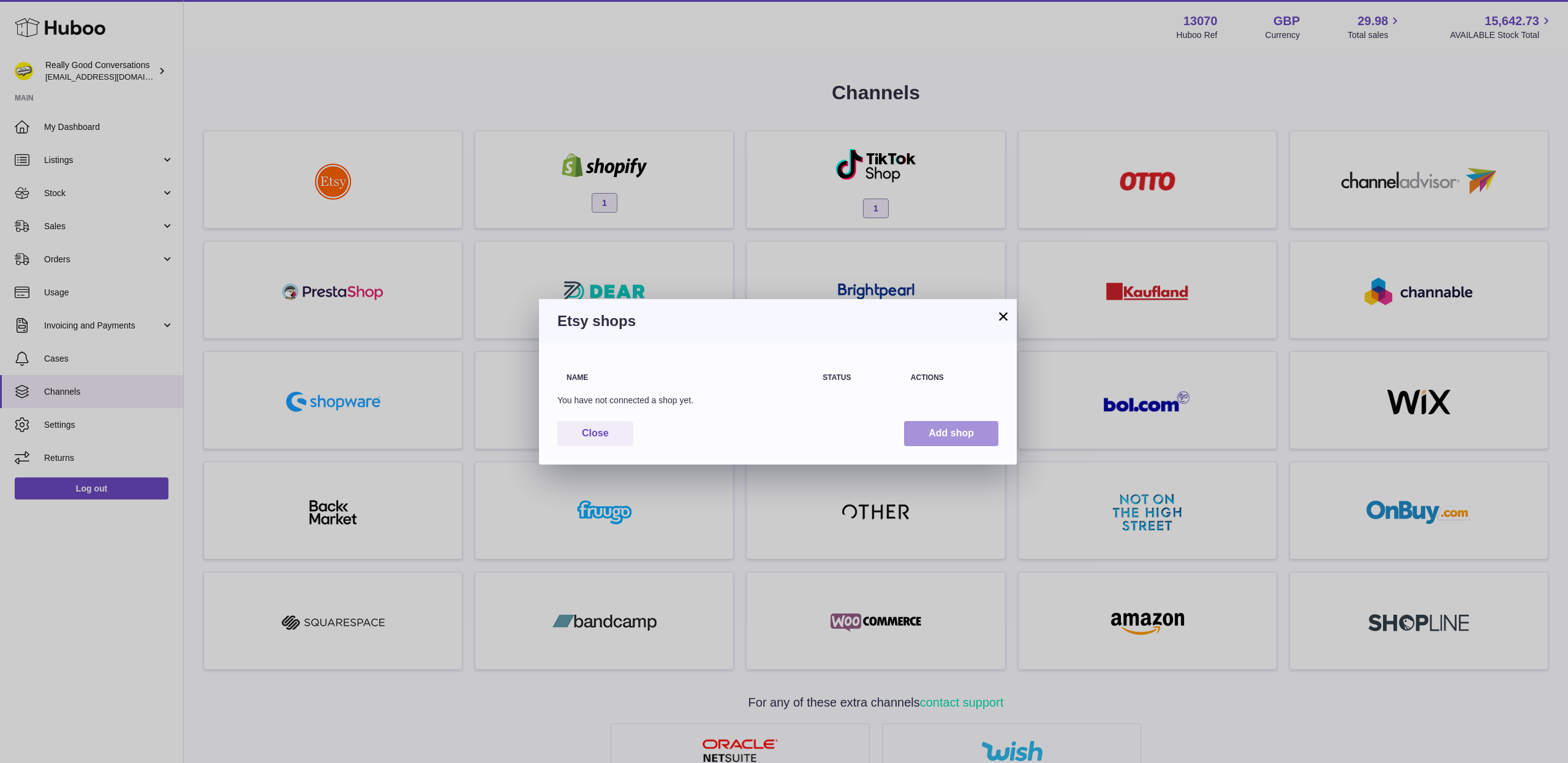
click at [933, 433] on button "Add shop" at bounding box center [951, 433] width 94 height 25
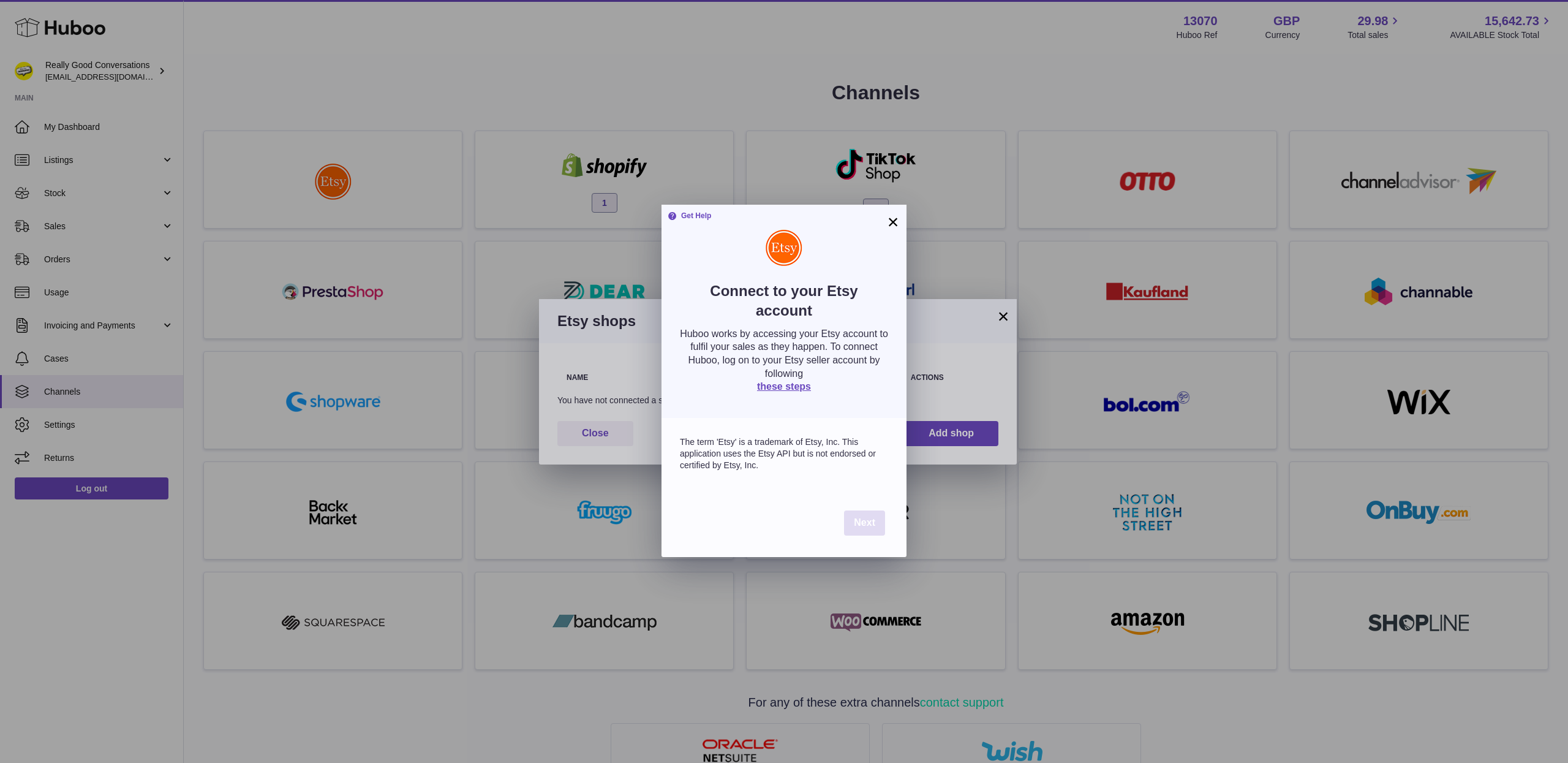
click at [856, 522] on span "Next" at bounding box center [864, 522] width 22 height 11
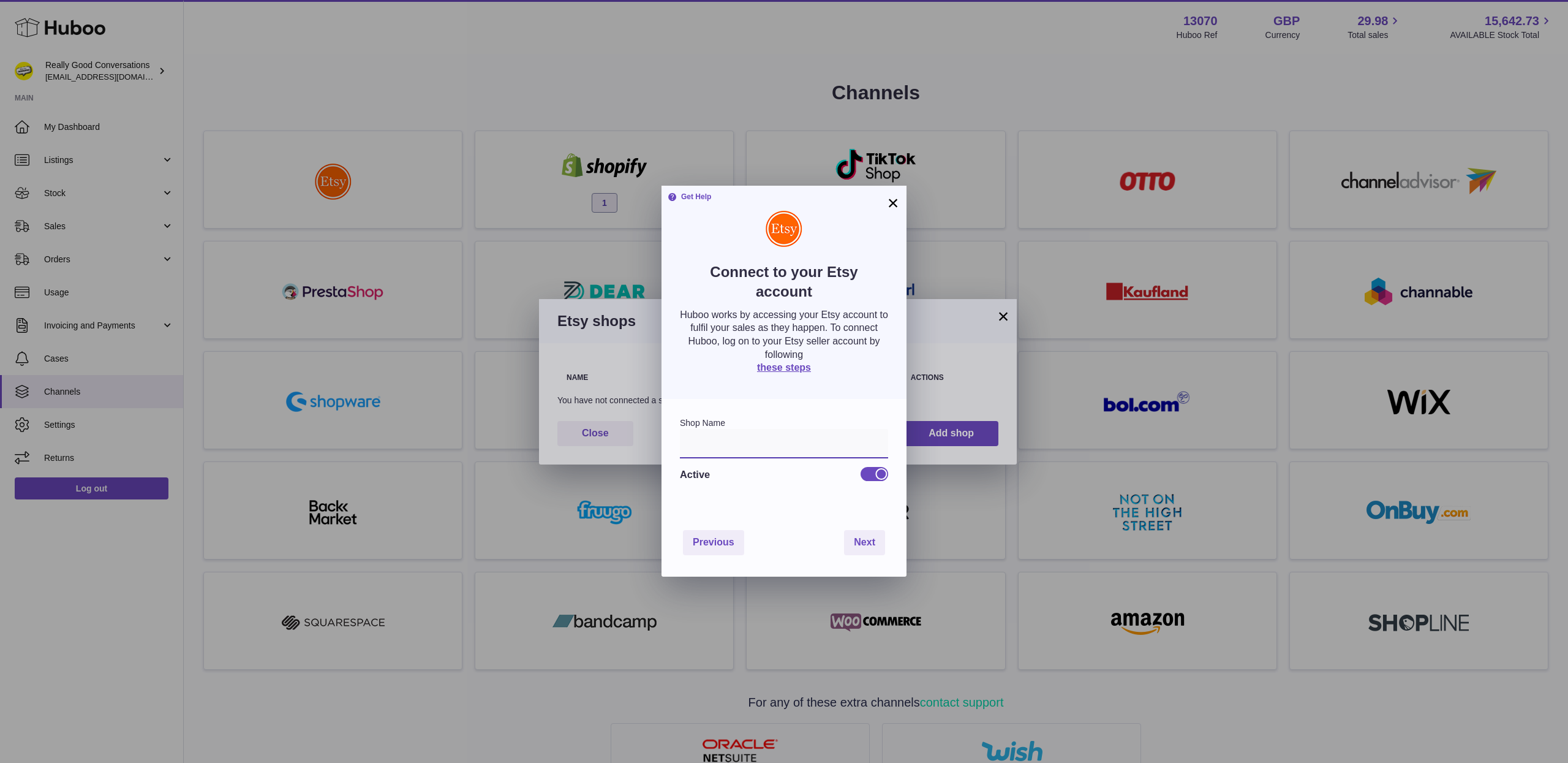
click at [756, 443] on input "text" at bounding box center [784, 443] width 208 height 29
type input "**********"
click at [863, 536] on span "Next" at bounding box center [864, 542] width 22 height 11
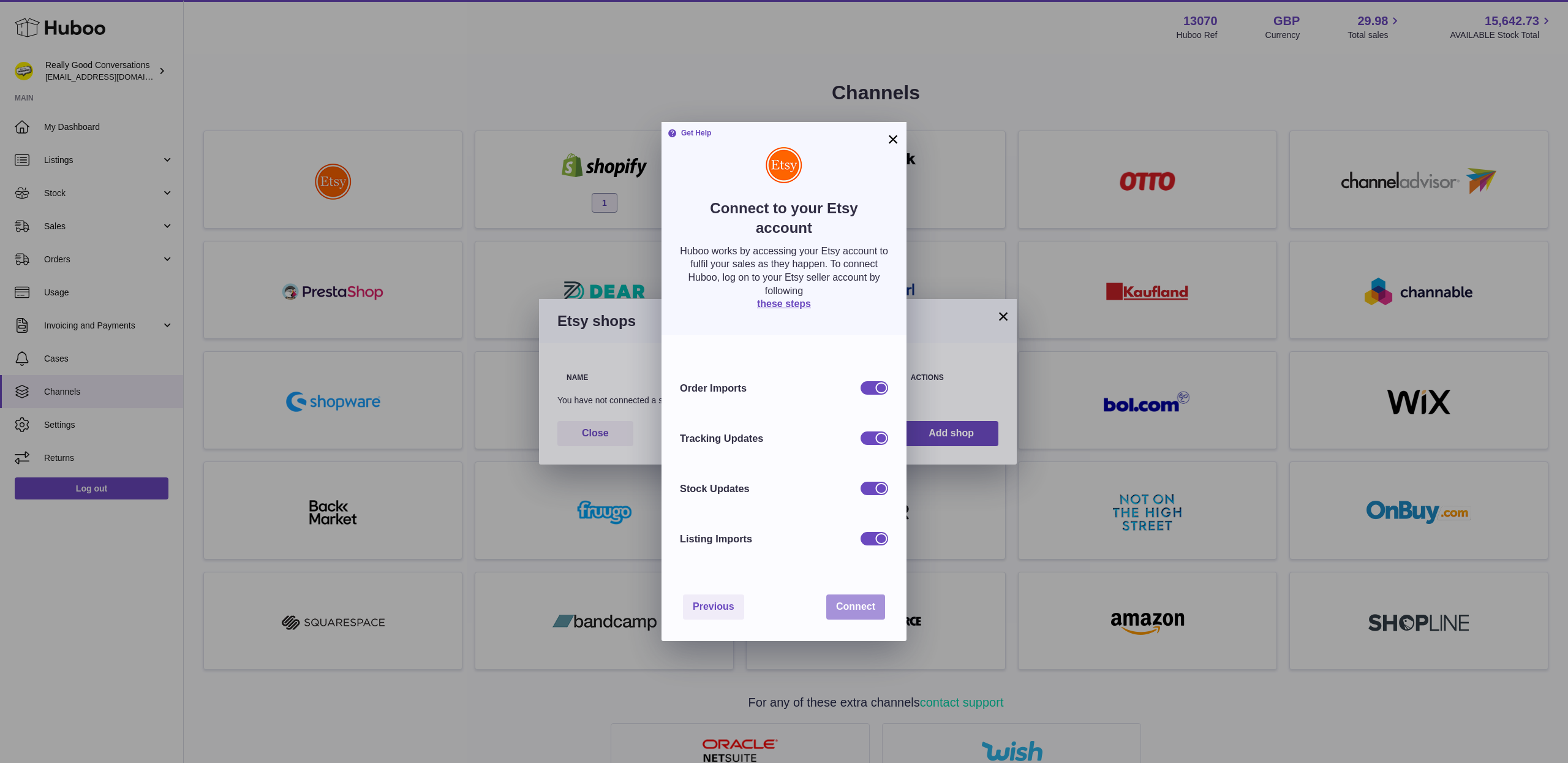
click at [855, 608] on span "Connect" at bounding box center [856, 606] width 39 height 11
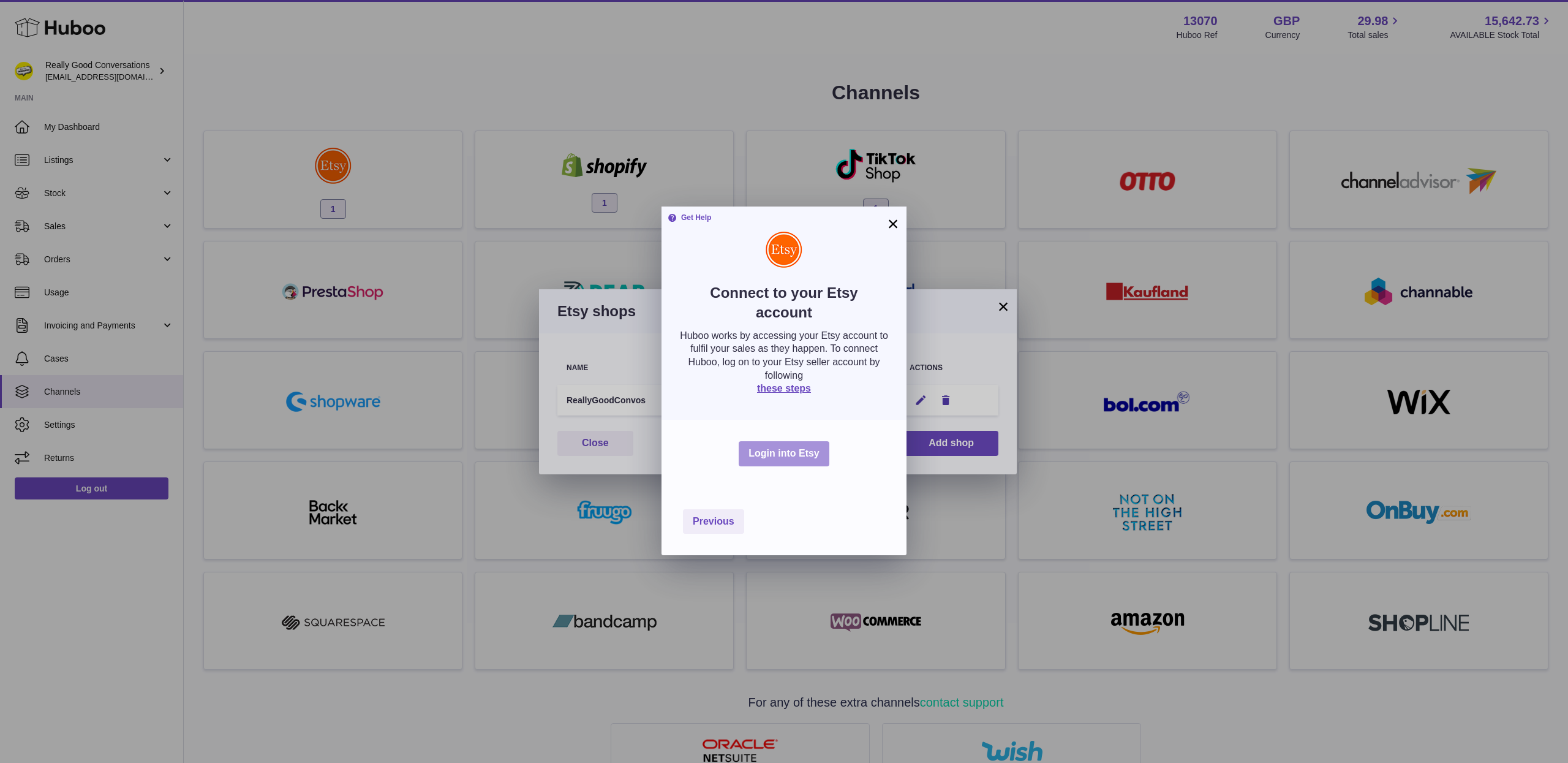
click at [794, 452] on button "Login into Etsy" at bounding box center [784, 453] width 91 height 25
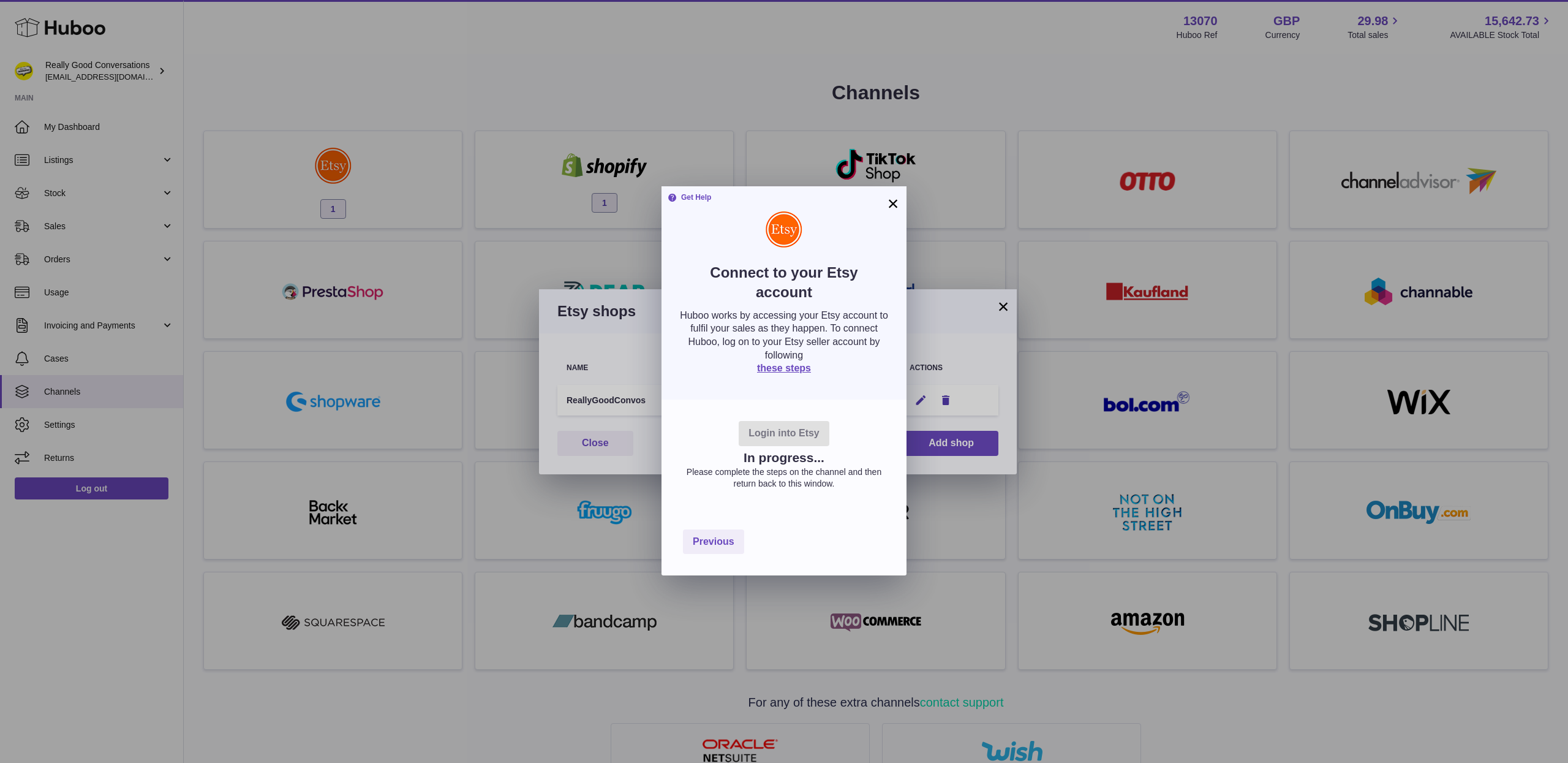
click at [860, 401] on div "Login into Etsy In progress... Please complete the steps on the channel and the…" at bounding box center [784, 453] width 245 height 109
click at [863, 239] on div at bounding box center [784, 229] width 208 height 37
click at [896, 197] on button "×" at bounding box center [893, 203] width 15 height 15
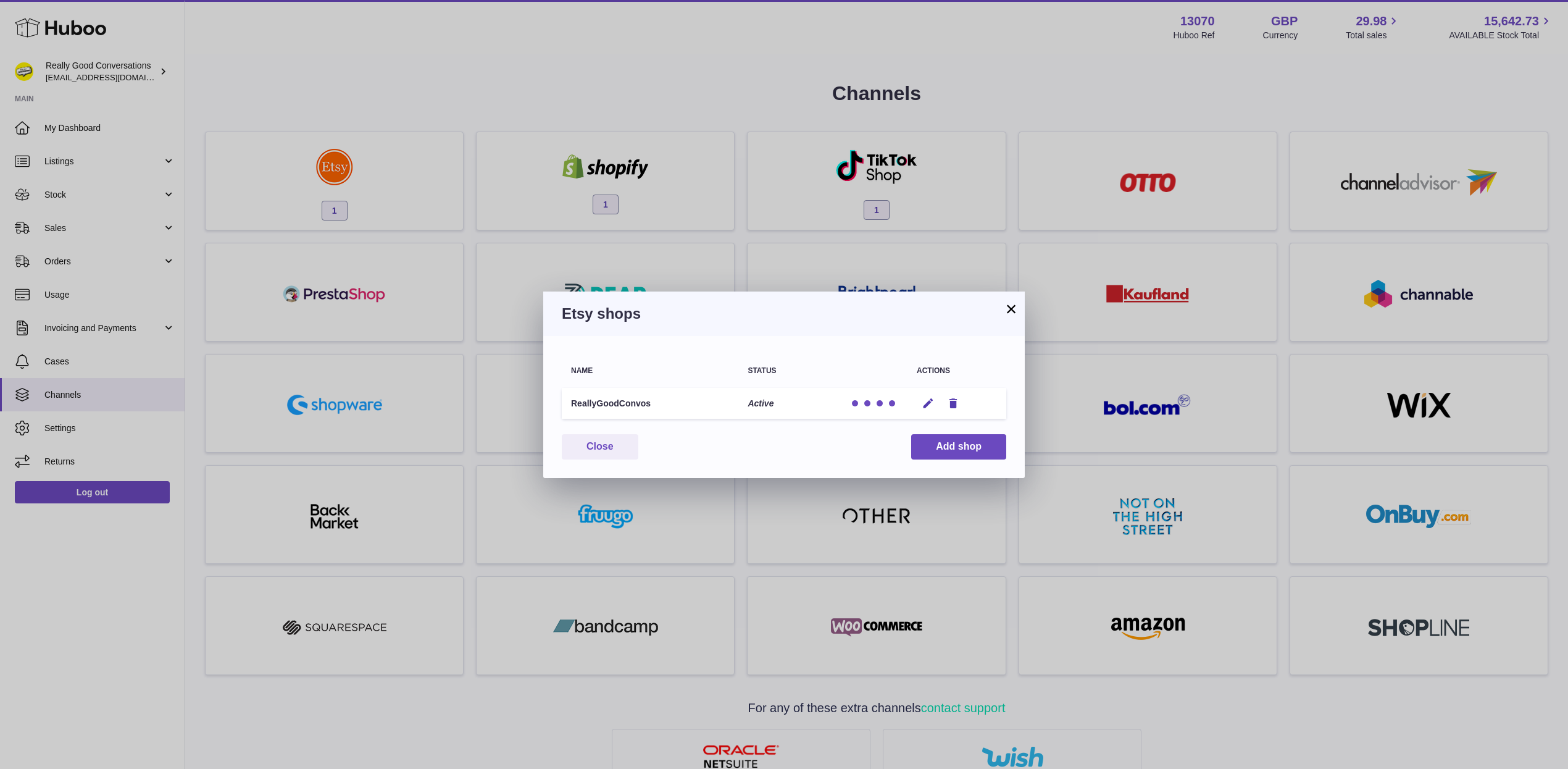
click at [714, 467] on div "Name Status Actions ReallyGoodConvos Active Edit Remove You have not connected …" at bounding box center [784, 407] width 482 height 142
click at [891, 443] on div "Close Add shop" at bounding box center [784, 446] width 445 height 25
click at [926, 399] on icon "button" at bounding box center [928, 403] width 13 height 13
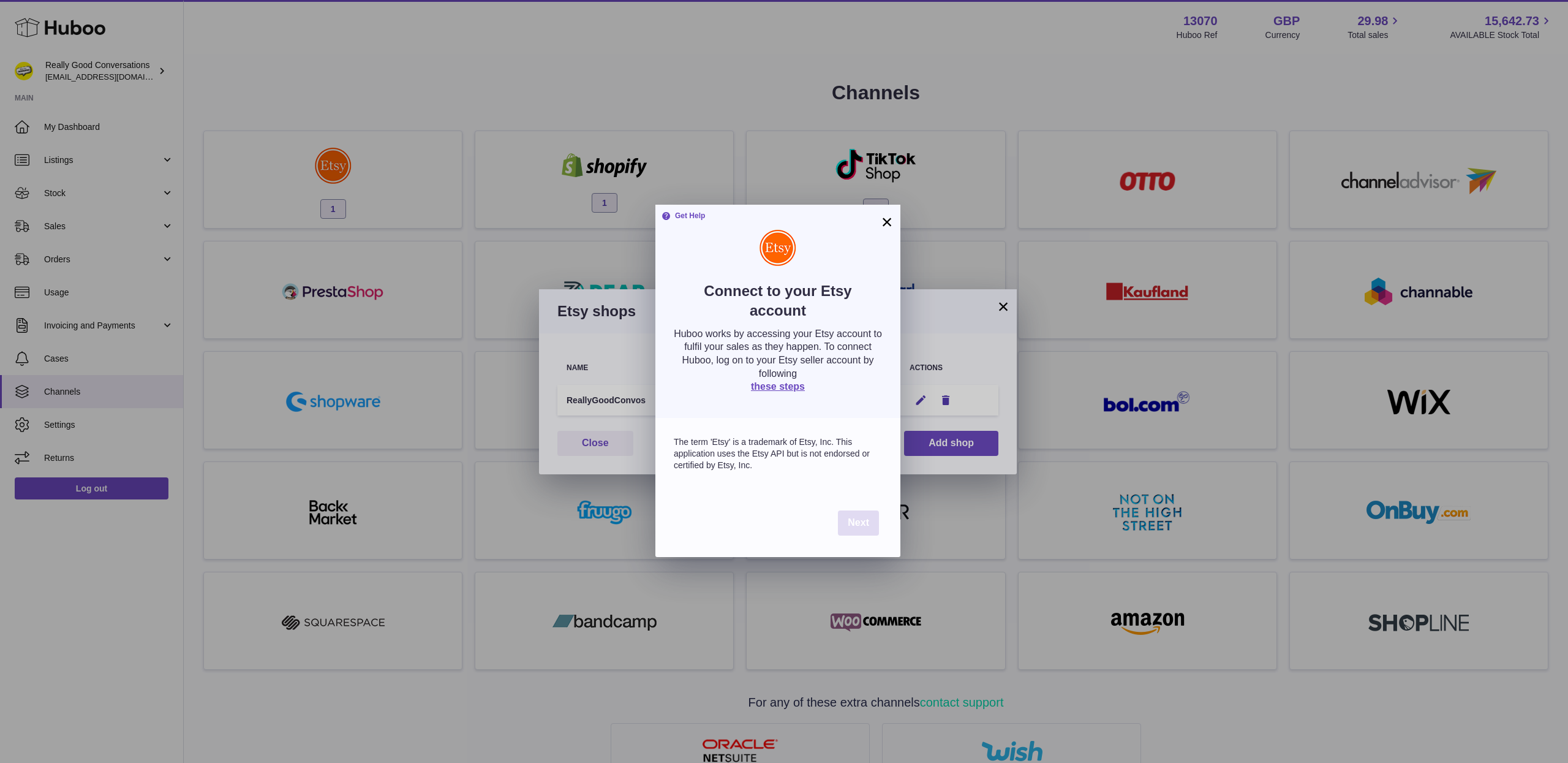
click at [853, 524] on span "Next" at bounding box center [858, 522] width 22 height 11
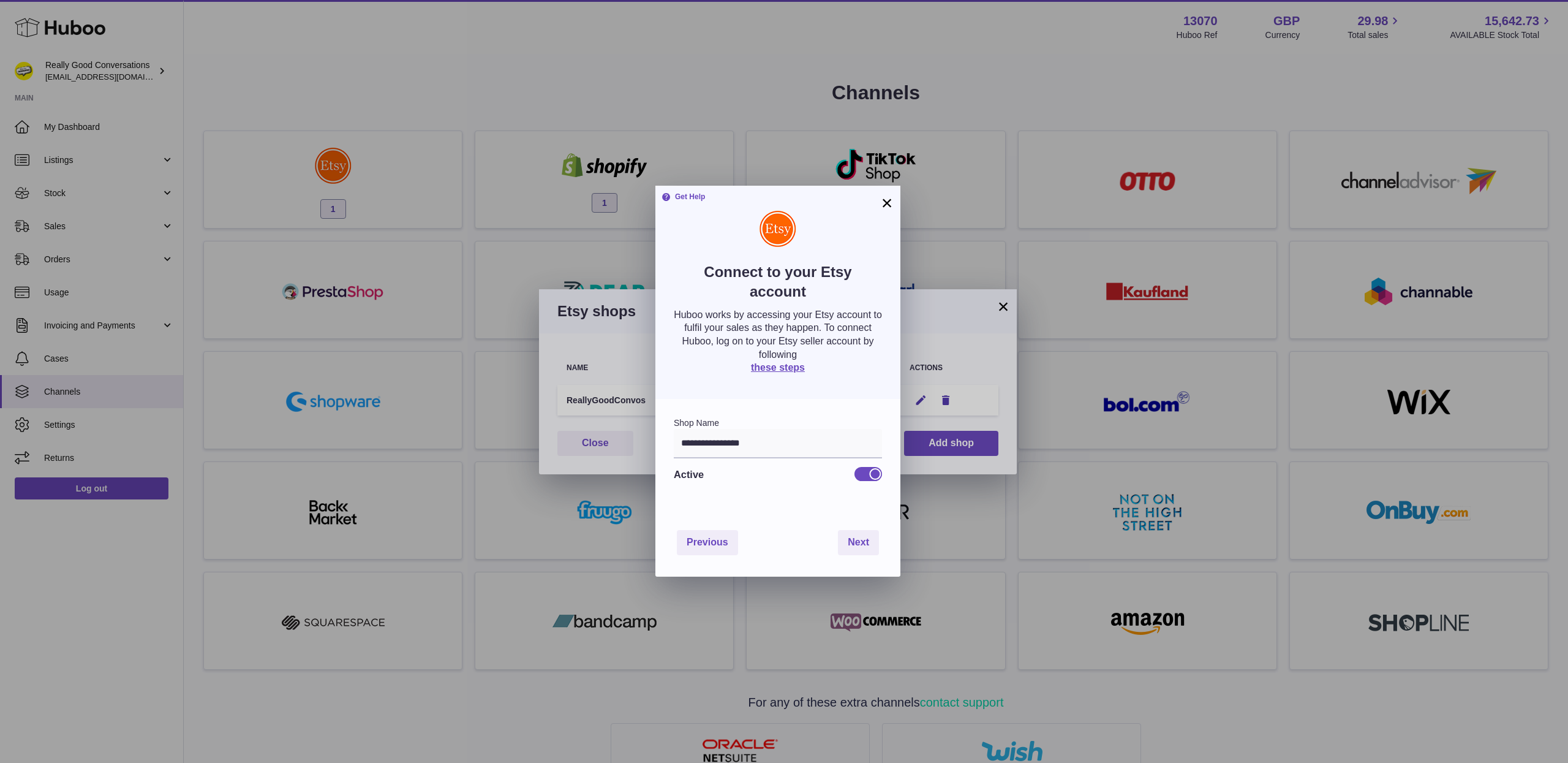
click at [800, 512] on div "Previous Next" at bounding box center [778, 542] width 245 height 68
click at [863, 467] on div at bounding box center [868, 473] width 28 height 14
click at [860, 470] on div at bounding box center [861, 473] width 11 height 11
click at [854, 546] on span "Next" at bounding box center [858, 542] width 22 height 11
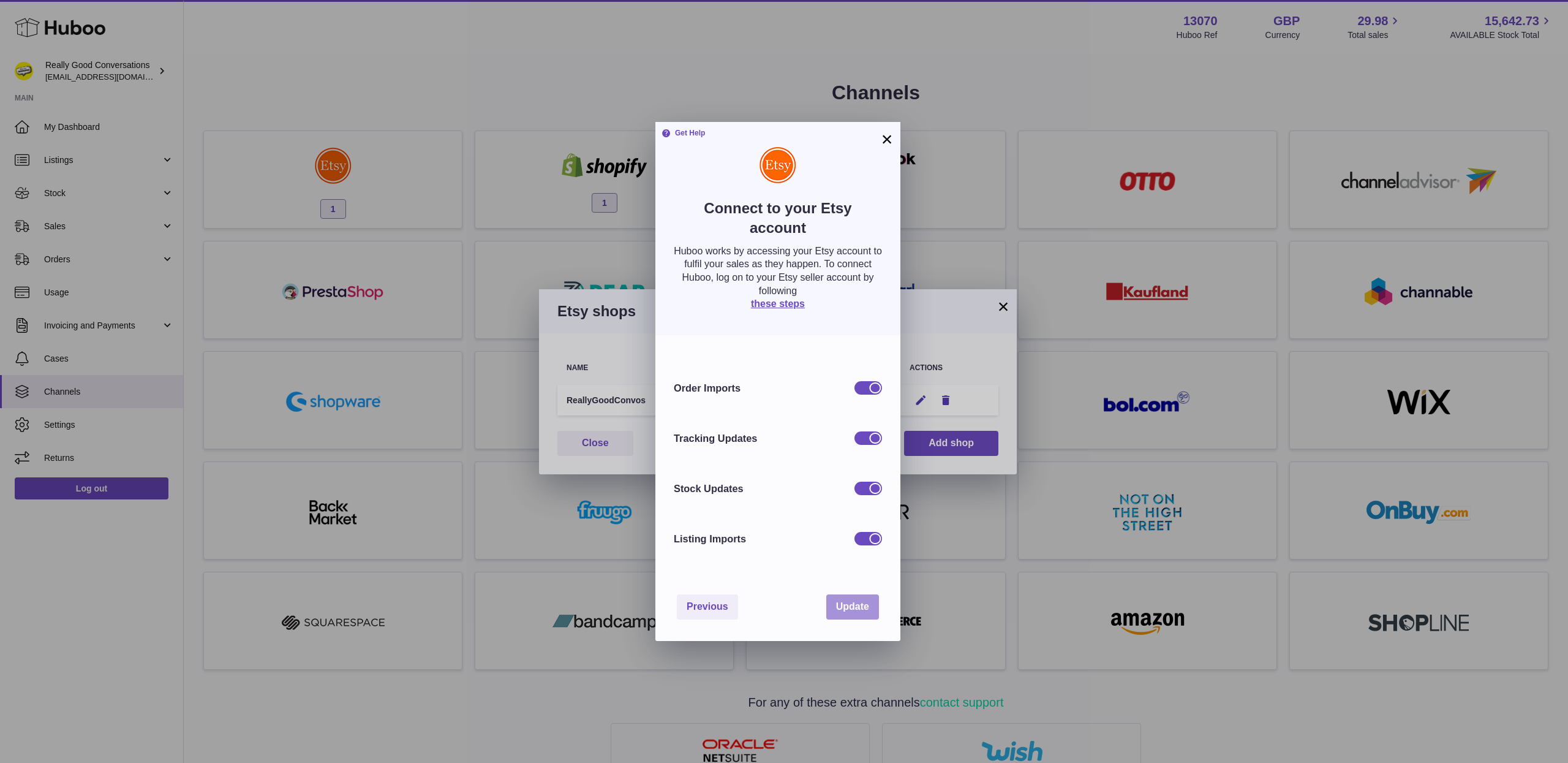
click at [853, 596] on button "Update" at bounding box center [853, 606] width 52 height 25
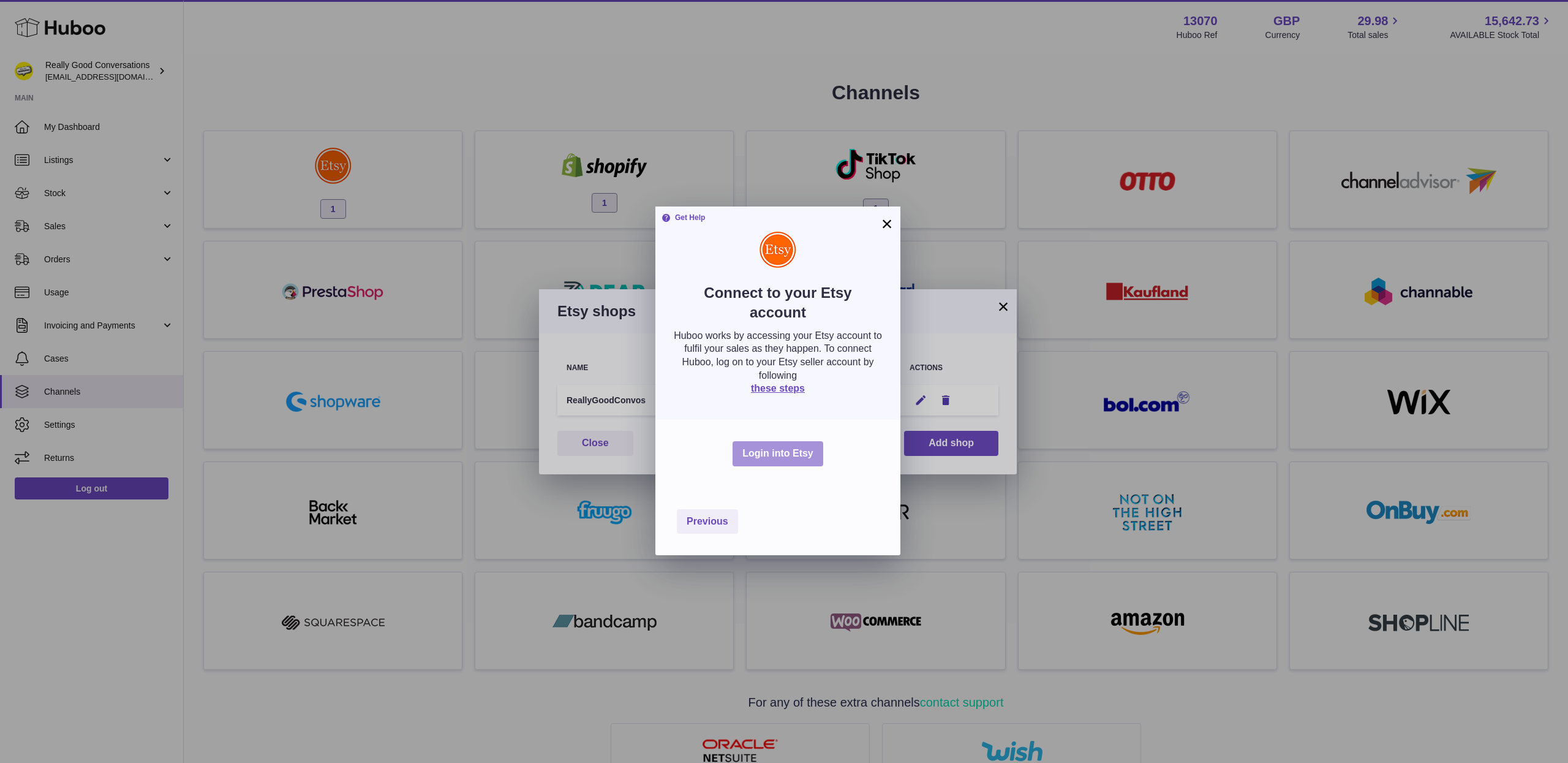
click at [794, 457] on button "Login into Etsy" at bounding box center [778, 453] width 91 height 25
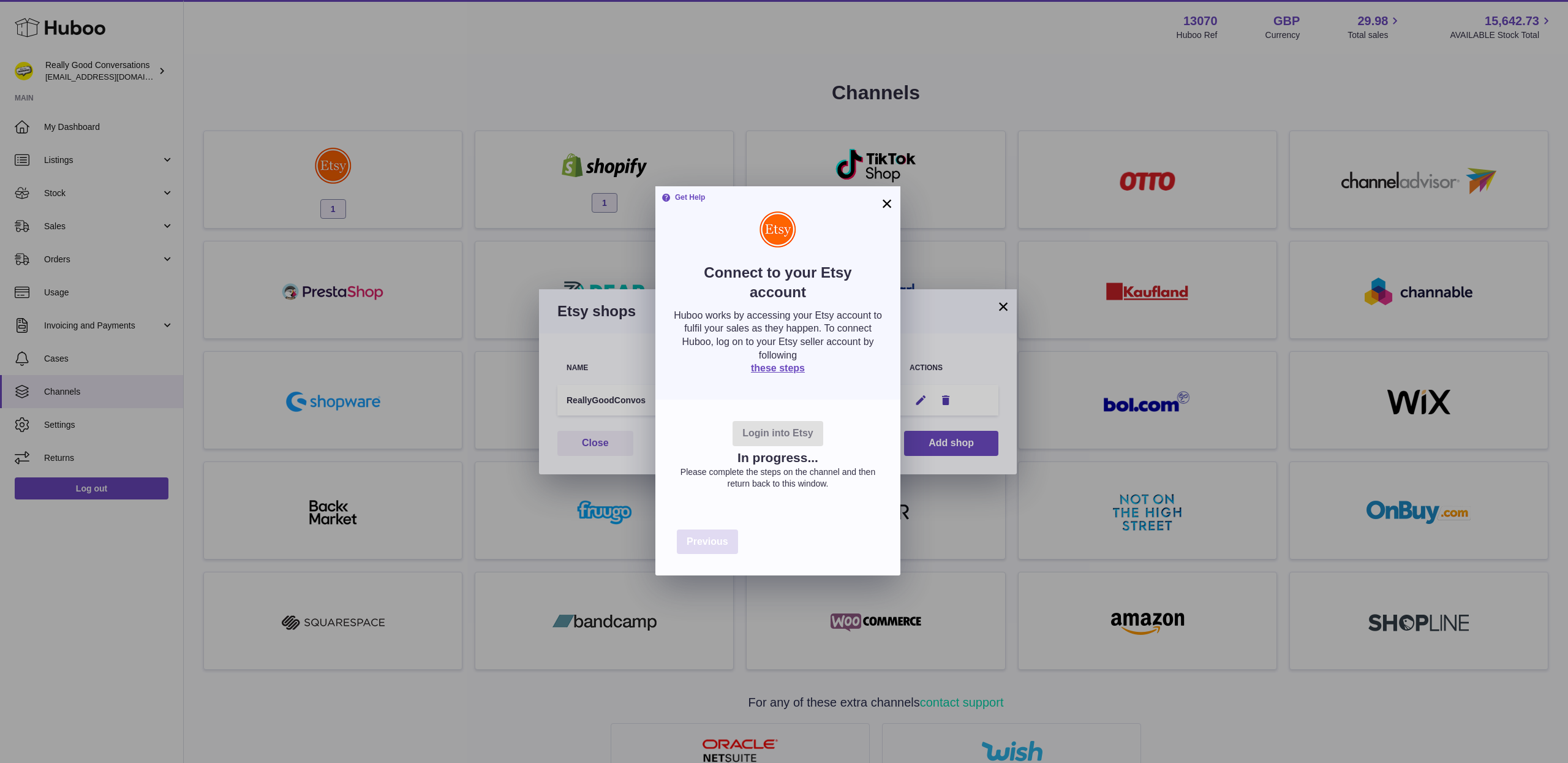
click at [712, 533] on button "Previous" at bounding box center [707, 542] width 61 height 25
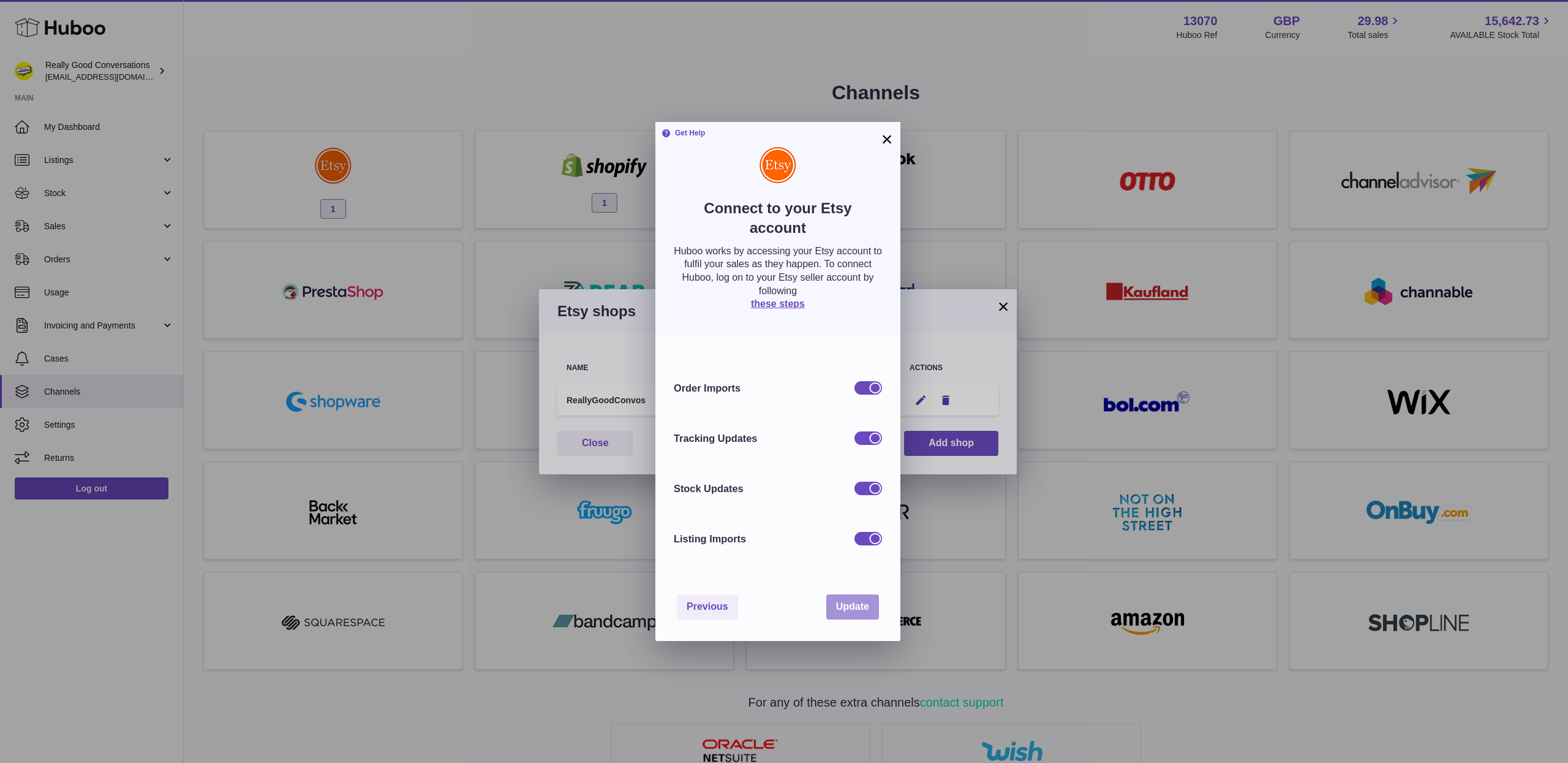
click at [847, 611] on span "Update" at bounding box center [853, 606] width 33 height 11
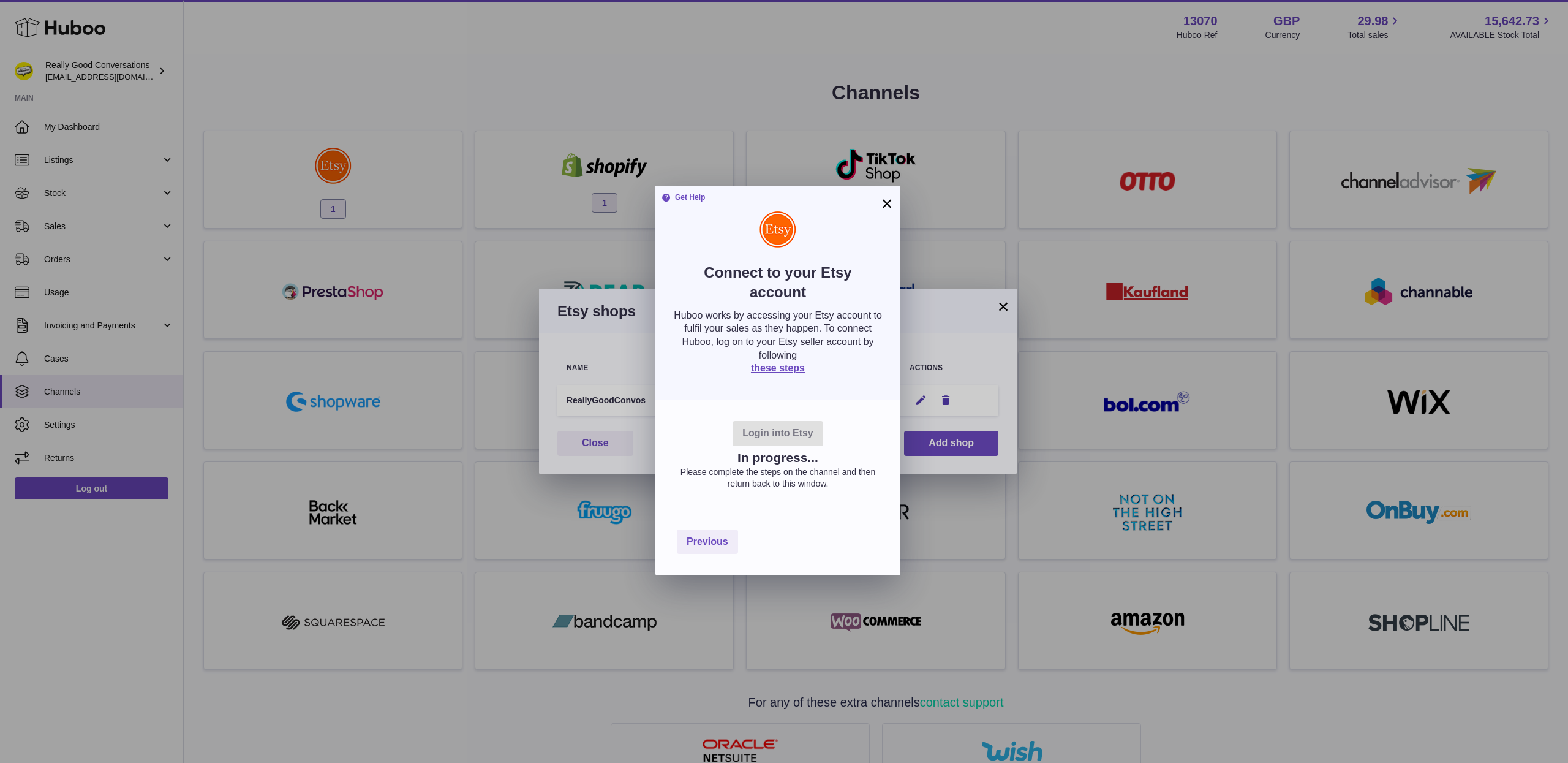
click at [821, 404] on div "Login into Etsy In progress... Please complete the steps on the channel and the…" at bounding box center [778, 453] width 245 height 109
click at [893, 202] on button "×" at bounding box center [887, 203] width 15 height 15
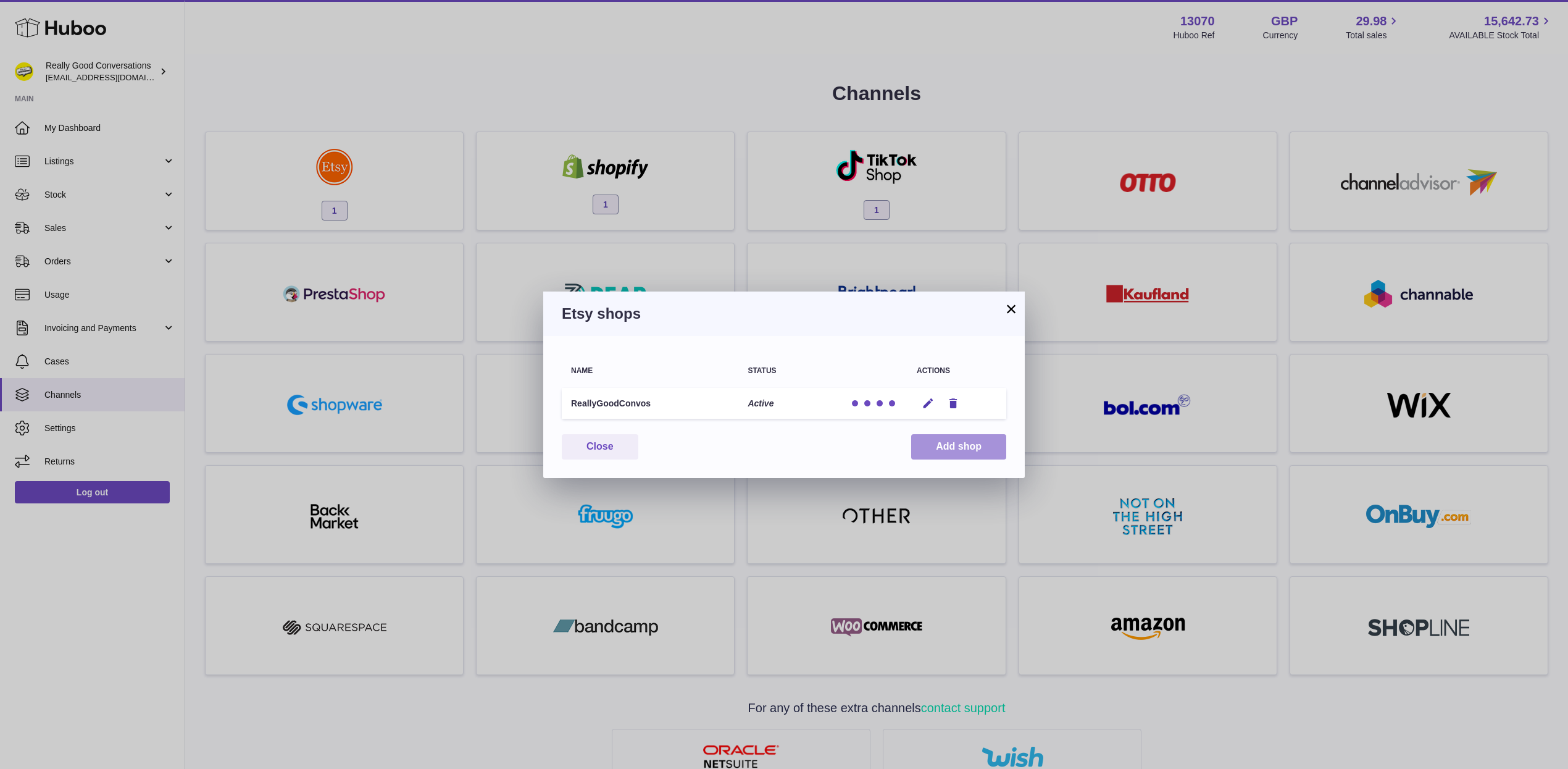
click at [964, 445] on button "Add shop" at bounding box center [959, 446] width 95 height 25
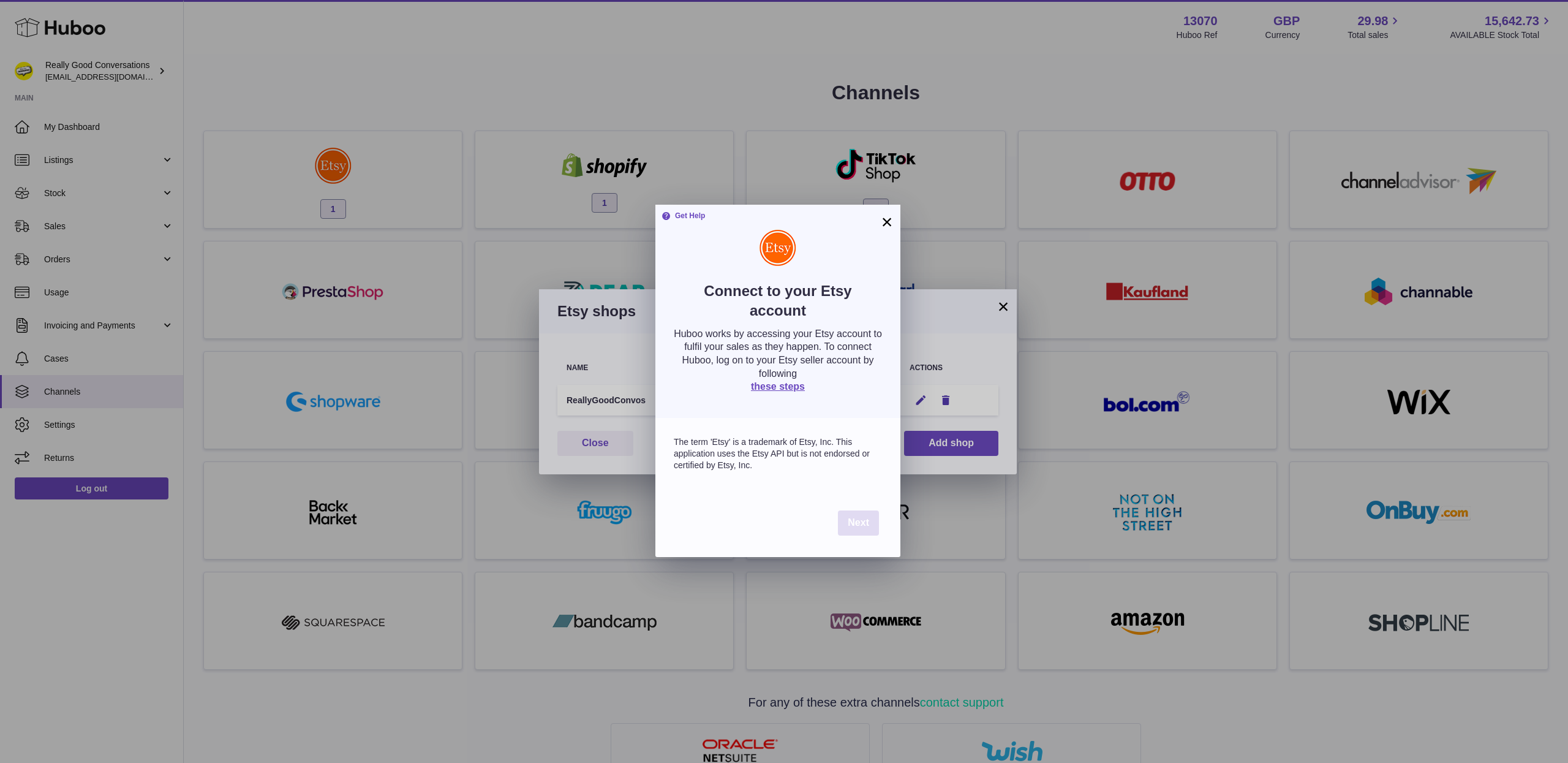
click at [838, 530] on button "Next" at bounding box center [858, 522] width 41 height 25
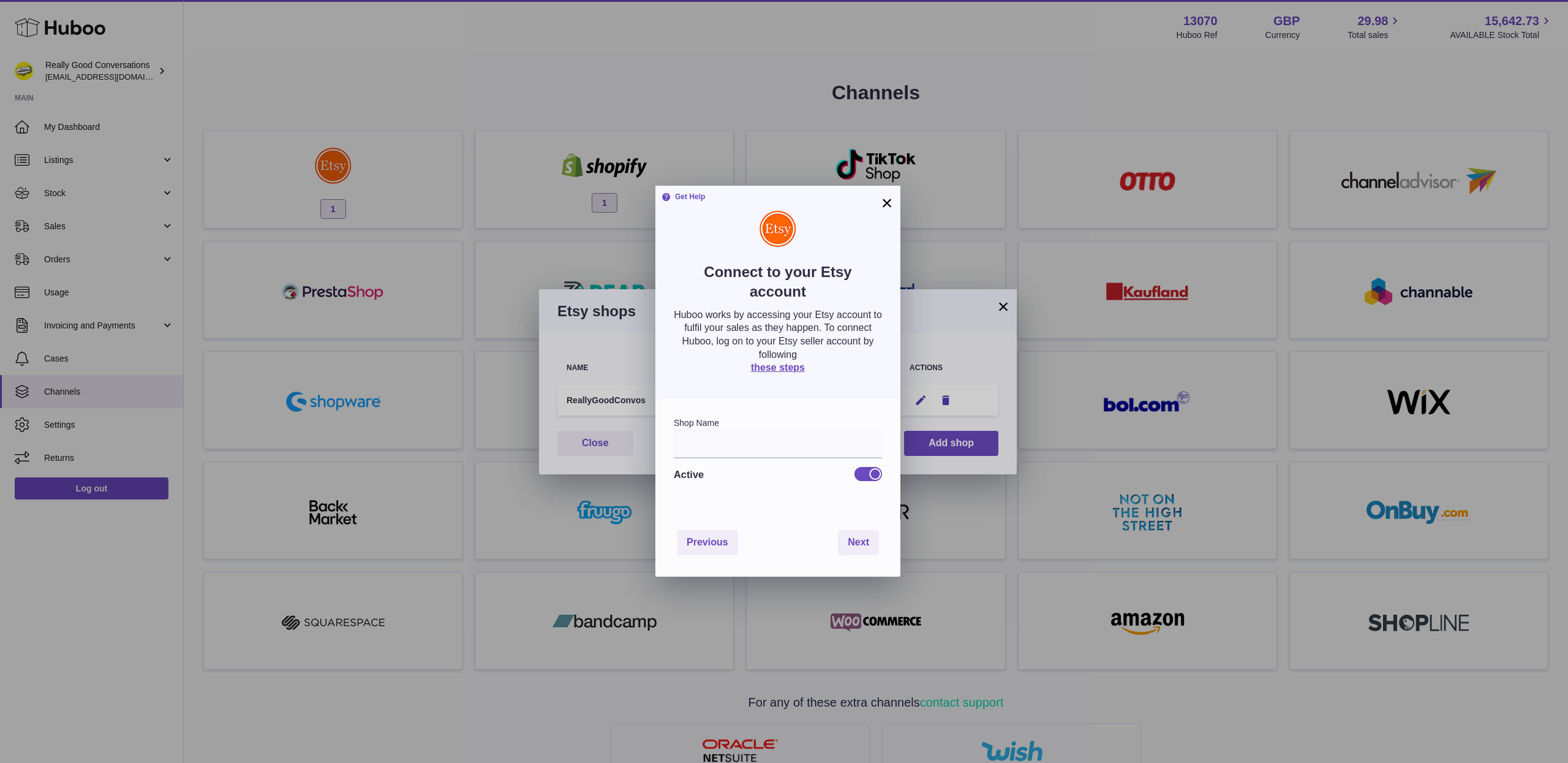
click at [855, 467] on div at bounding box center [868, 474] width 28 height 32
click at [863, 476] on div at bounding box center [868, 473] width 28 height 14
click at [863, 476] on div at bounding box center [861, 473] width 11 height 11
click at [761, 426] on div "Shop Name Active" at bounding box center [778, 453] width 208 height 73
click at [764, 456] on input "text" at bounding box center [778, 443] width 208 height 29
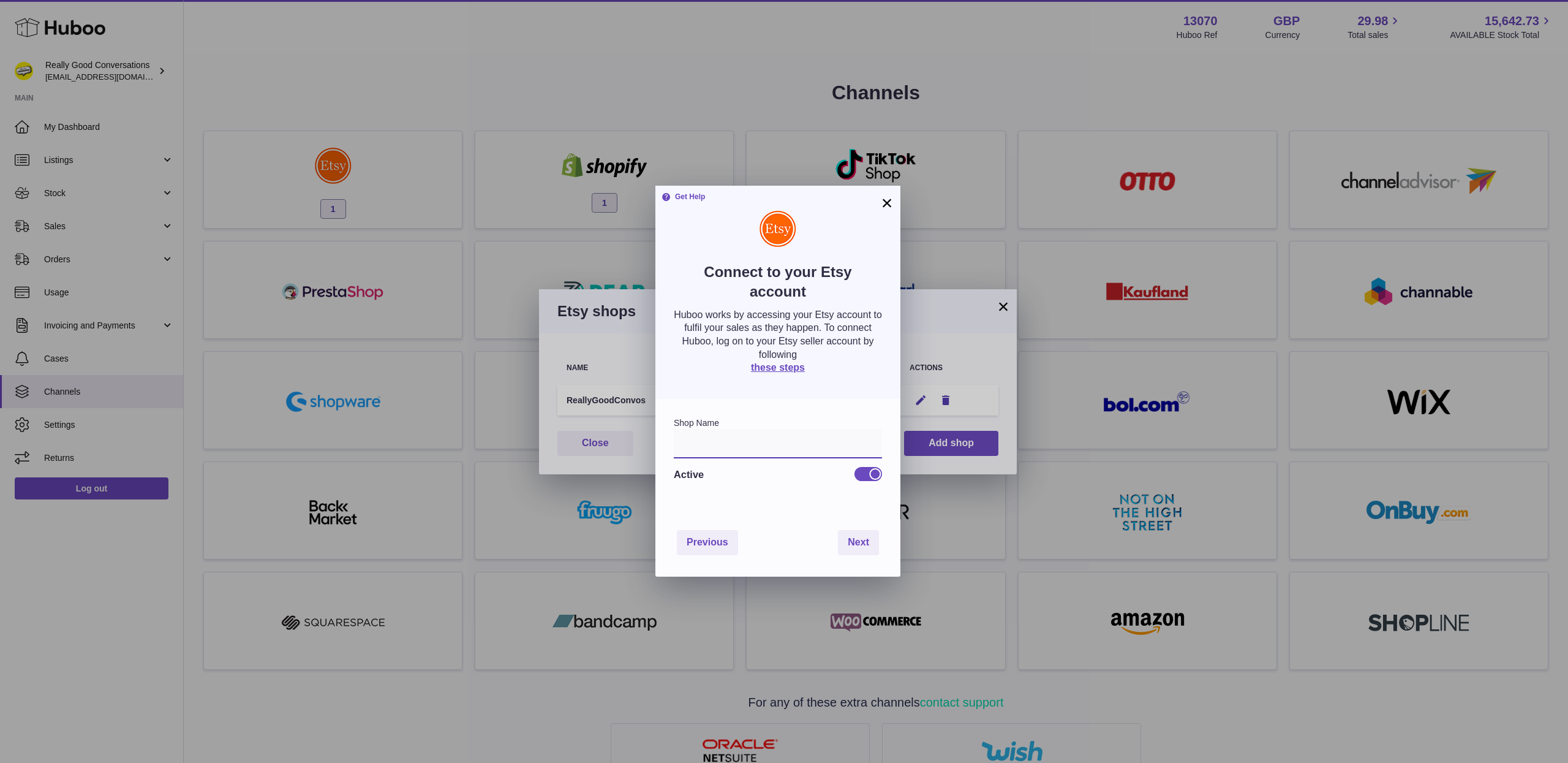
type input "**********"
click at [853, 544] on span "Next" at bounding box center [858, 542] width 22 height 11
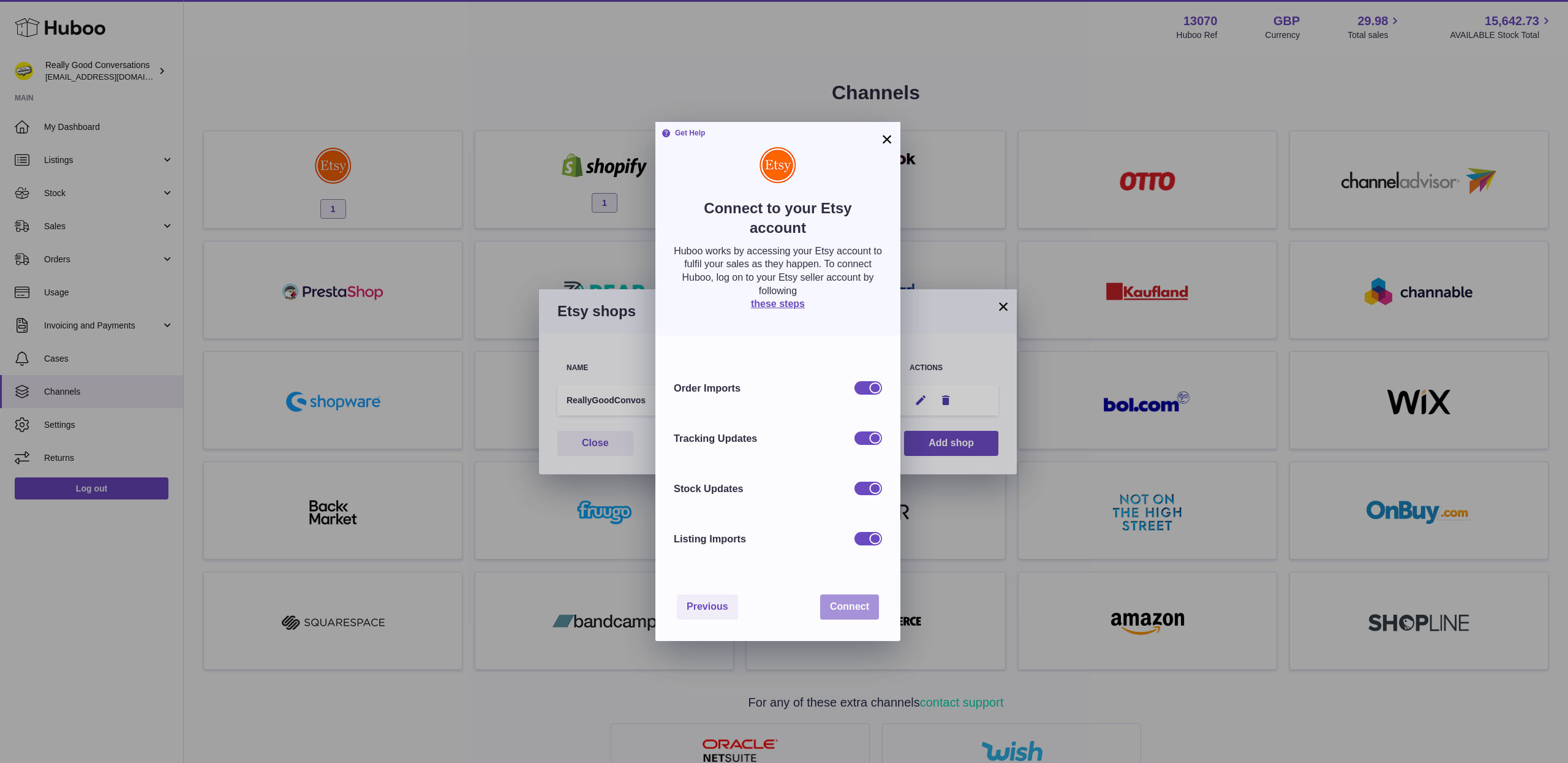
drag, startPoint x: 850, startPoint y: 590, endPoint x: 850, endPoint y: 599, distance: 9.0
click at [850, 593] on div "Previous Connect" at bounding box center [778, 607] width 245 height 68
click at [850, 599] on button "Connect" at bounding box center [849, 606] width 58 height 25
click at [848, 595] on button "Connect" at bounding box center [849, 606] width 58 height 25
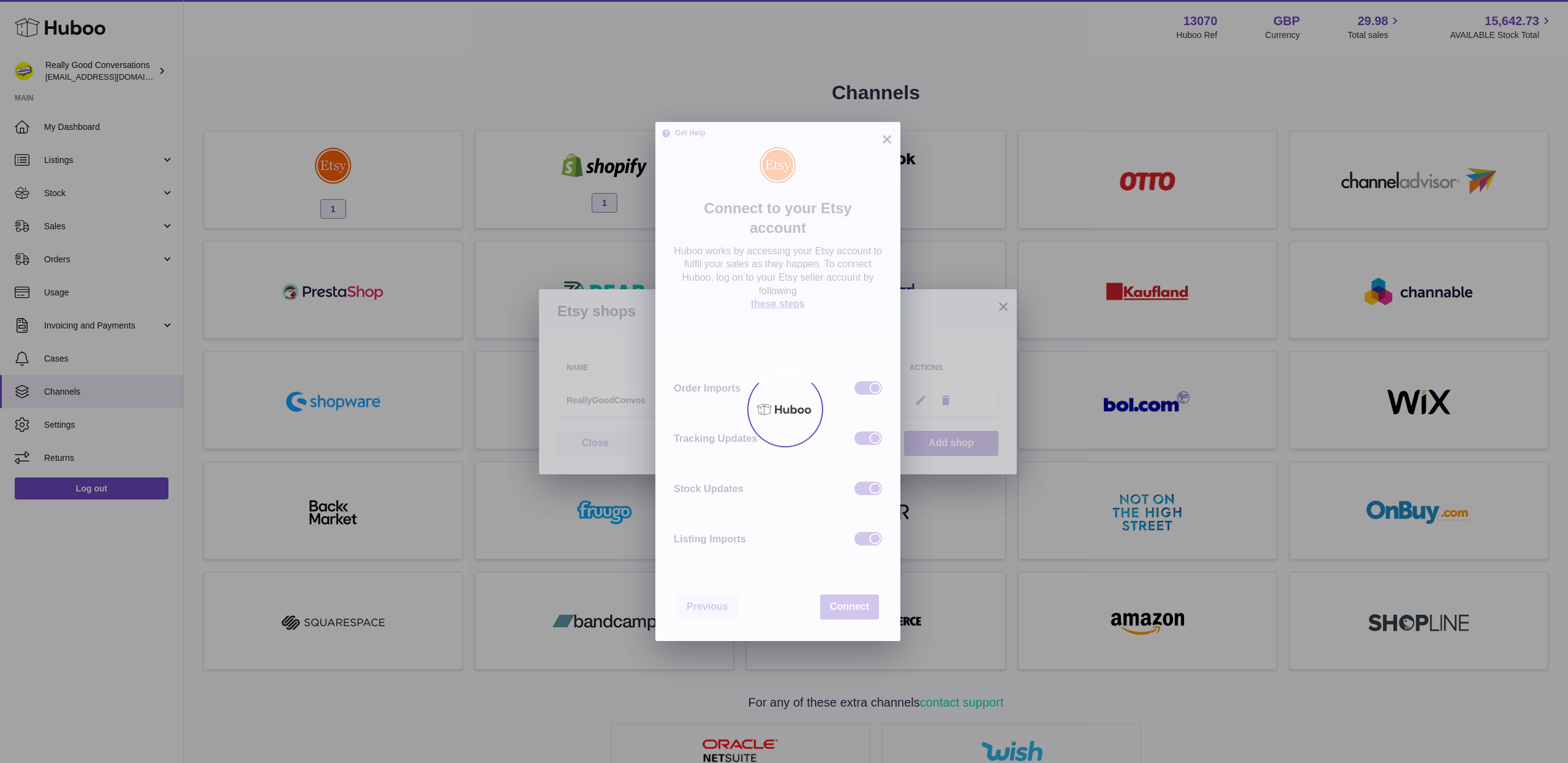
click at [843, 626] on div at bounding box center [784, 408] width 1568 height 707
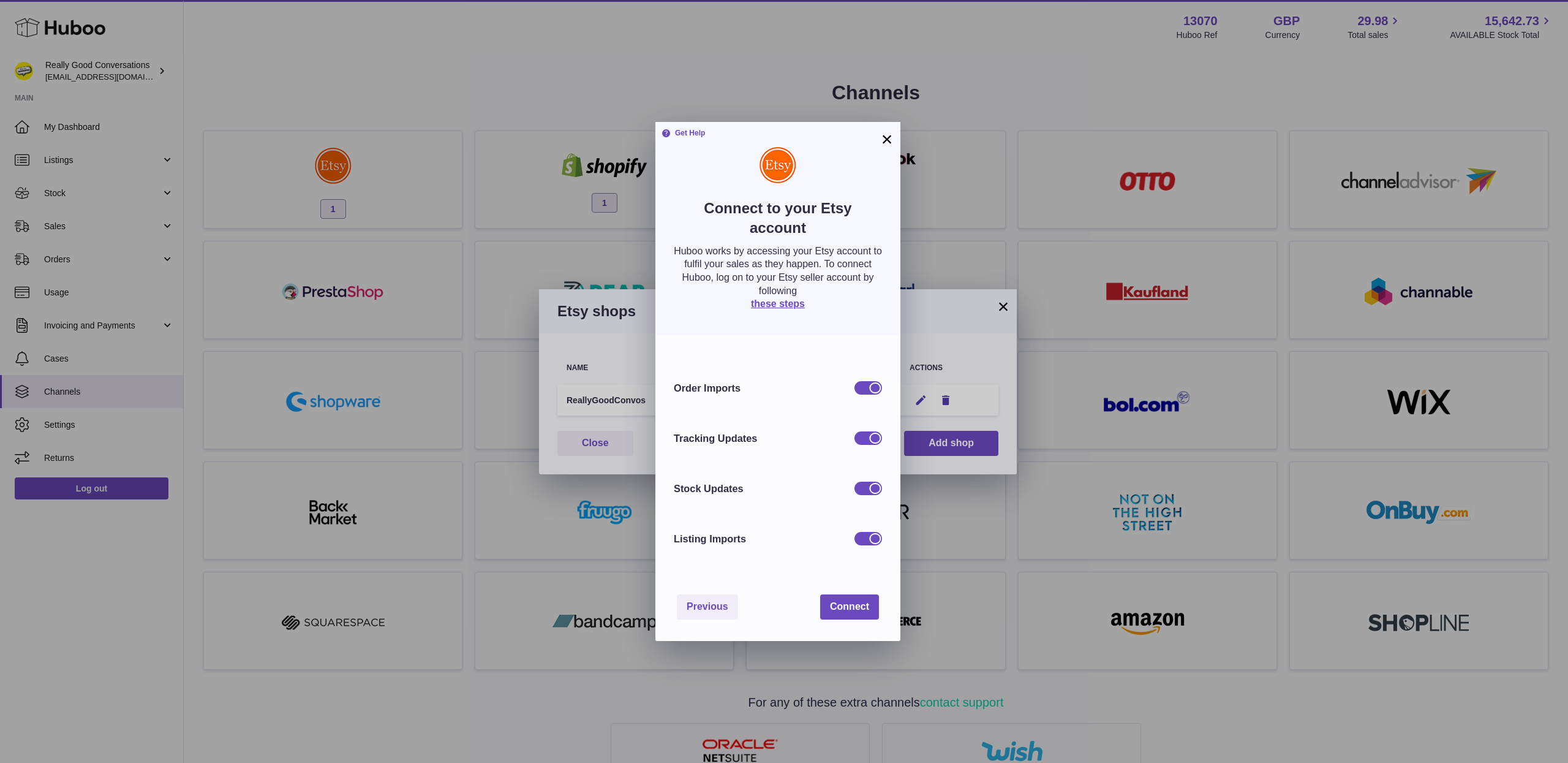
click at [883, 135] on button "×" at bounding box center [887, 140] width 15 height 15
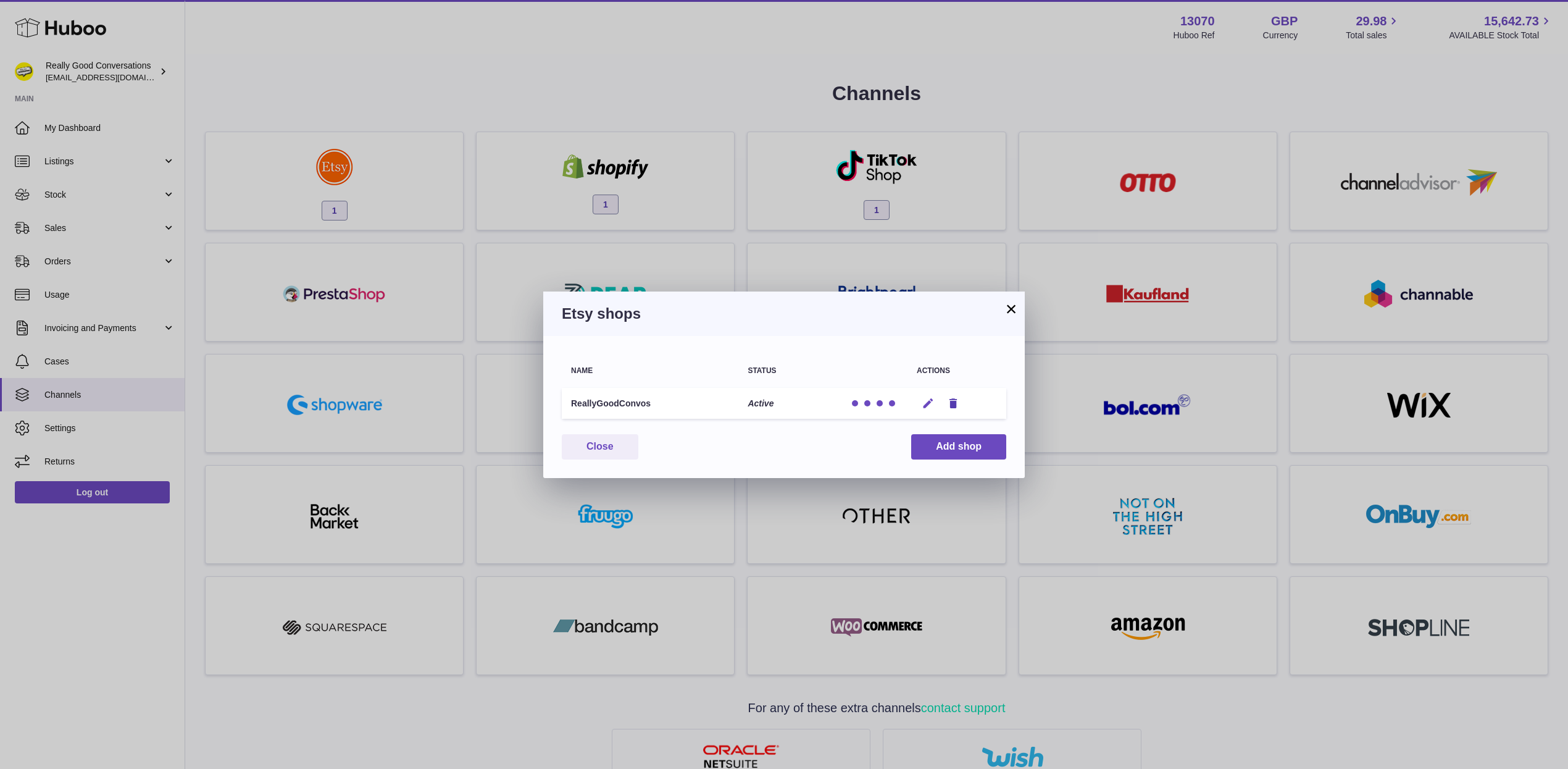
click at [931, 401] on icon "button" at bounding box center [928, 403] width 13 height 13
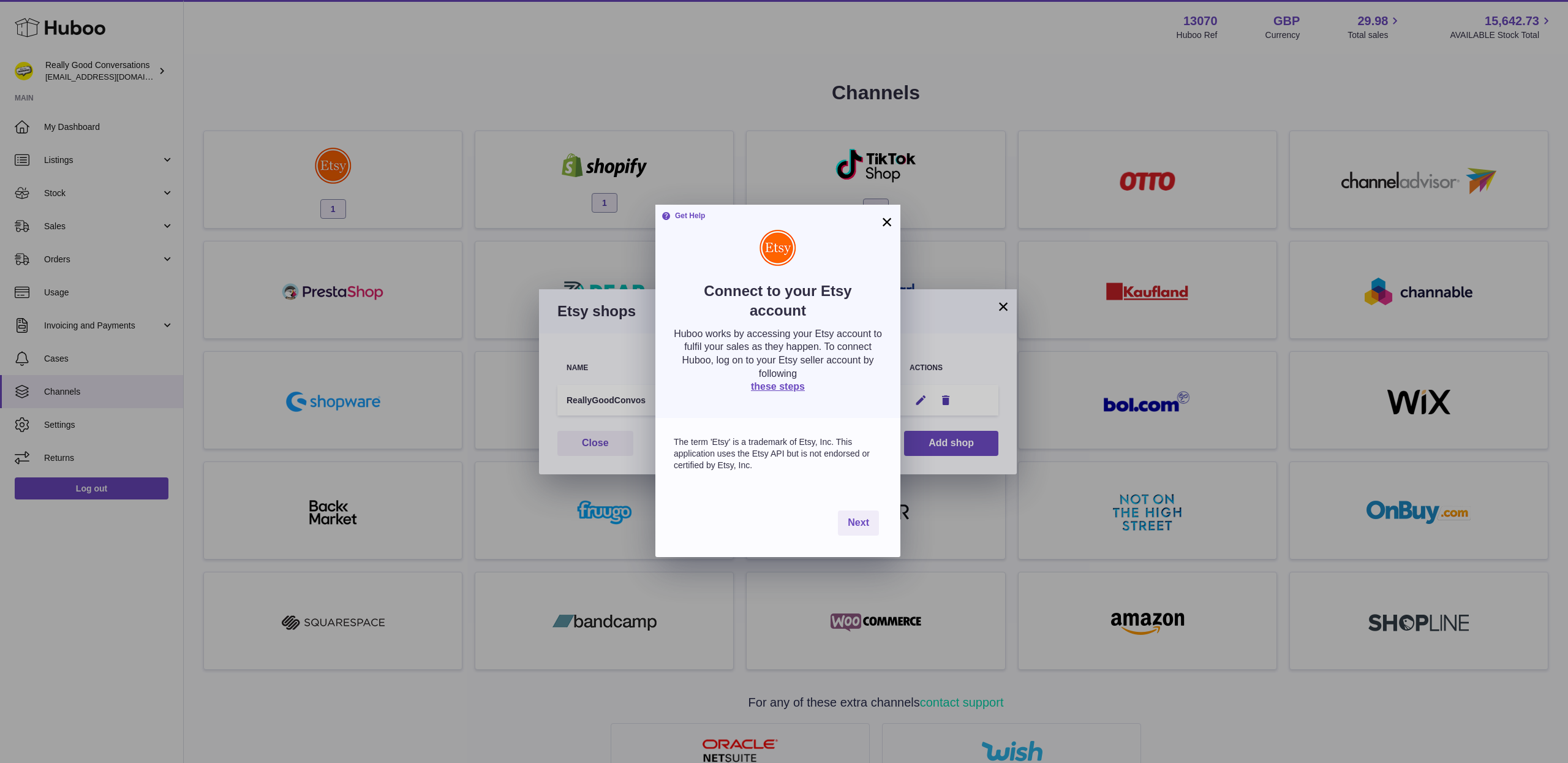
click at [883, 220] on button "×" at bounding box center [887, 222] width 15 height 15
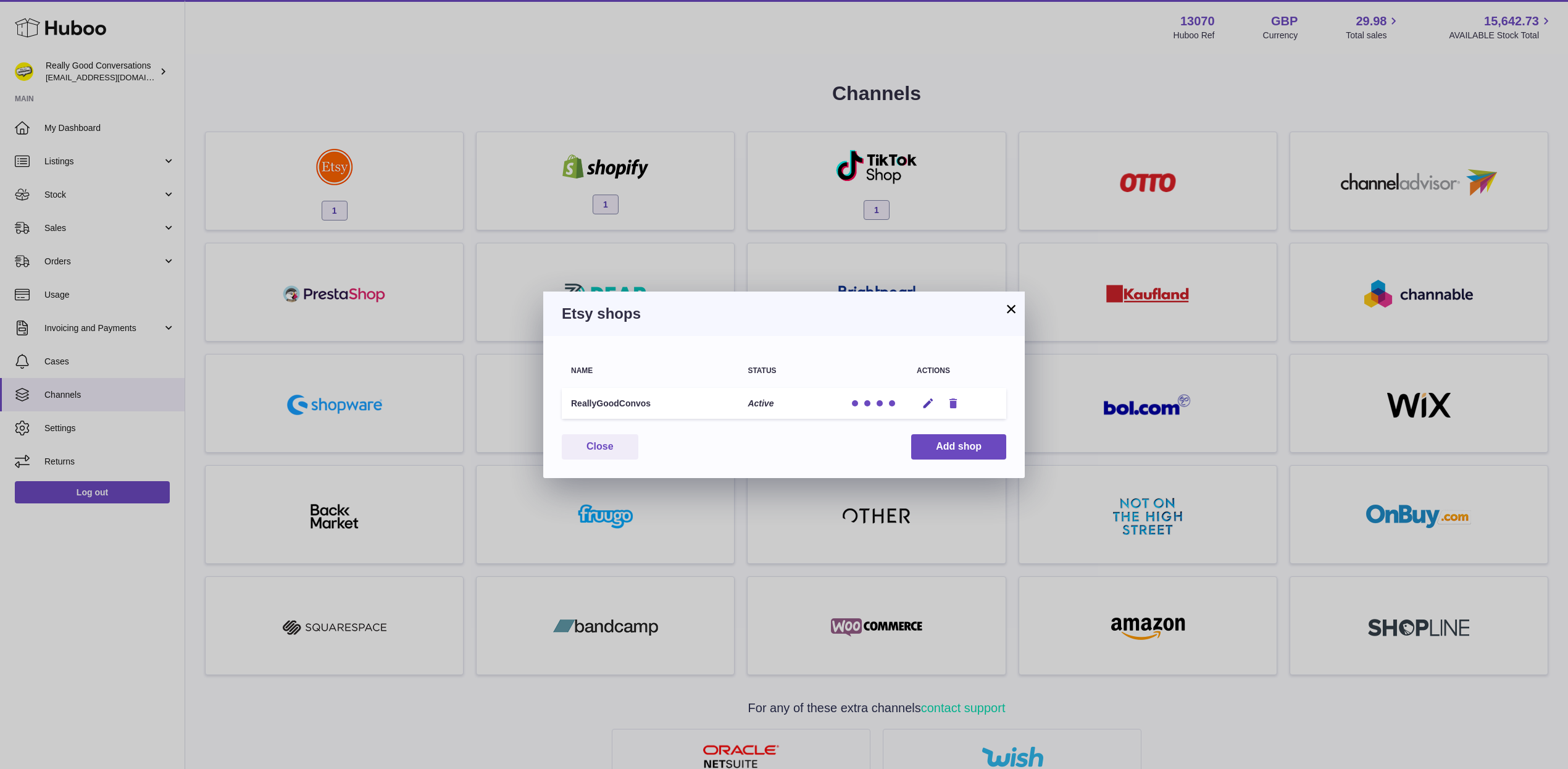
click at [957, 402] on icon "button" at bounding box center [953, 403] width 13 height 13
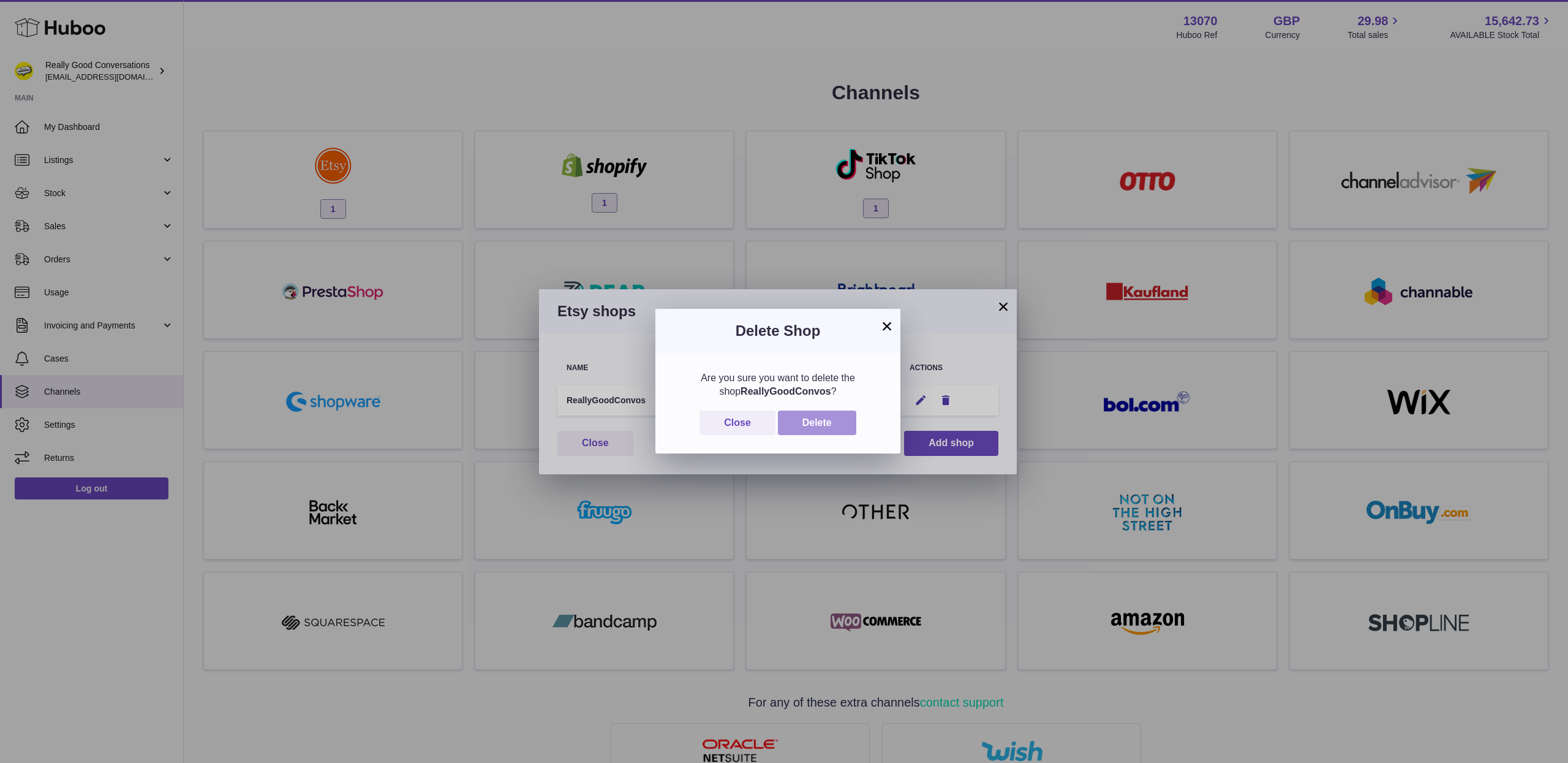
click at [820, 425] on button "Delete" at bounding box center [817, 422] width 79 height 25
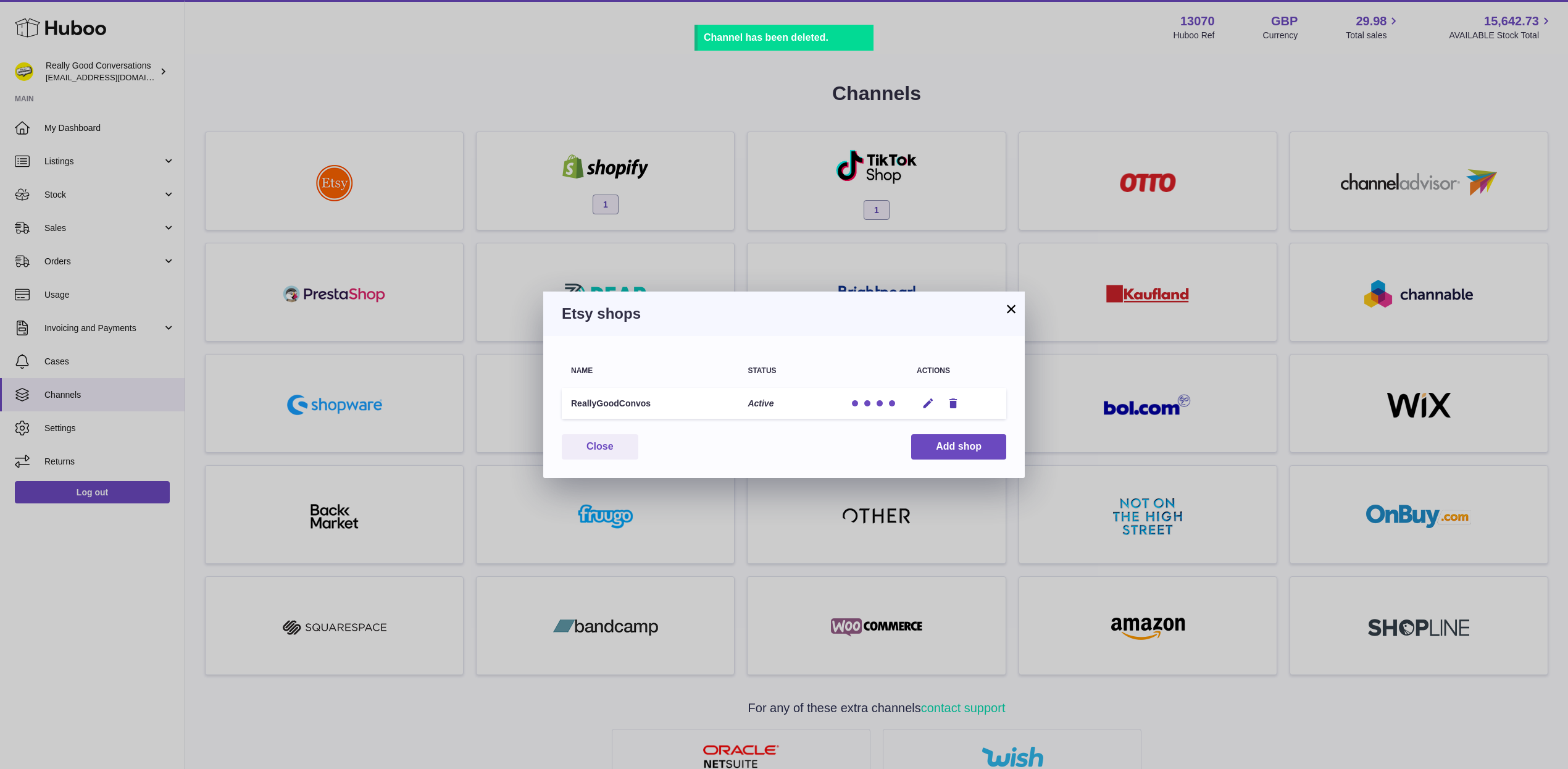
click at [1012, 305] on button "×" at bounding box center [1012, 309] width 15 height 15
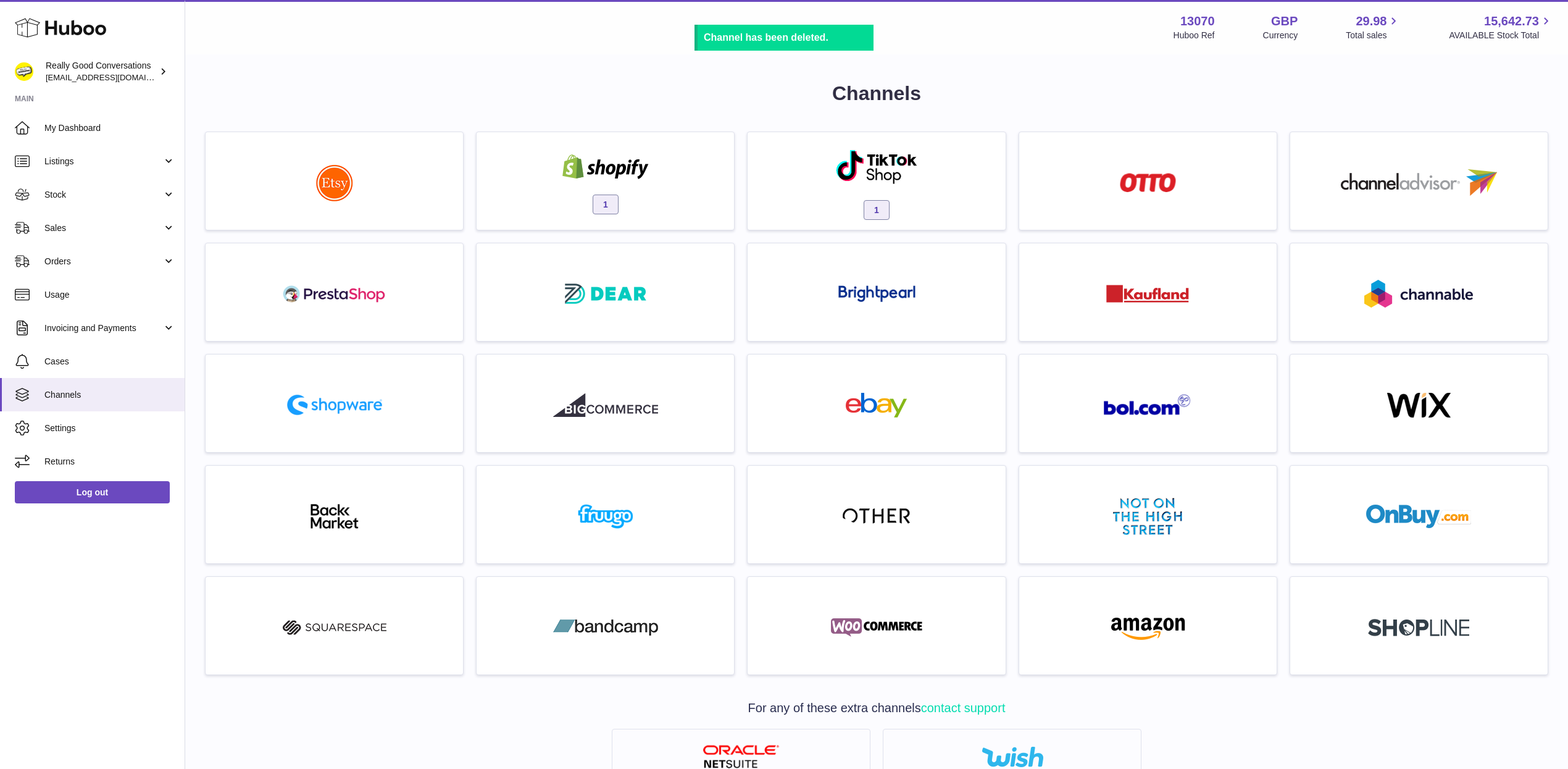
click at [525, 79] on div "Channels 1 1 For any of these extra channels contact support Multichannels" at bounding box center [876, 532] width 1383 height 953
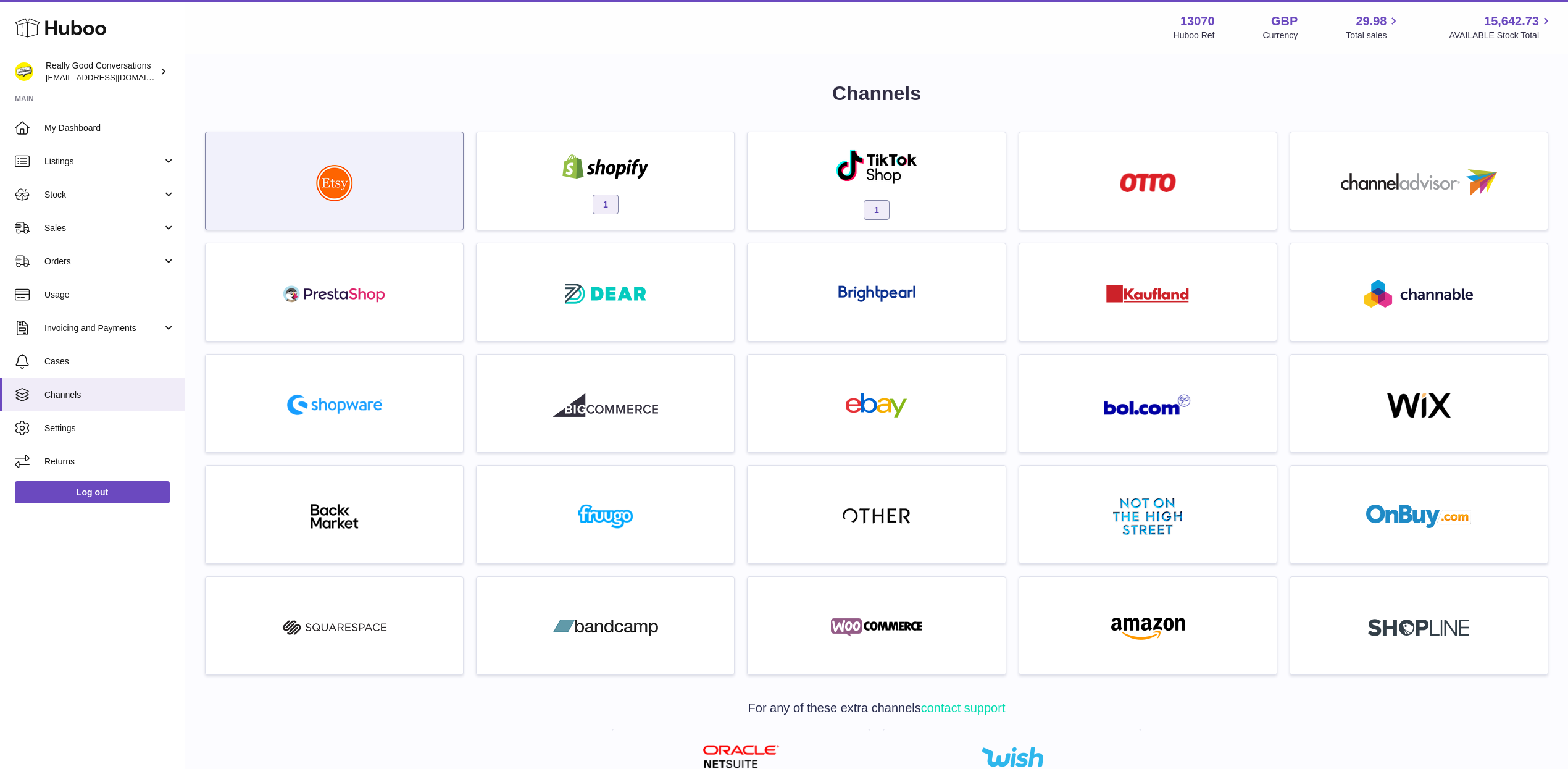
click at [306, 188] on div at bounding box center [334, 184] width 245 height 79
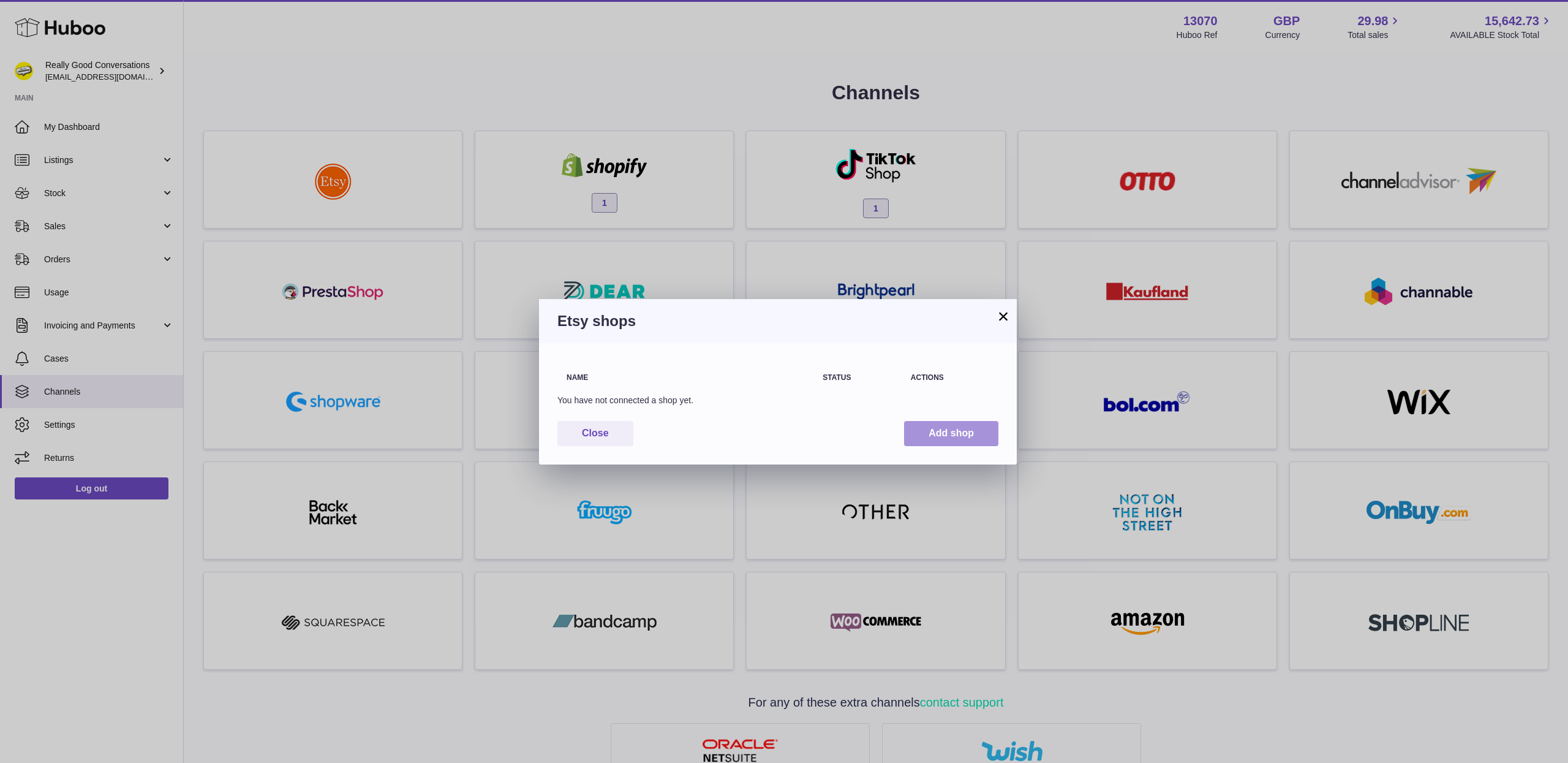
click at [957, 436] on button "Add shop" at bounding box center [951, 433] width 94 height 25
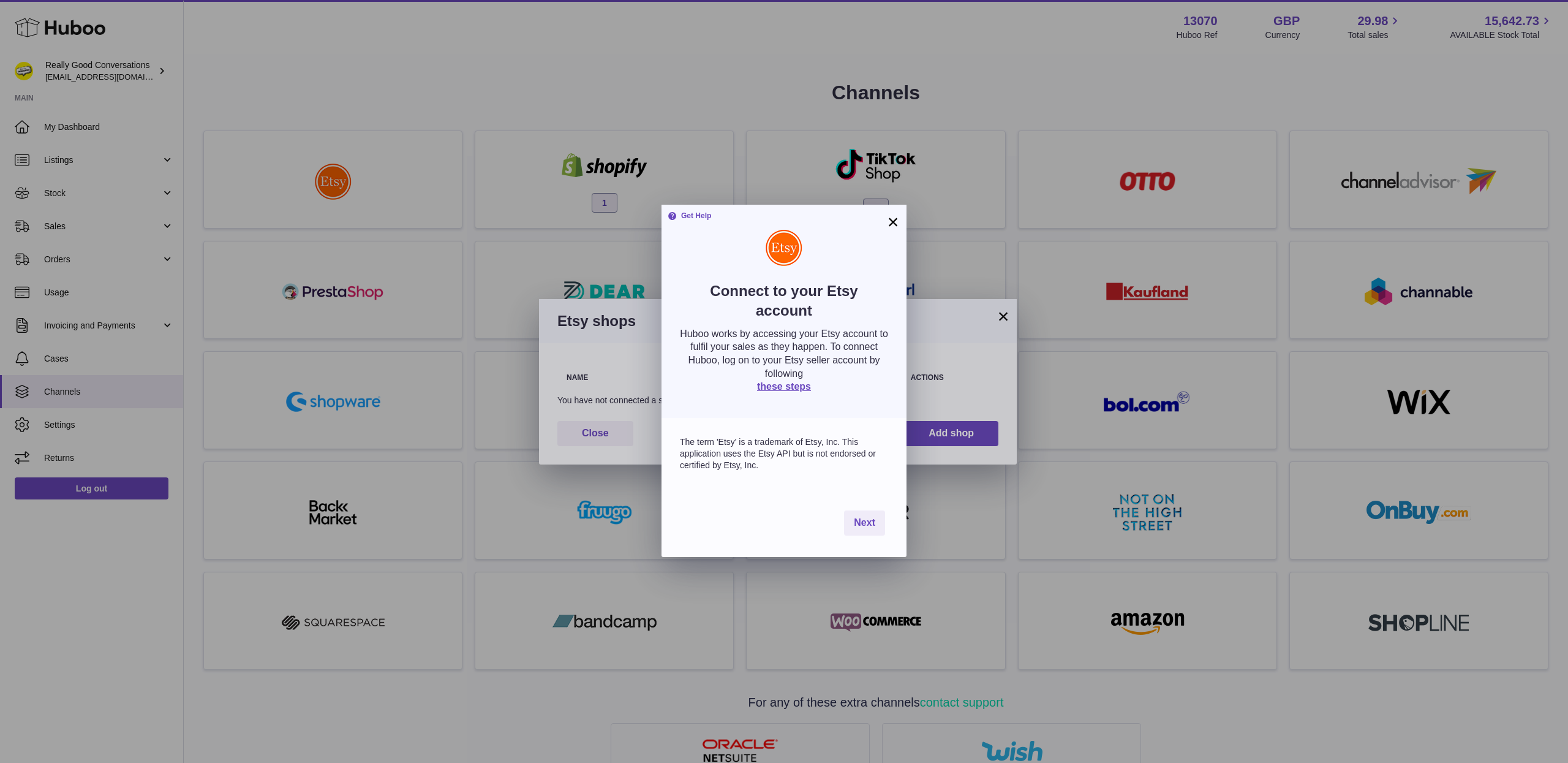
click at [872, 508] on div "Next" at bounding box center [784, 523] width 245 height 68
click at [868, 524] on span "Next" at bounding box center [864, 522] width 22 height 11
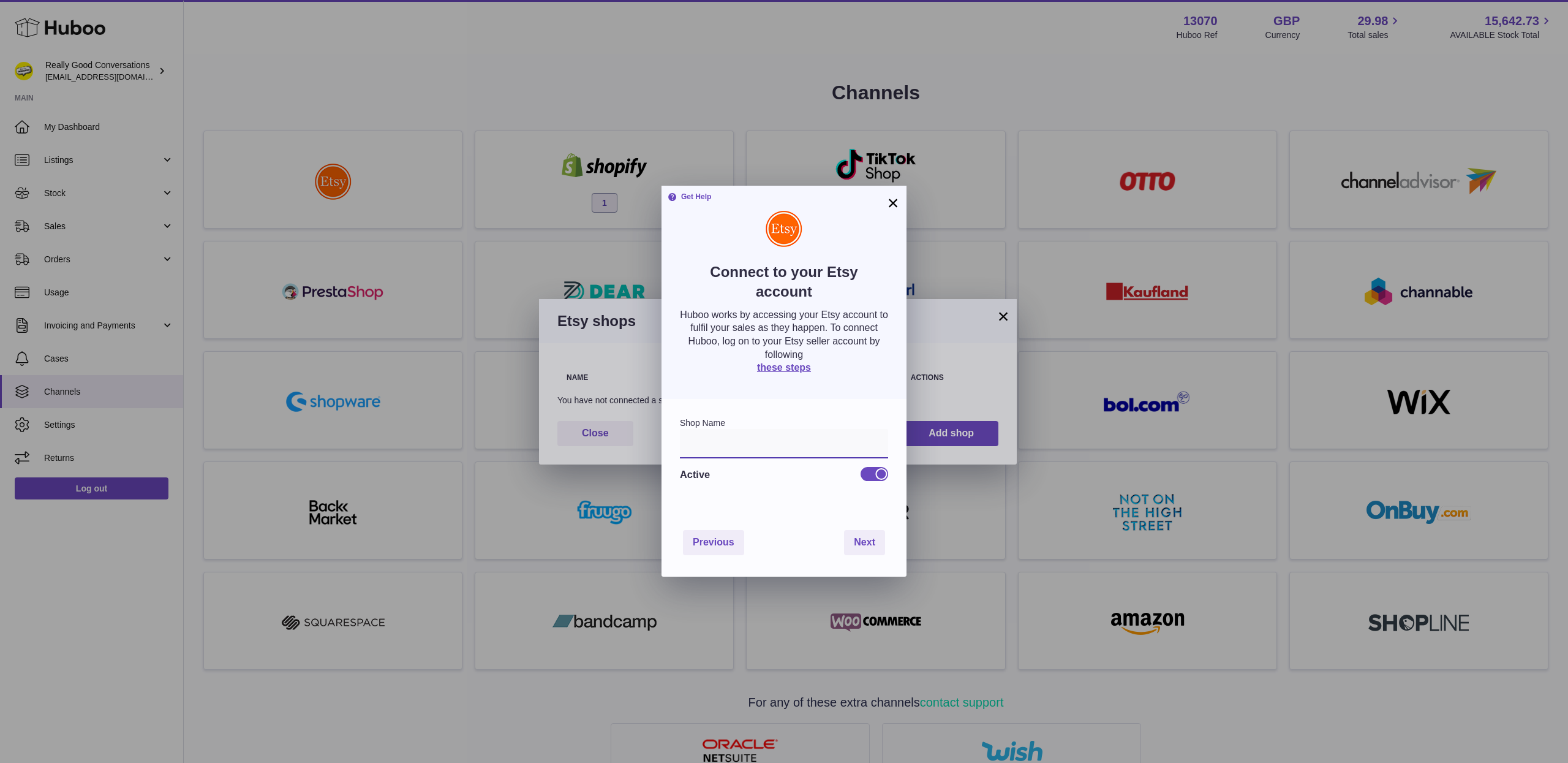
click at [805, 447] on input "text" at bounding box center [784, 443] width 208 height 29
type input "**********"
click at [855, 536] on span "Next" at bounding box center [864, 542] width 22 height 11
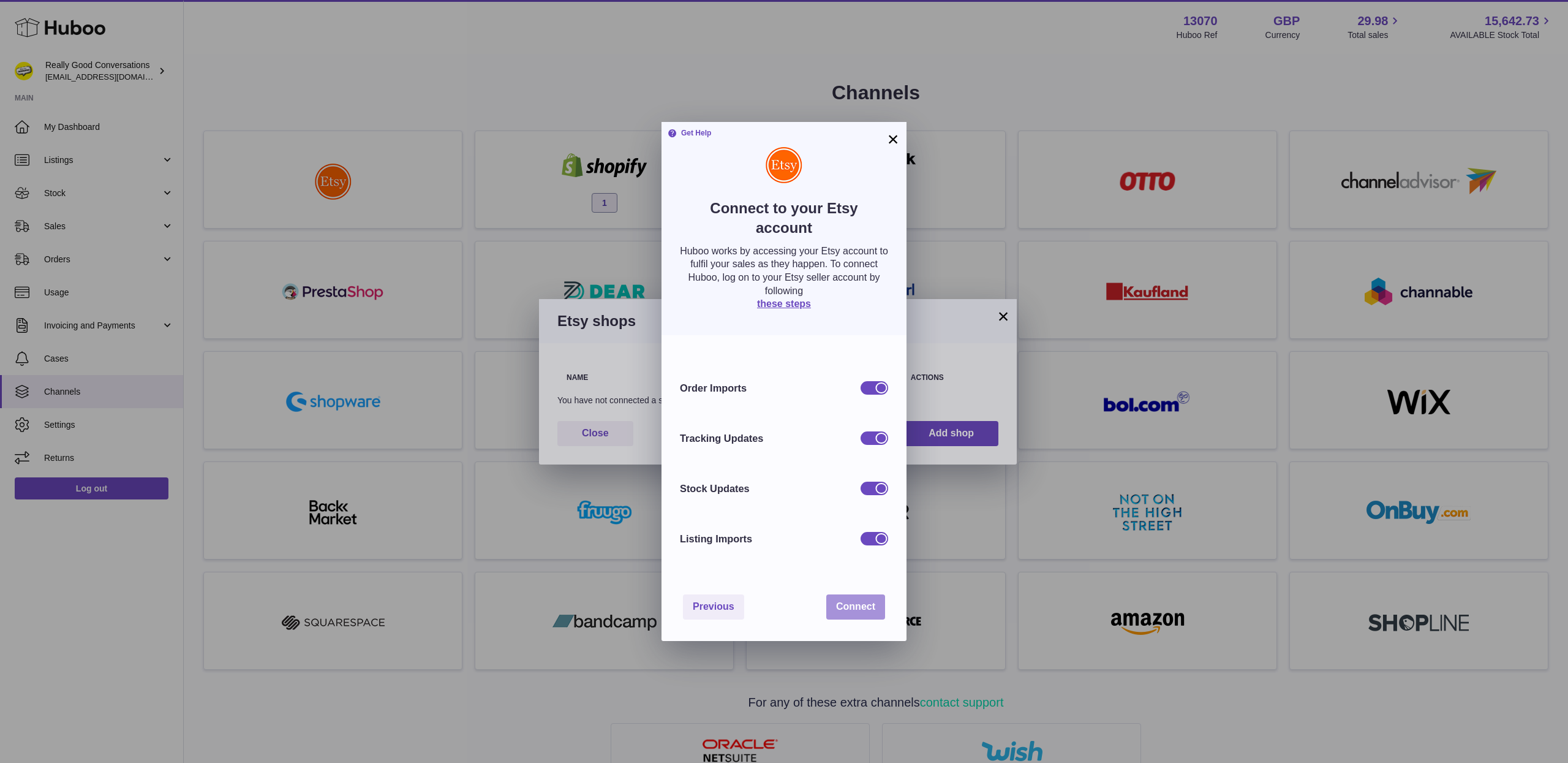
click at [856, 601] on span "Connect" at bounding box center [856, 606] width 39 height 11
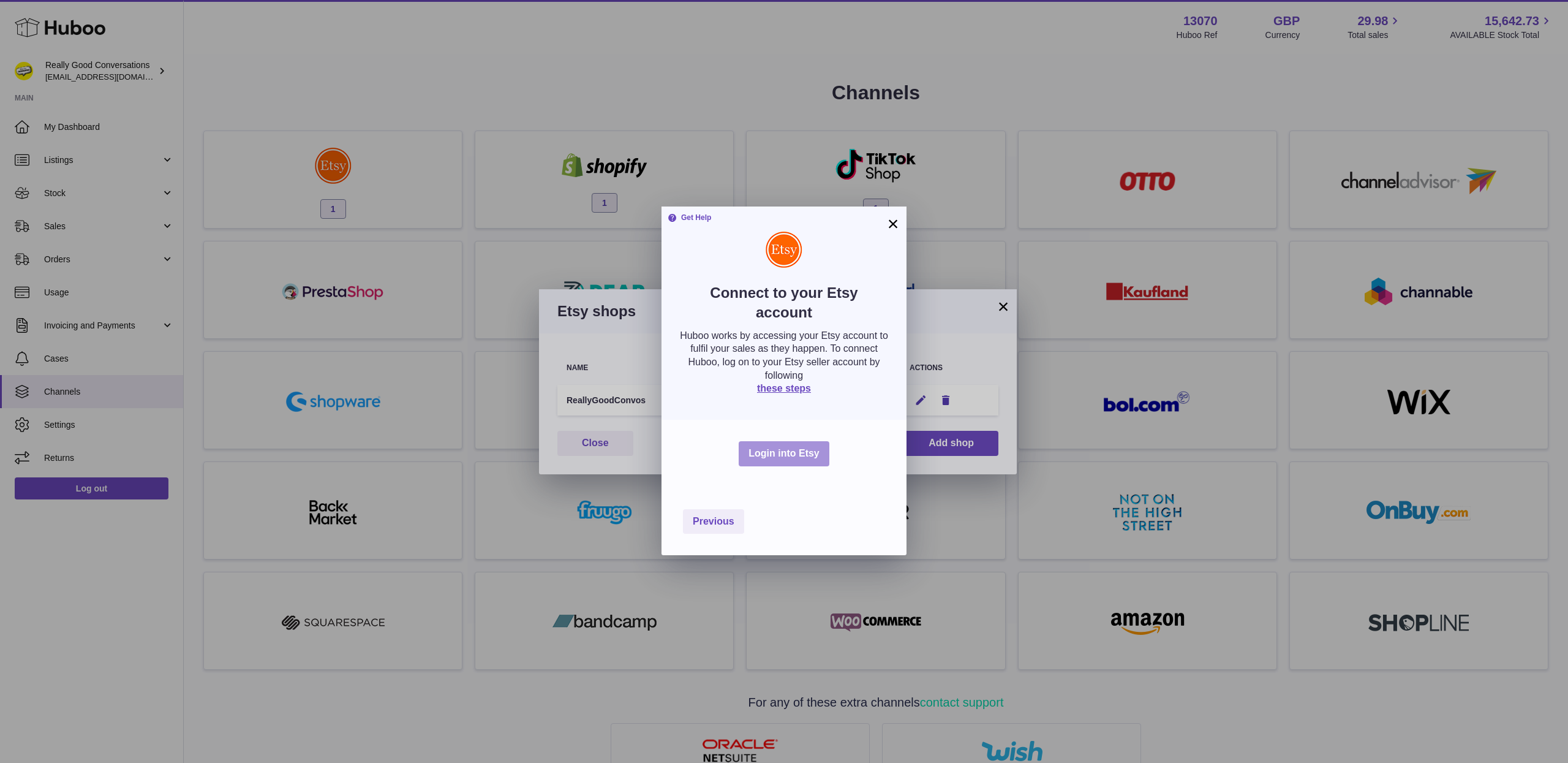
click at [780, 441] on button "Login into Etsy" at bounding box center [784, 453] width 91 height 25
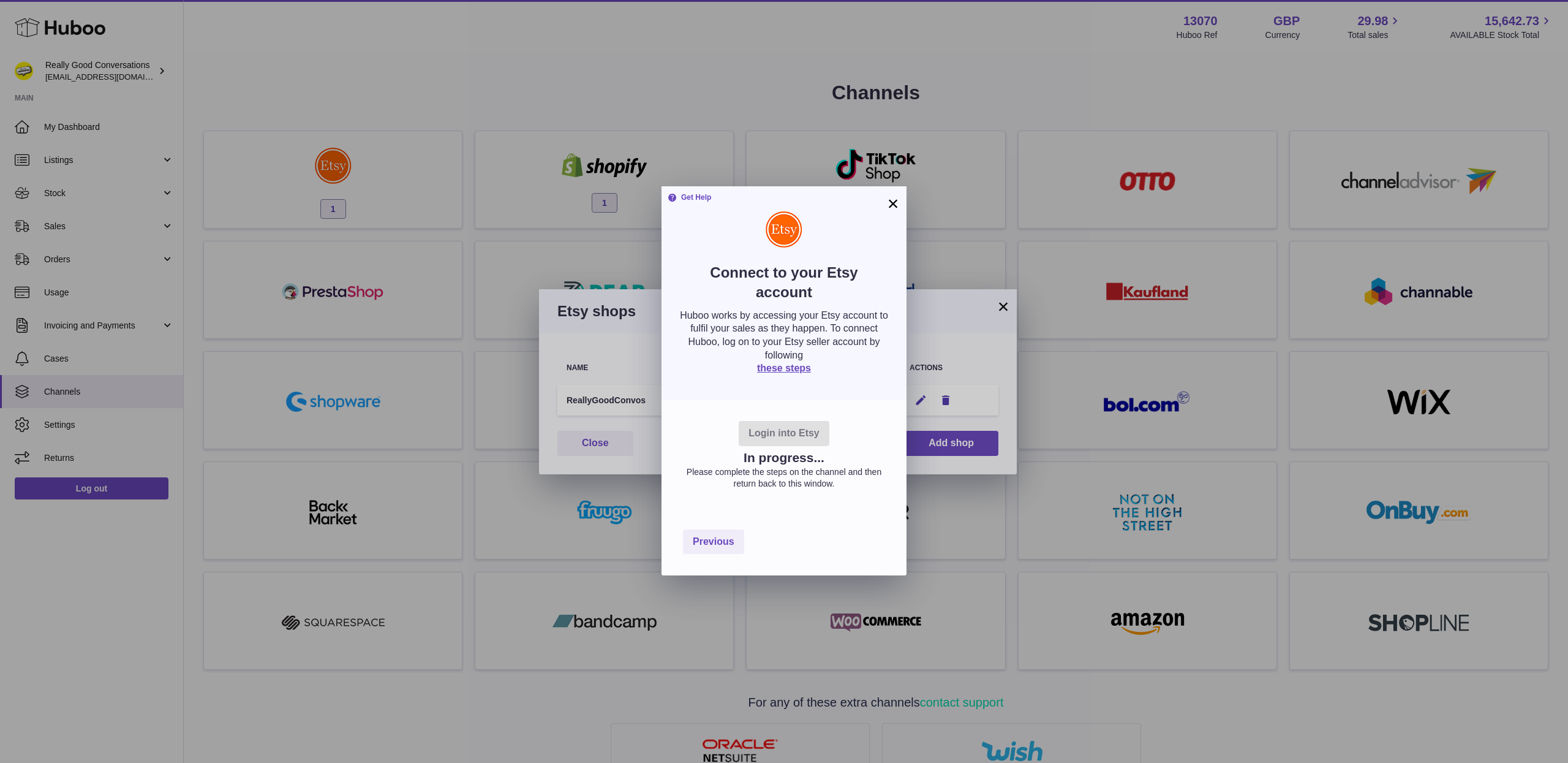
click at [894, 208] on button "×" at bounding box center [893, 203] width 15 height 15
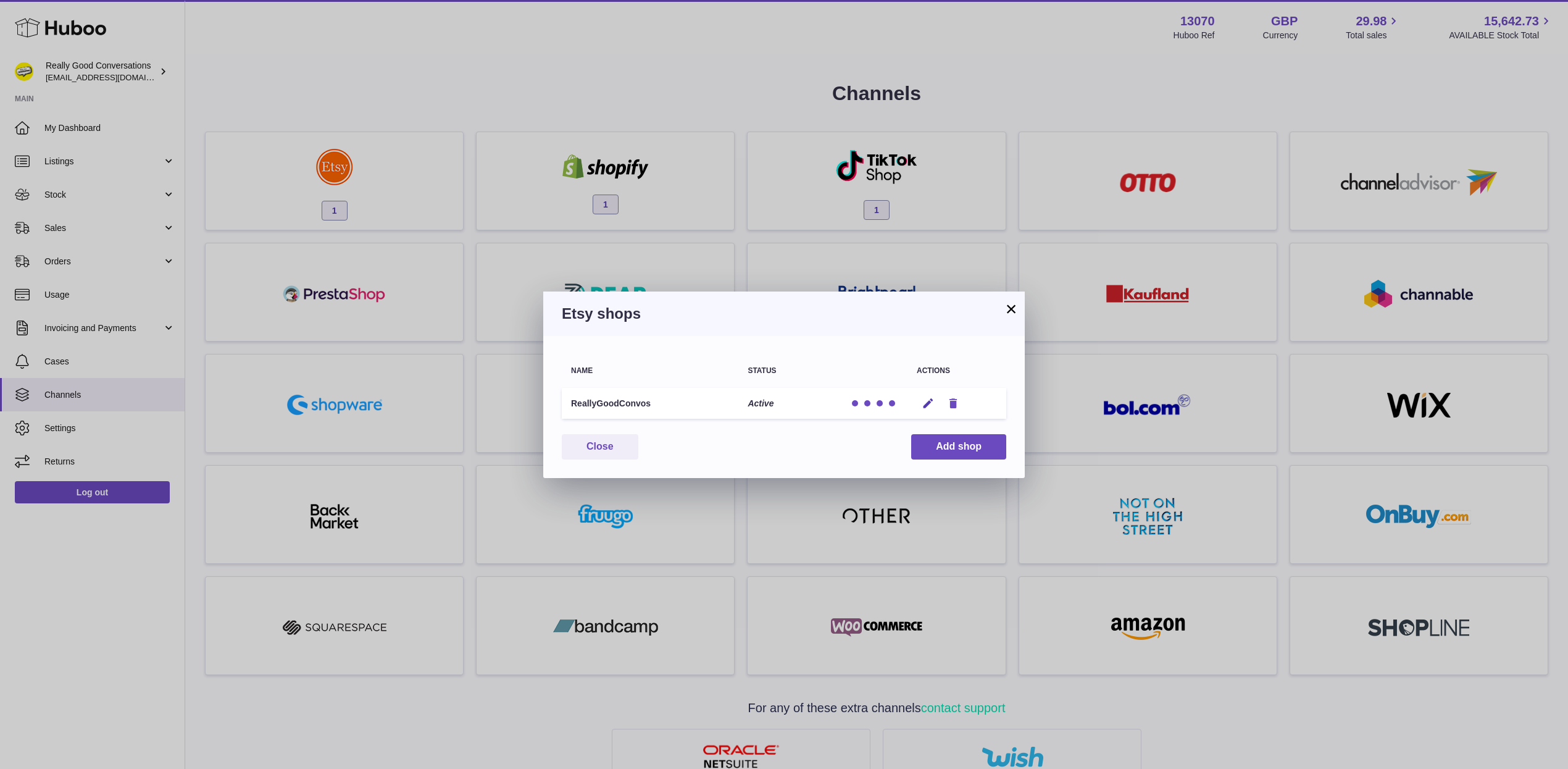
click at [960, 398] on button "Remove" at bounding box center [953, 403] width 23 height 13
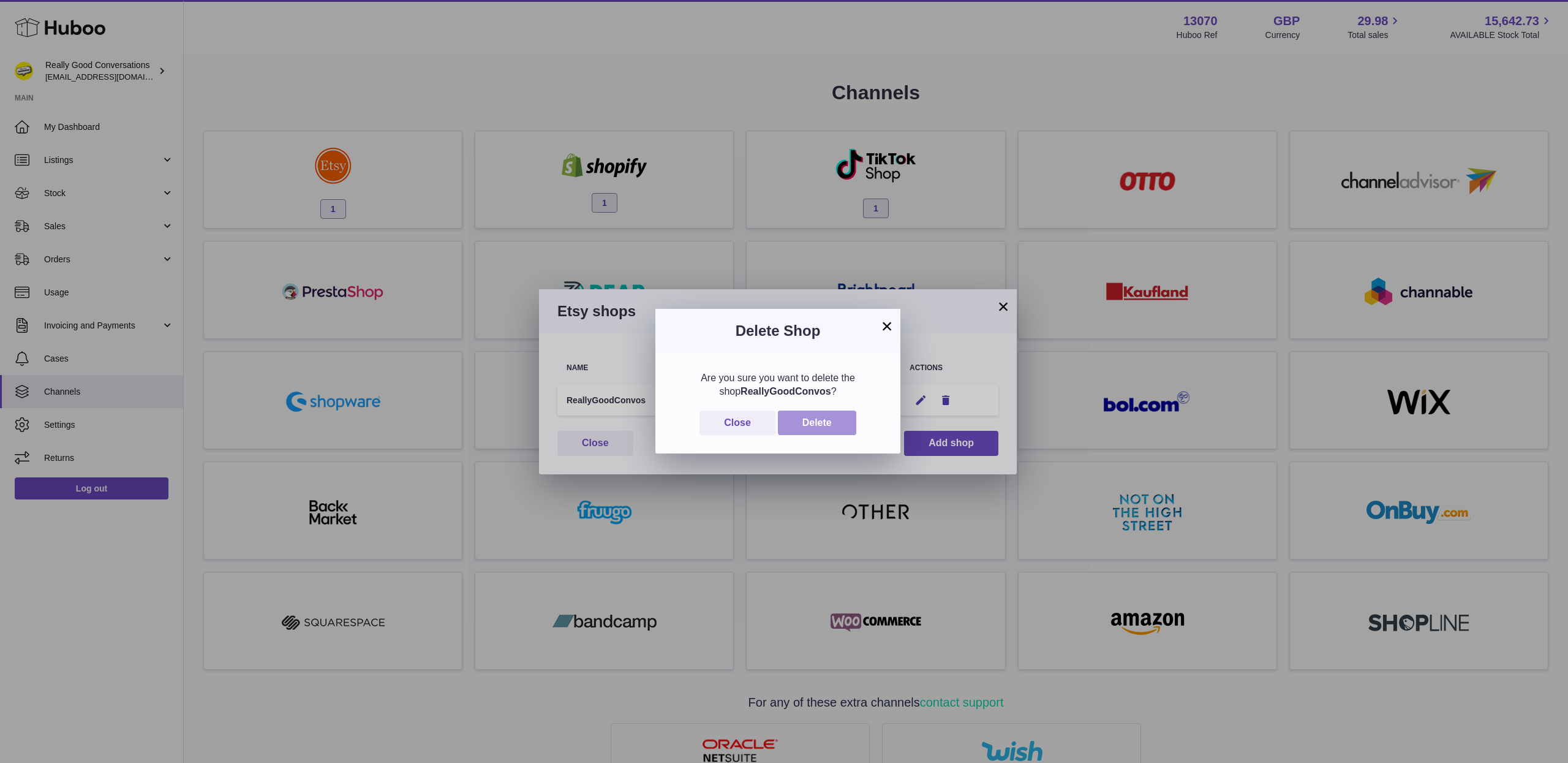
click at [842, 421] on button "Delete" at bounding box center [817, 422] width 79 height 25
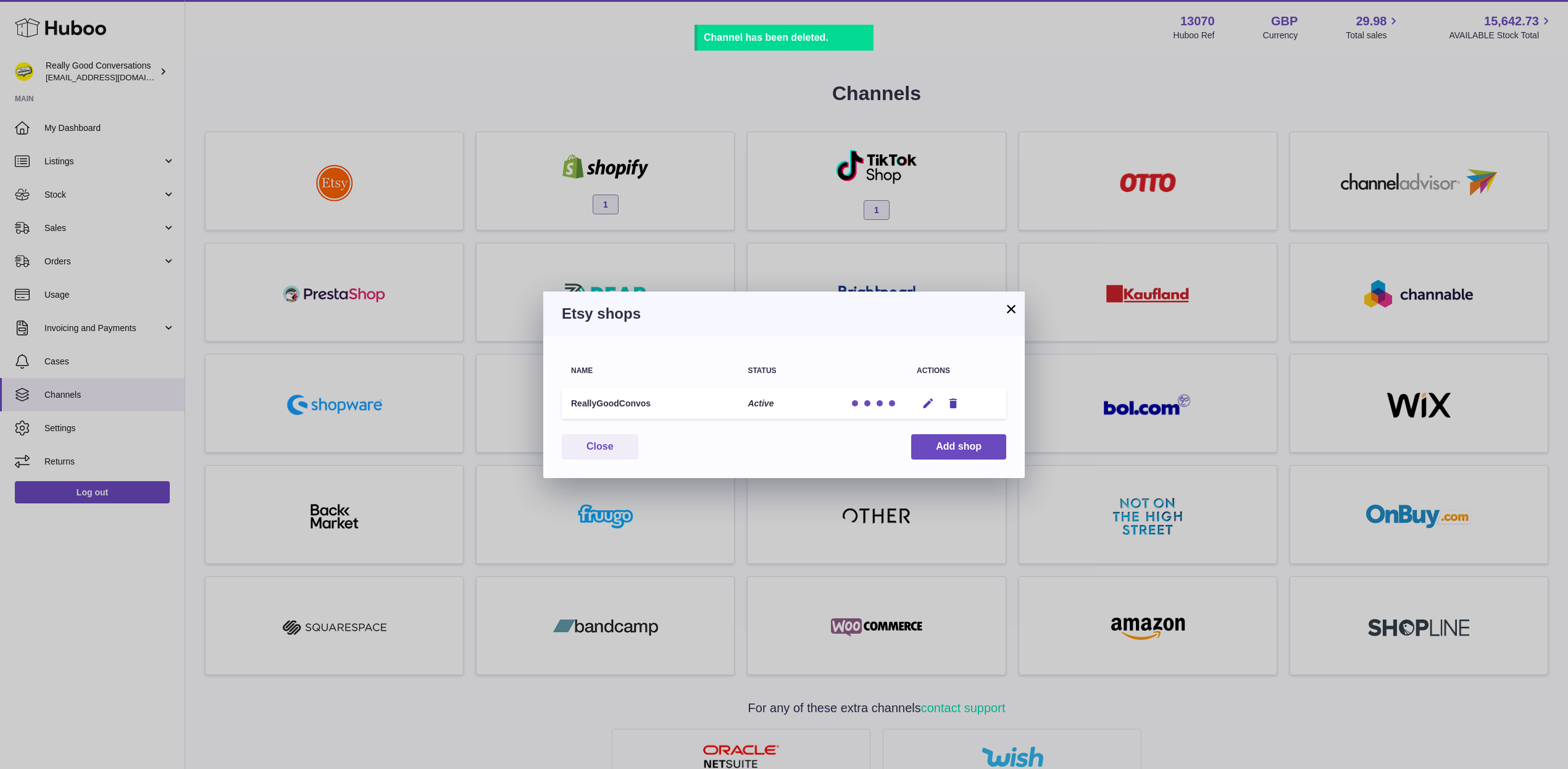
click at [1009, 306] on button "×" at bounding box center [1012, 309] width 15 height 15
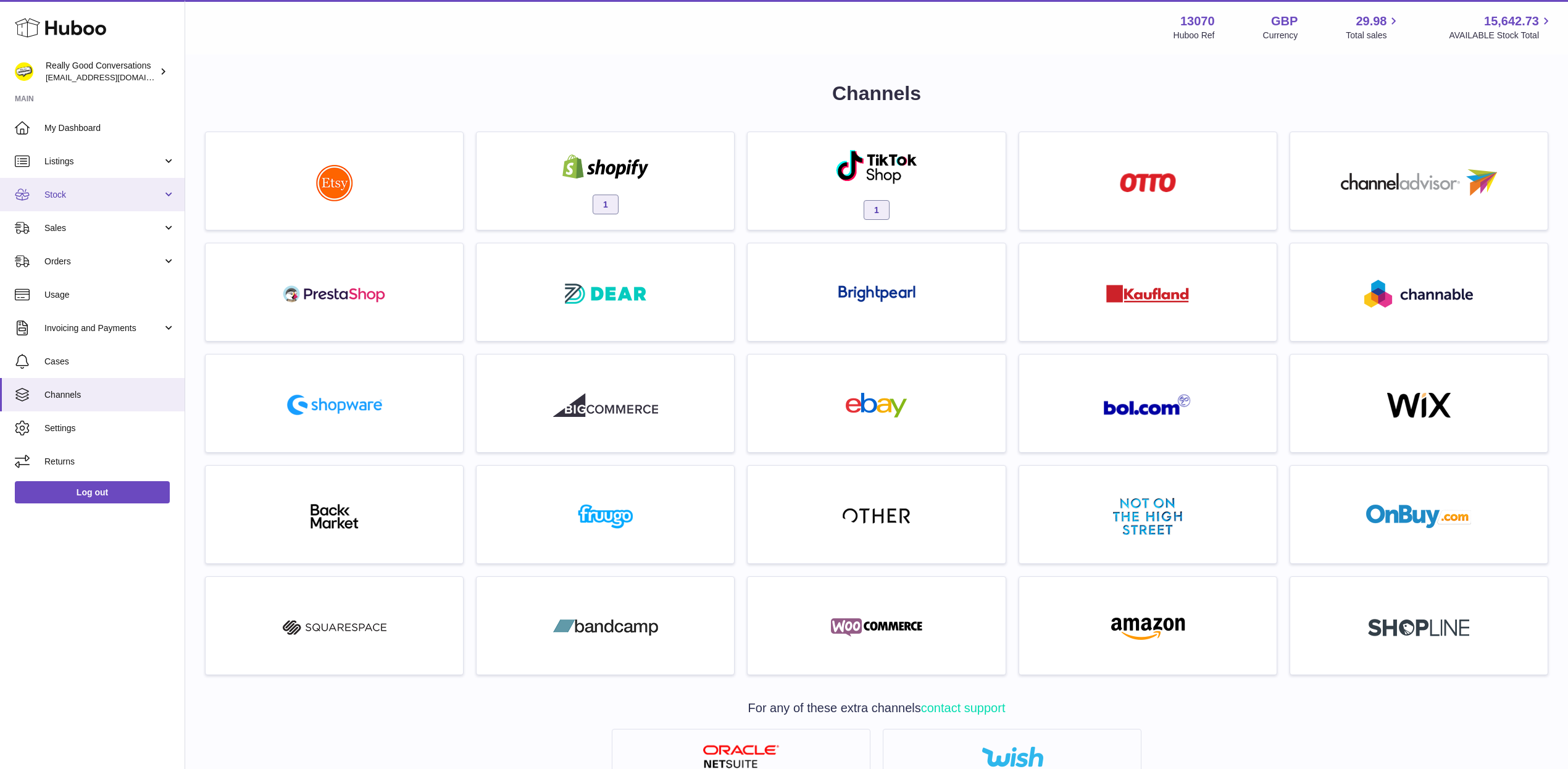
click at [96, 194] on span "Stock" at bounding box center [104, 195] width 118 height 12
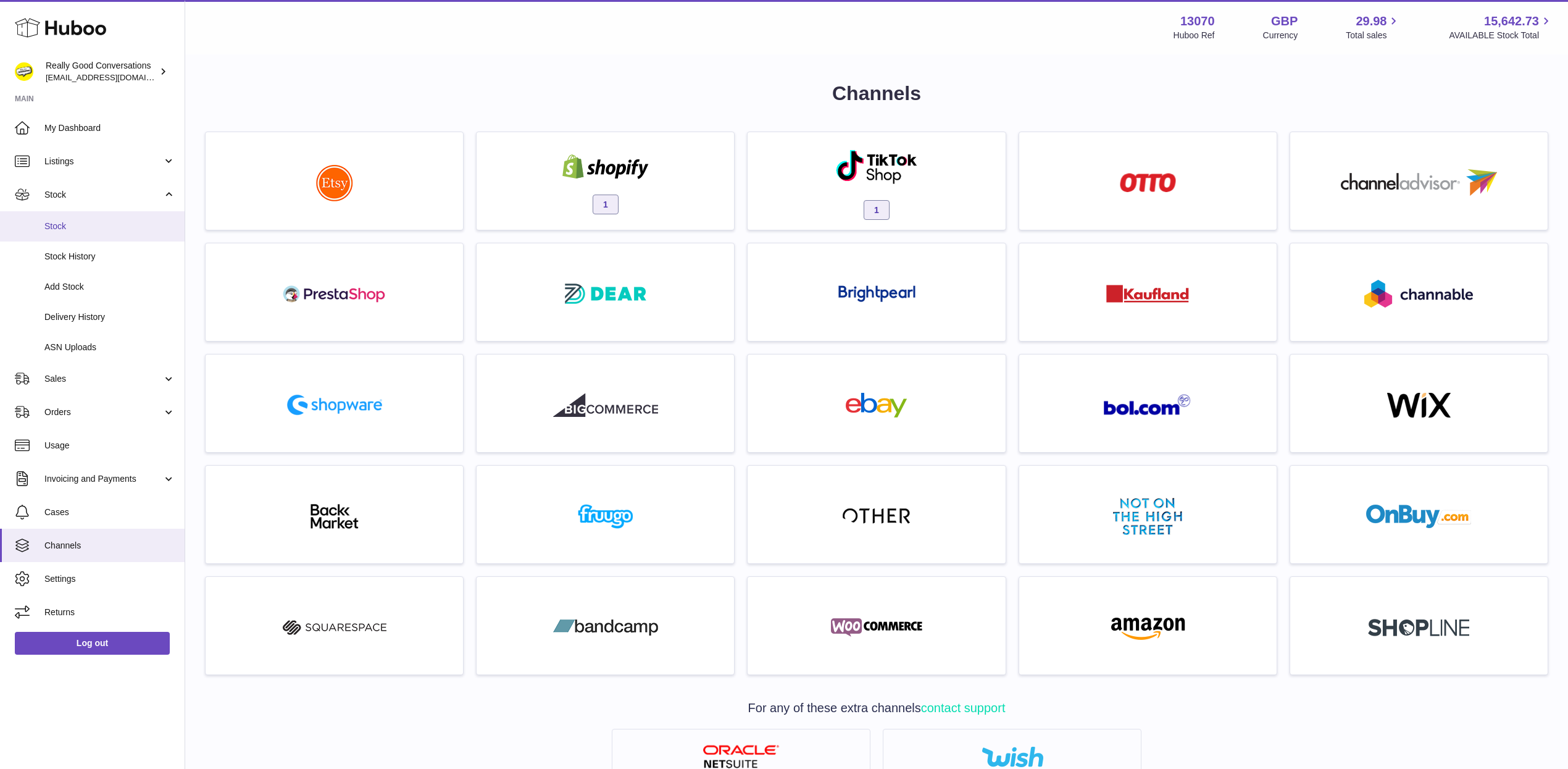
click at [101, 231] on span "Stock" at bounding box center [110, 227] width 131 height 12
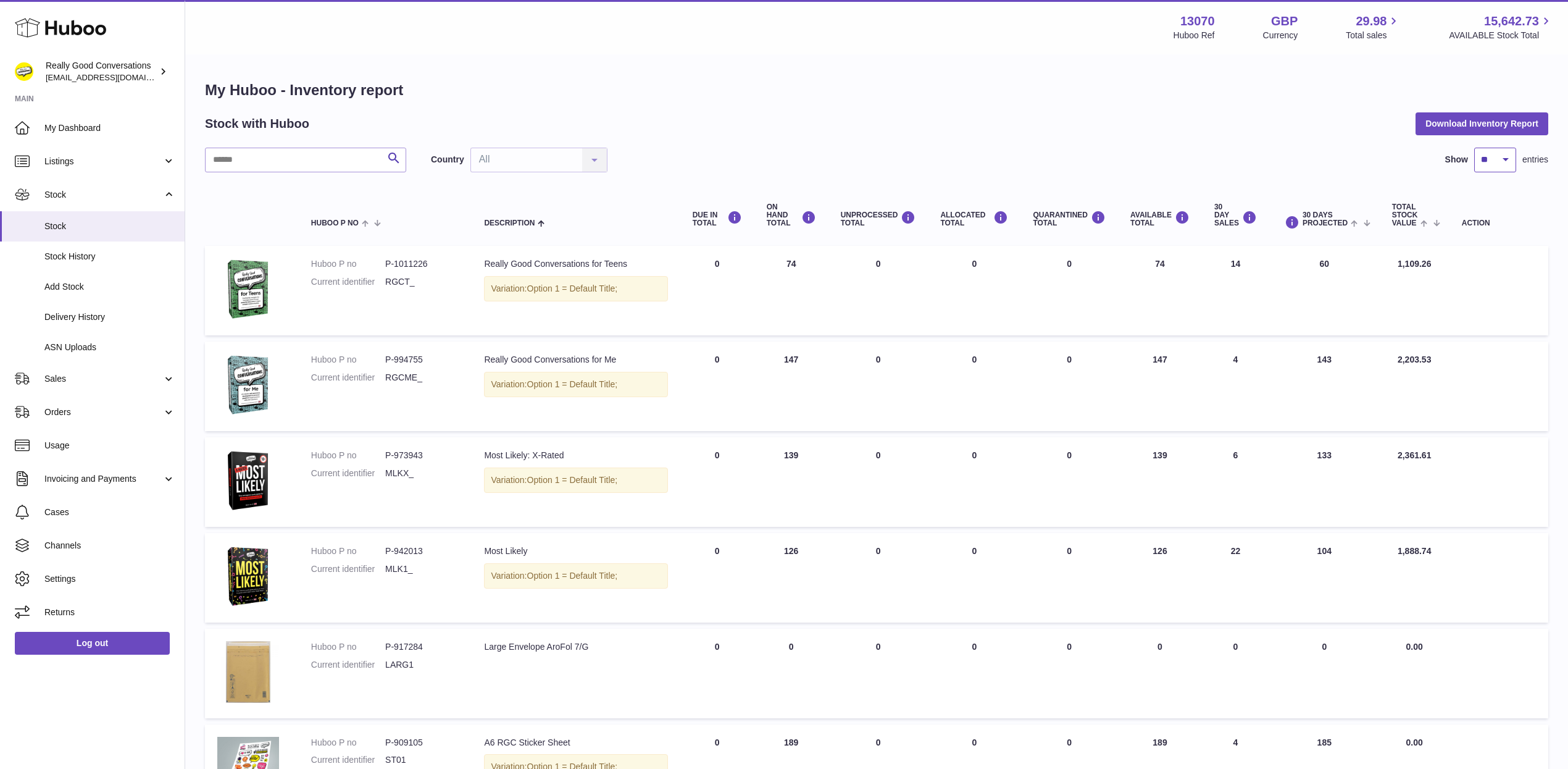
click at [1497, 158] on select "** ** ** ***" at bounding box center [1495, 160] width 42 height 25
select select "**"
click at [1474, 147] on select "** ** ** ***" at bounding box center [1495, 160] width 42 height 25
click at [792, 211] on div "ON HAND Total" at bounding box center [791, 216] width 49 height 25
click at [810, 216] on icon at bounding box center [809, 218] width 15 height 15
